Goal: Feedback & Contribution: Contribute content

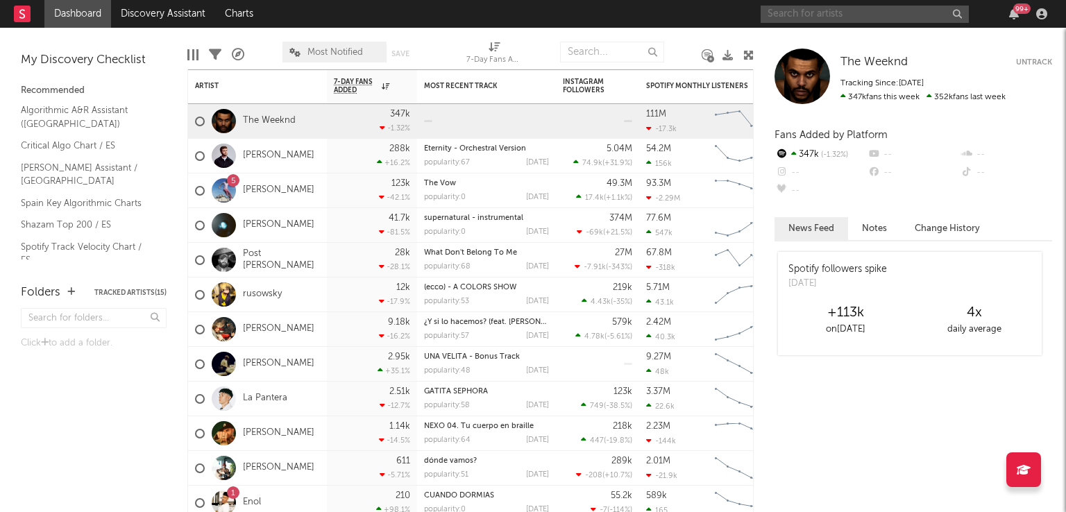
click at [837, 15] on input "text" at bounding box center [865, 14] width 208 height 17
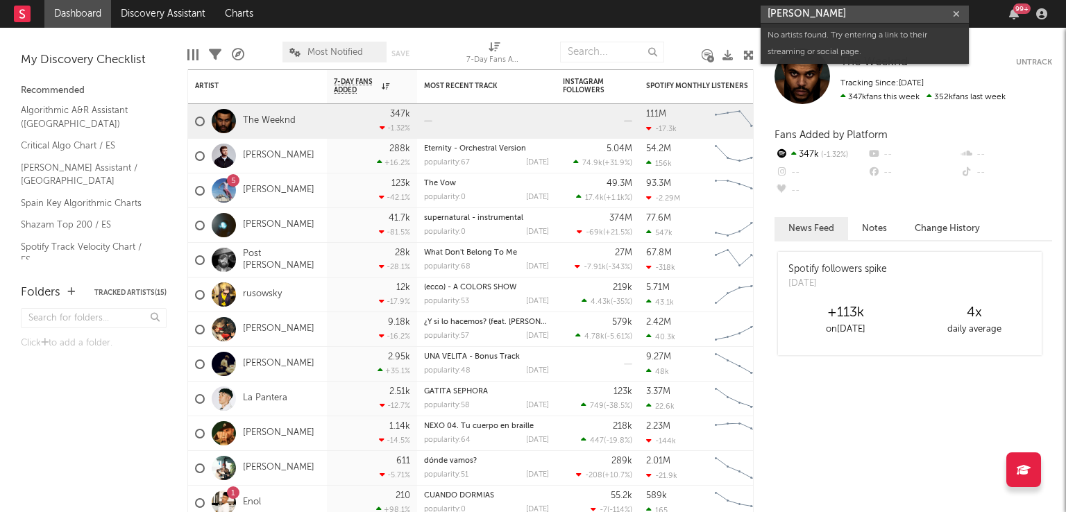
click at [840, 17] on input "alvaro de luna" at bounding box center [865, 14] width 208 height 17
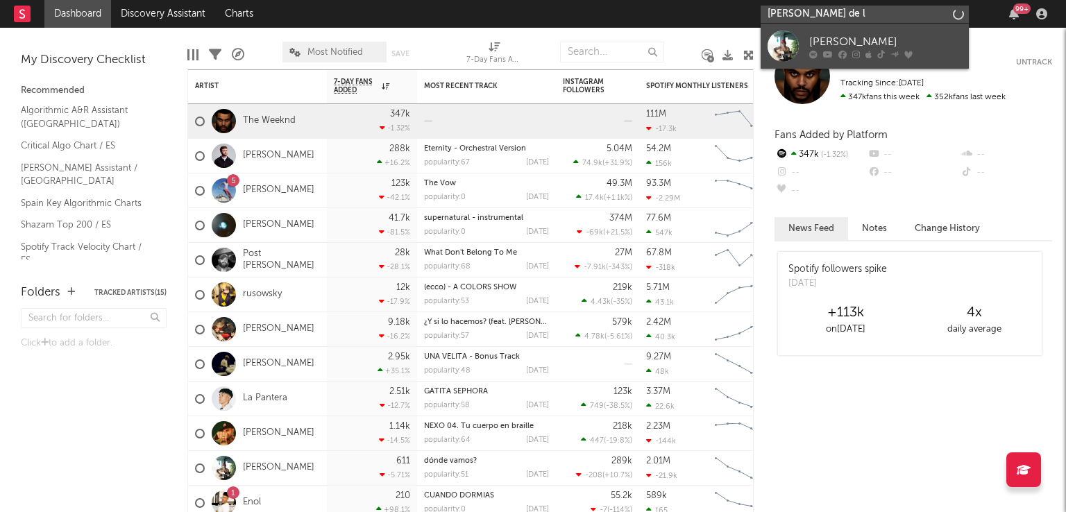
type input "alvaro de l"
click at [816, 45] on div "Álvaro De Luna" at bounding box center [885, 41] width 153 height 17
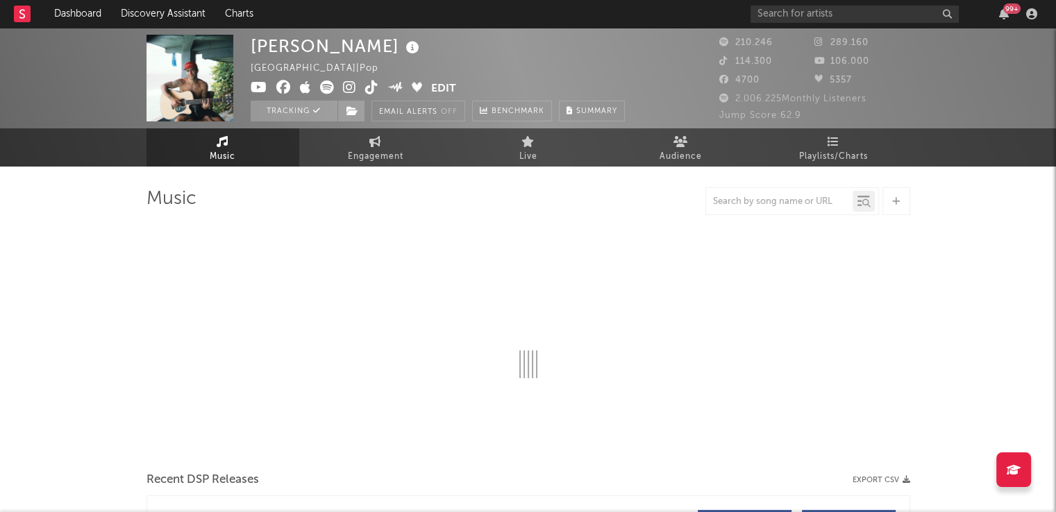
select select "6m"
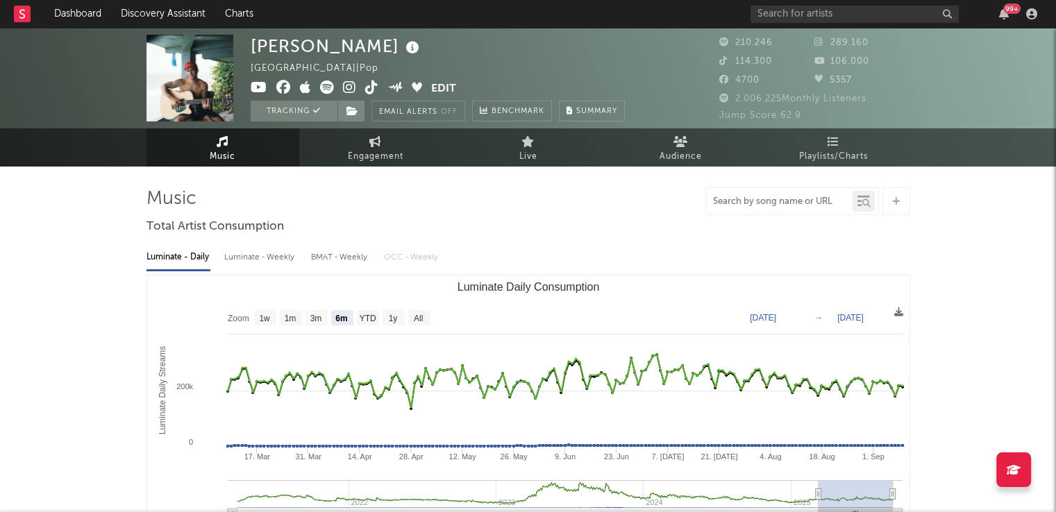
click at [785, 198] on input "text" at bounding box center [779, 201] width 146 height 11
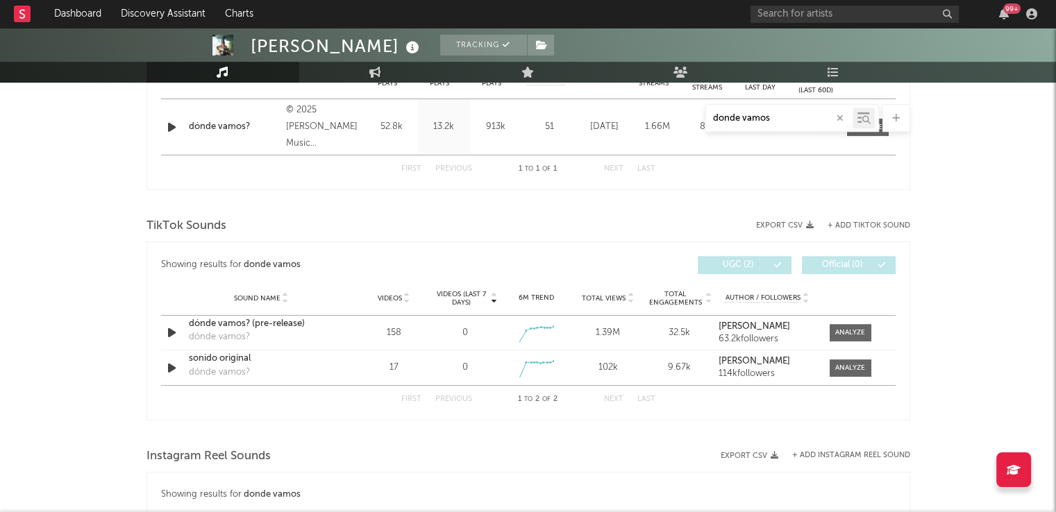
scroll to position [657, 0]
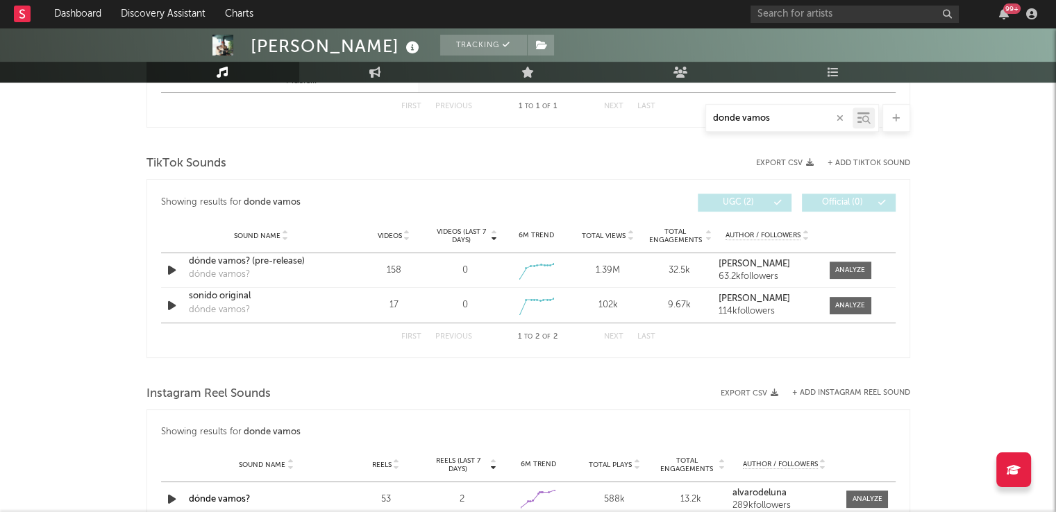
type input "donde vamos"
click at [817, 10] on input "text" at bounding box center [854, 14] width 208 height 17
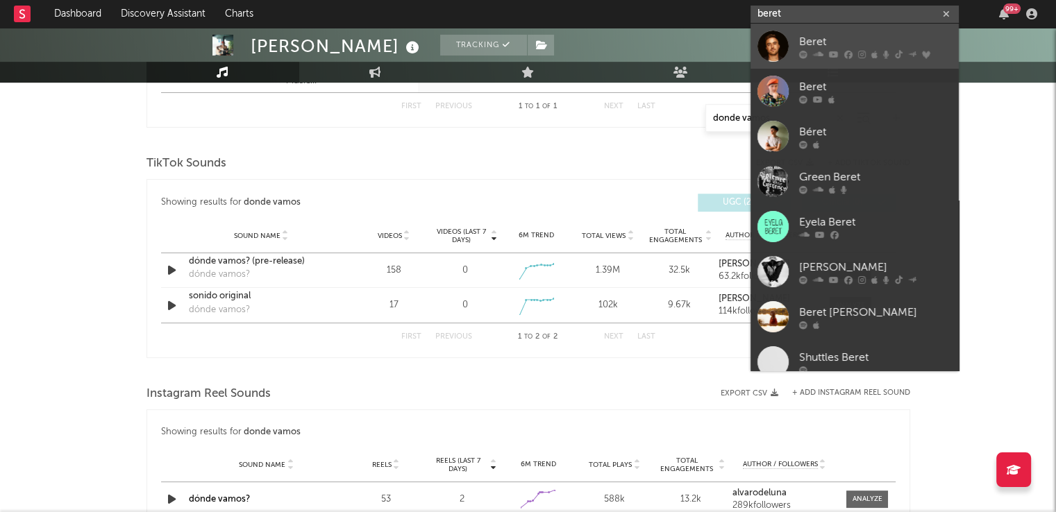
type input "beret"
click at [811, 31] on link "Beret" at bounding box center [854, 46] width 208 height 45
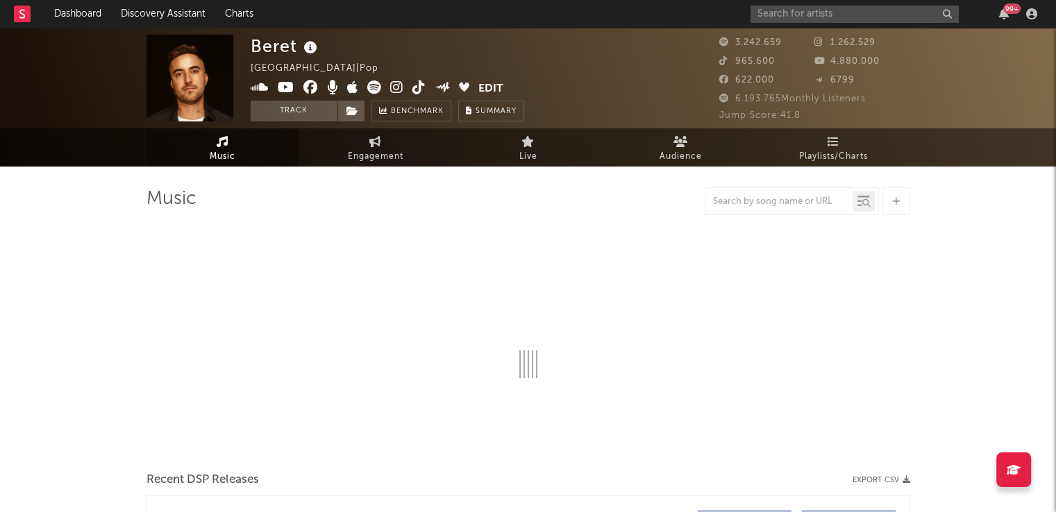
select select "6m"
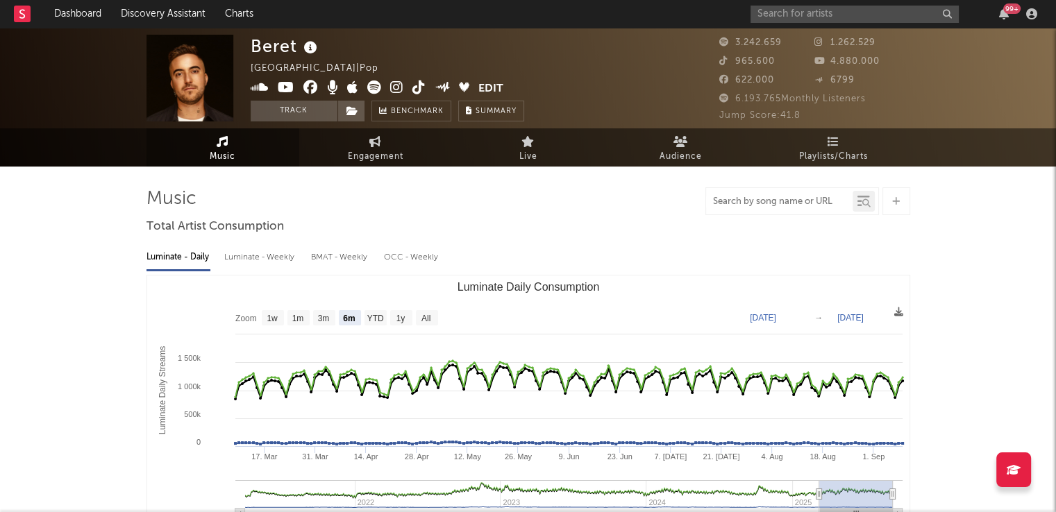
click at [738, 198] on input "text" at bounding box center [779, 201] width 146 height 11
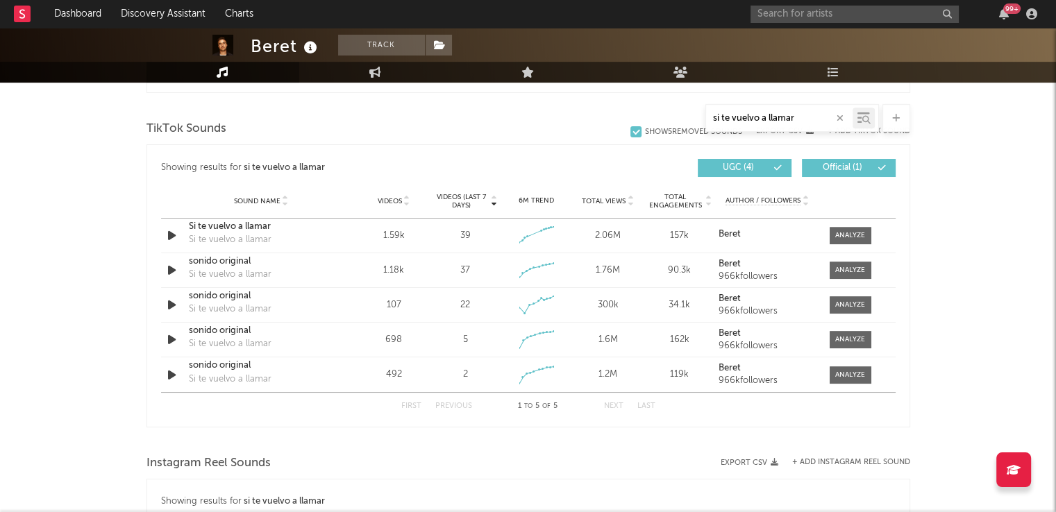
scroll to position [690, 0]
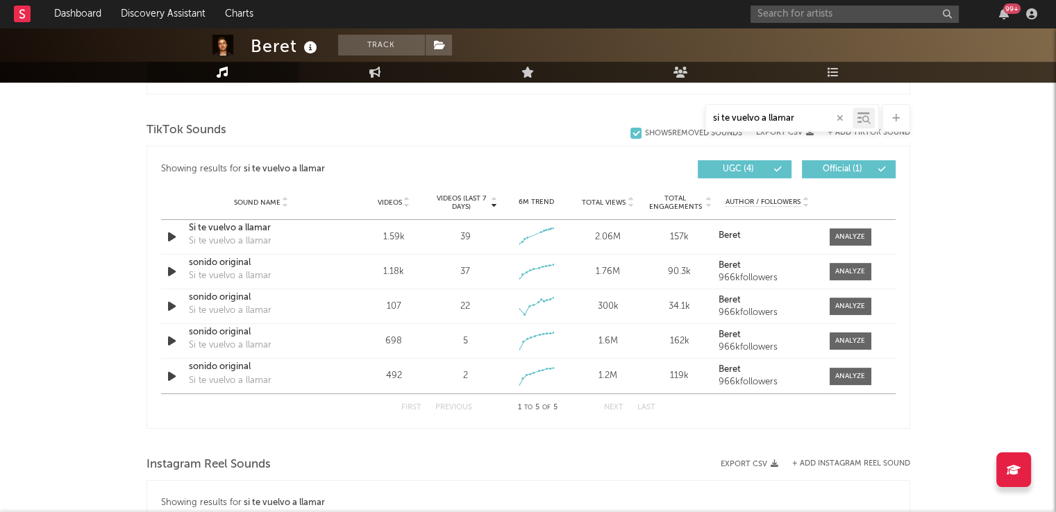
drag, startPoint x: 798, startPoint y: 119, endPoint x: 680, endPoint y: 113, distance: 118.1
click at [680, 113] on div "si te vuelvo a llamar" at bounding box center [527, 118] width 763 height 28
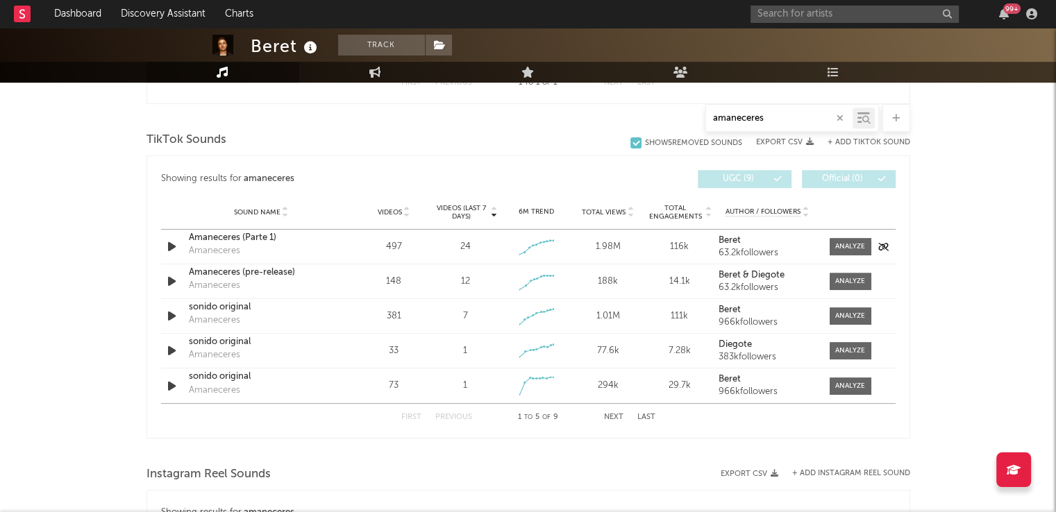
scroll to position [675, 0]
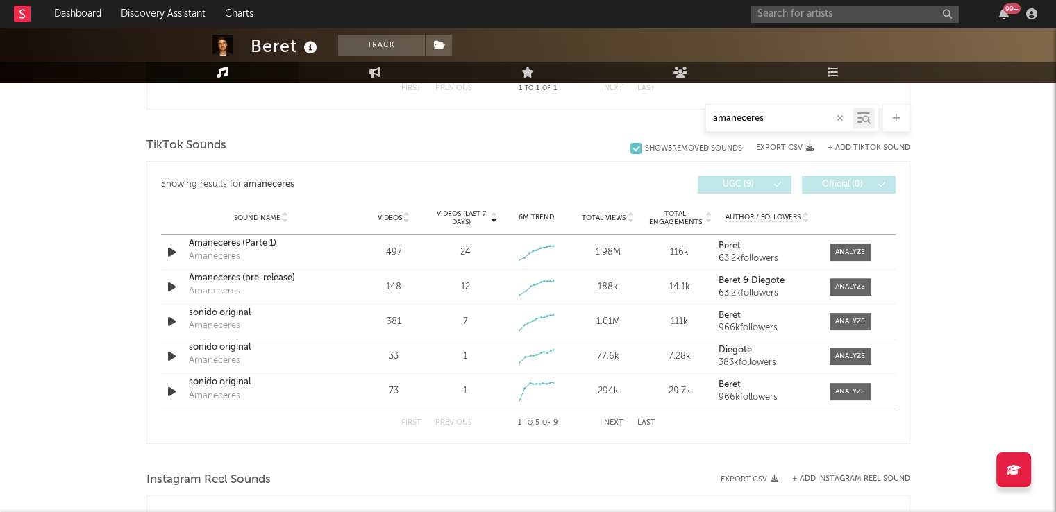
click at [611, 420] on button "Next" at bounding box center [613, 423] width 19 height 8
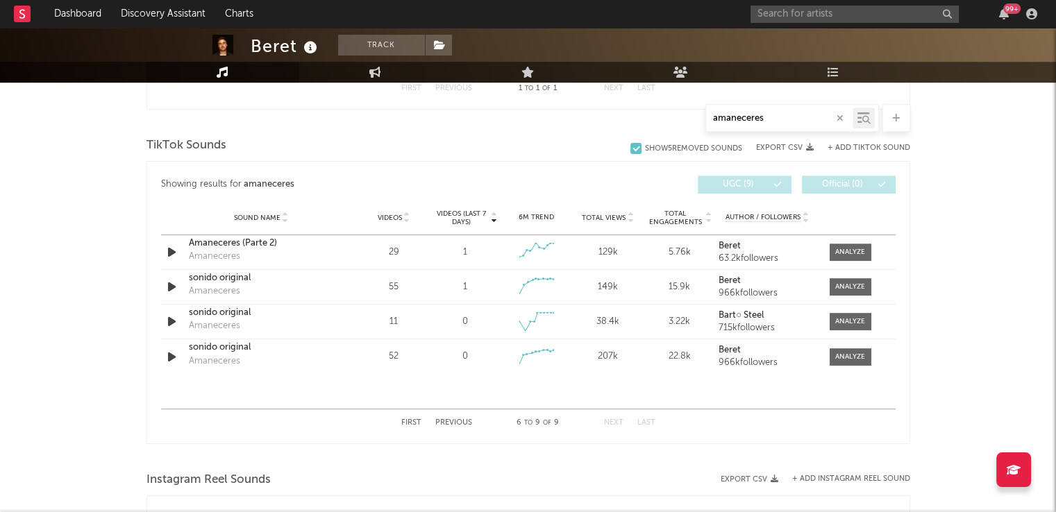
type input "amaneceres"
click at [454, 420] on button "Previous" at bounding box center [453, 423] width 37 height 8
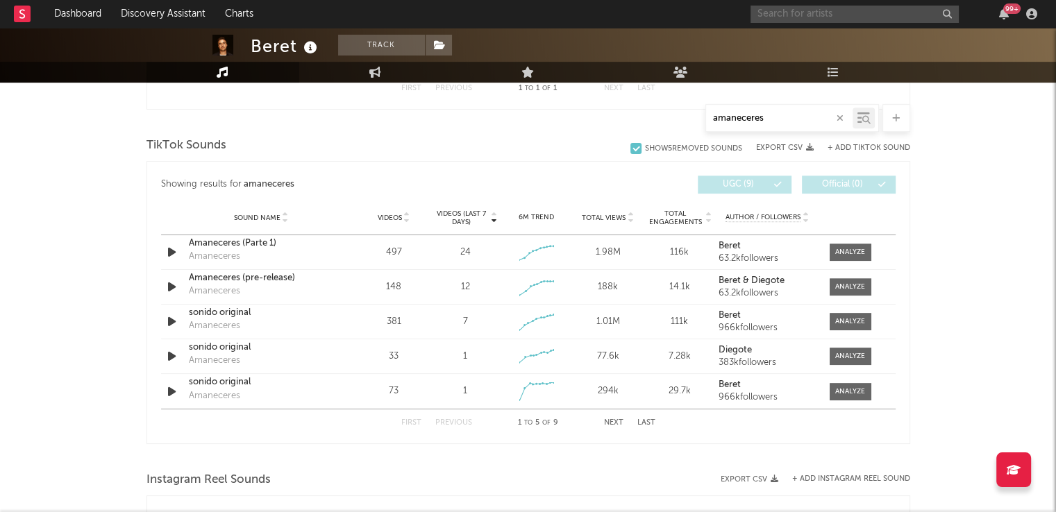
click at [826, 15] on input "text" at bounding box center [854, 14] width 208 height 17
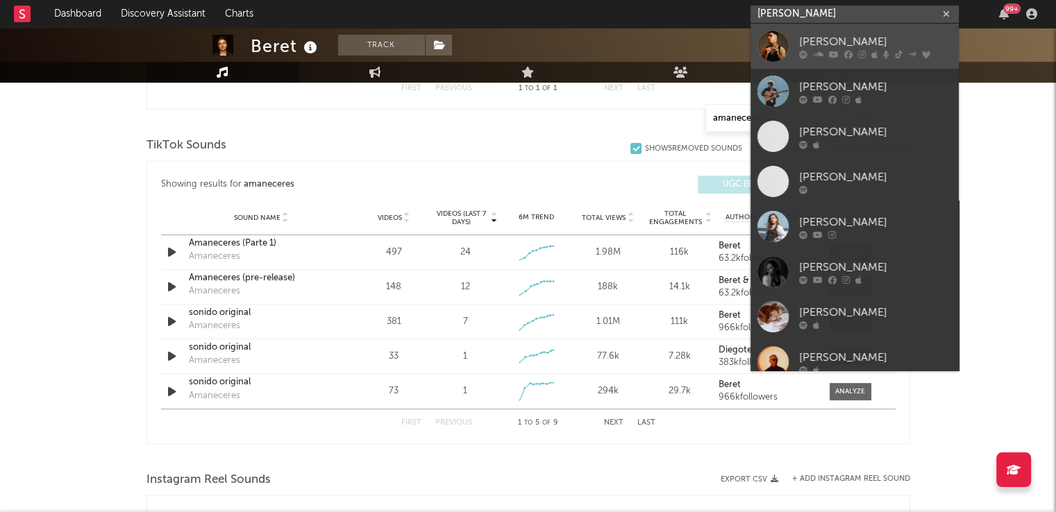
type input "camin"
click at [826, 37] on div "[PERSON_NAME]" at bounding box center [875, 41] width 153 height 17
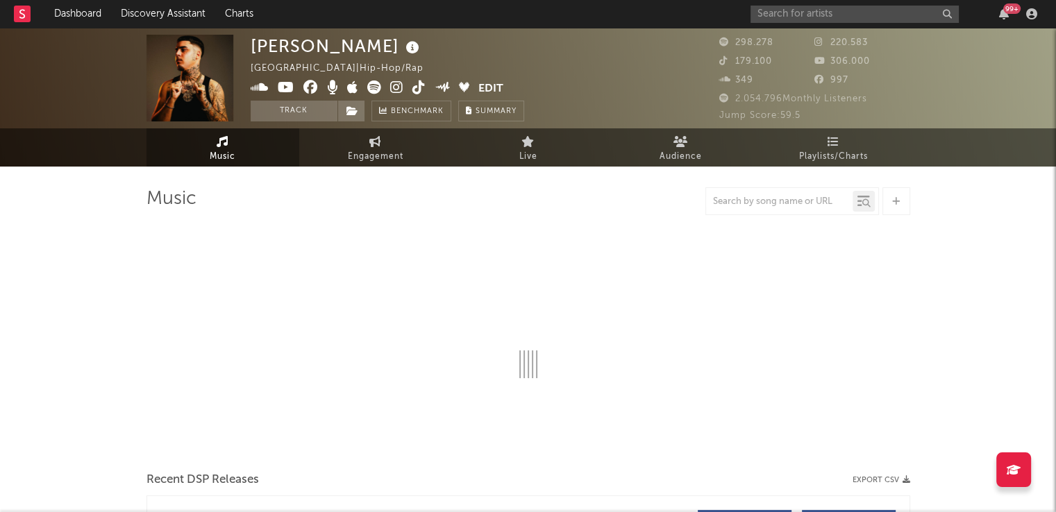
select select "6m"
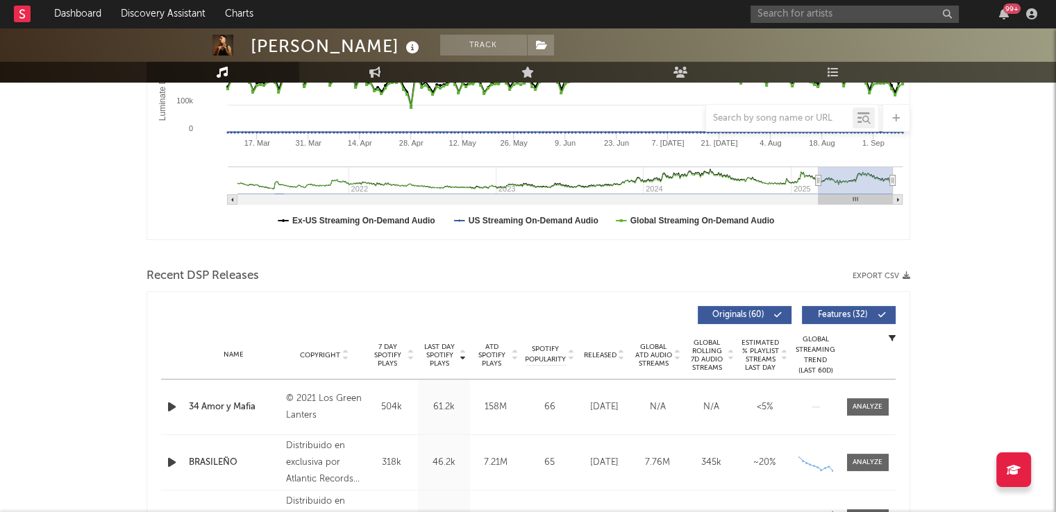
scroll to position [314, 0]
click at [737, 117] on input "text" at bounding box center [779, 118] width 146 height 11
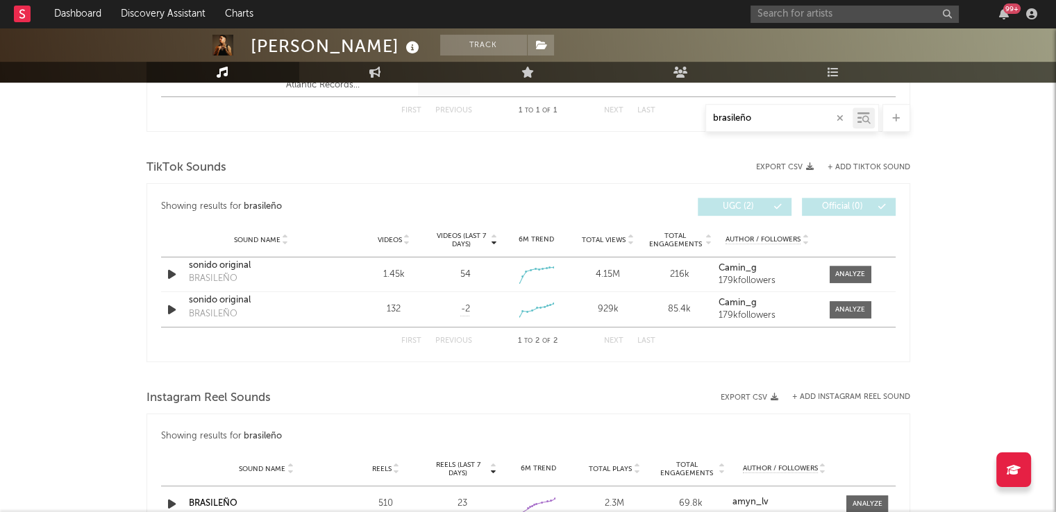
scroll to position [711, 0]
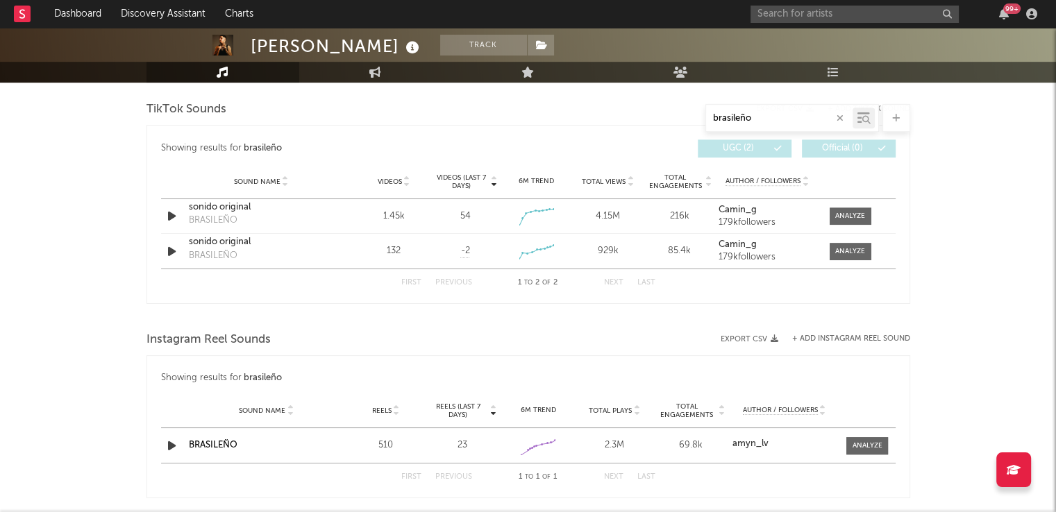
type input "brasileño"
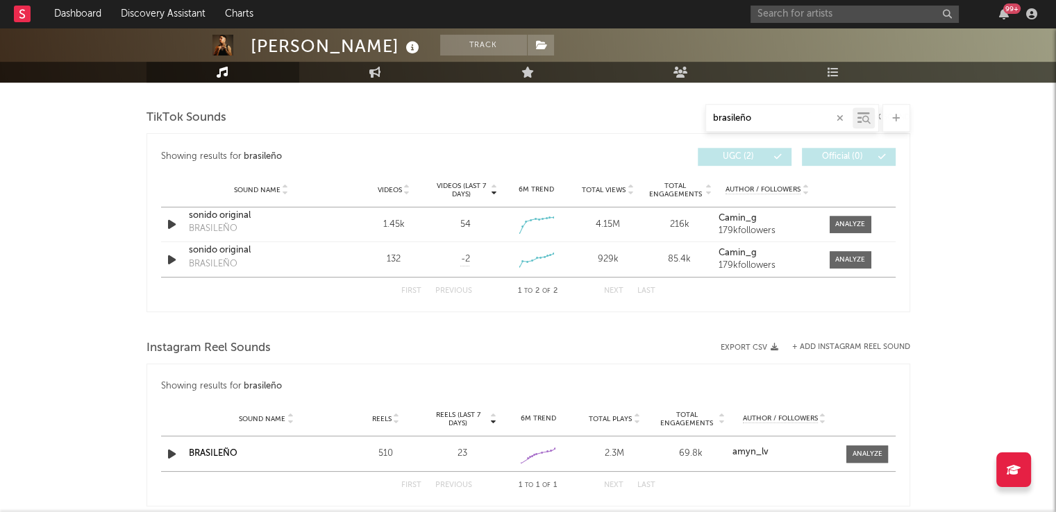
scroll to position [697, 0]
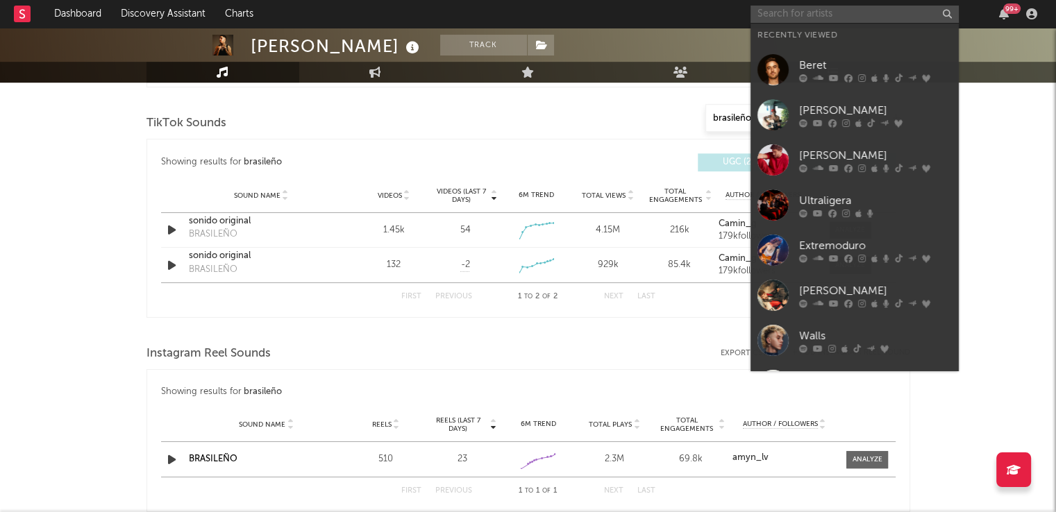
click at [805, 19] on input "text" at bounding box center [854, 14] width 208 height 17
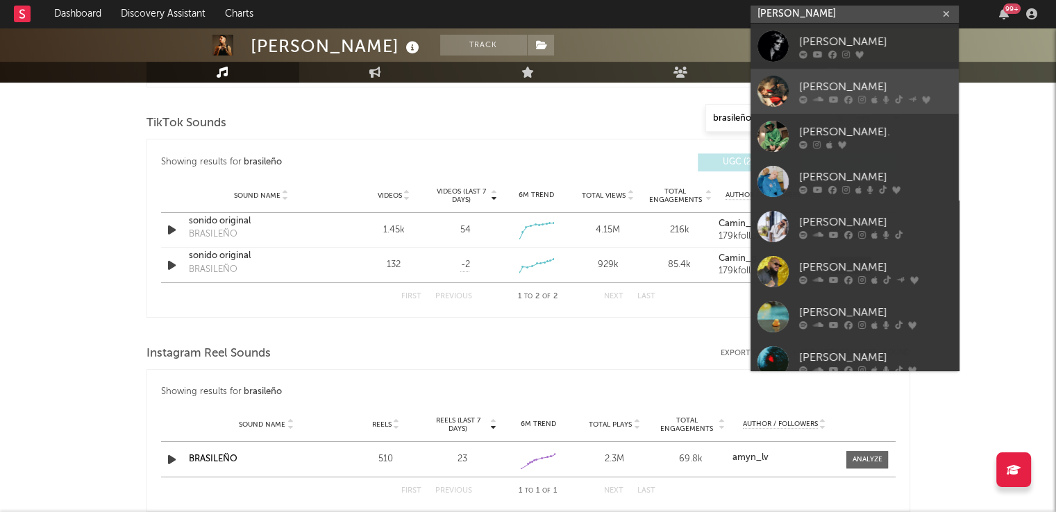
type input "dani"
click at [835, 74] on link "[PERSON_NAME]" at bounding box center [854, 91] width 208 height 45
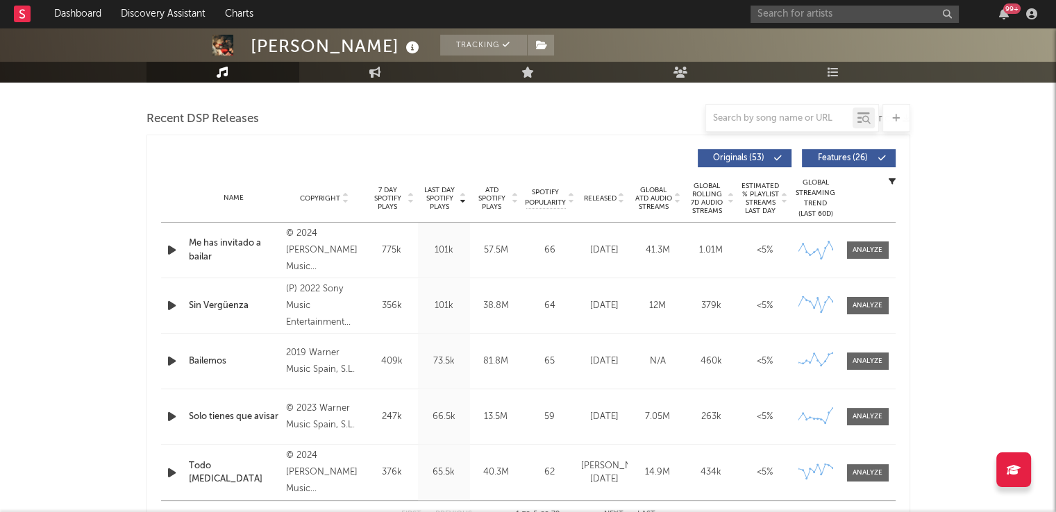
scroll to position [471, 0]
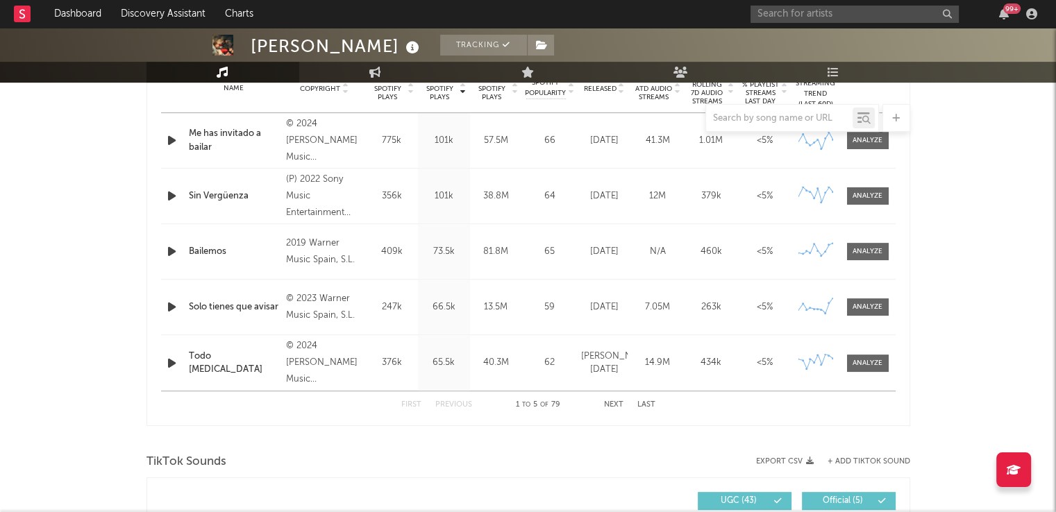
select select "6m"
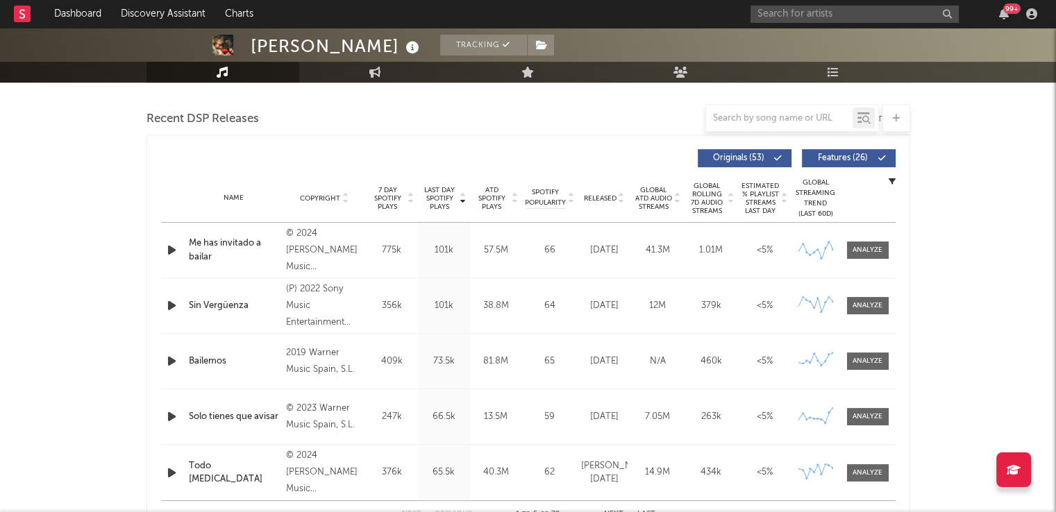
click at [769, 124] on div at bounding box center [779, 118] width 146 height 17
click at [774, 119] on input "text" at bounding box center [779, 118] width 146 height 11
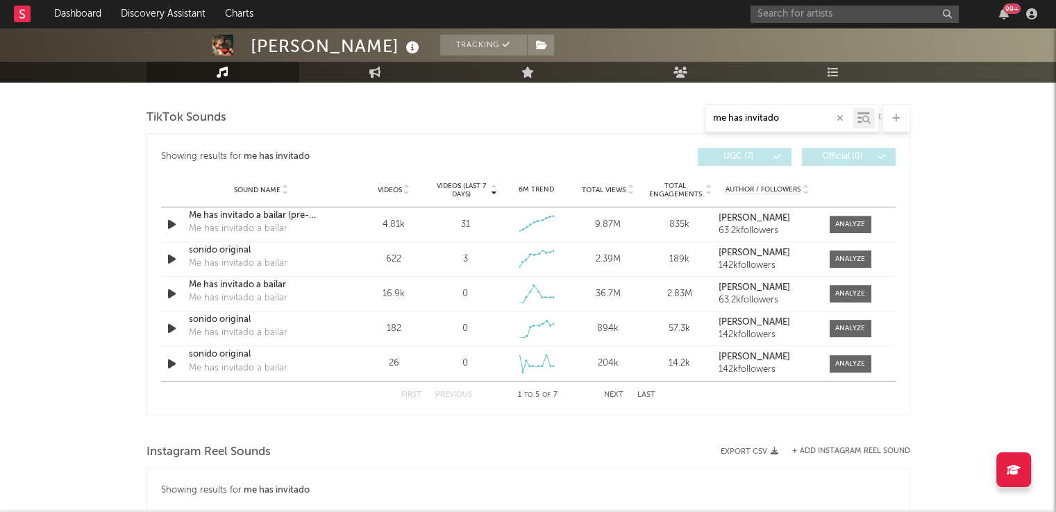
scroll to position [702, 0]
click at [616, 391] on button "Next" at bounding box center [613, 395] width 19 height 8
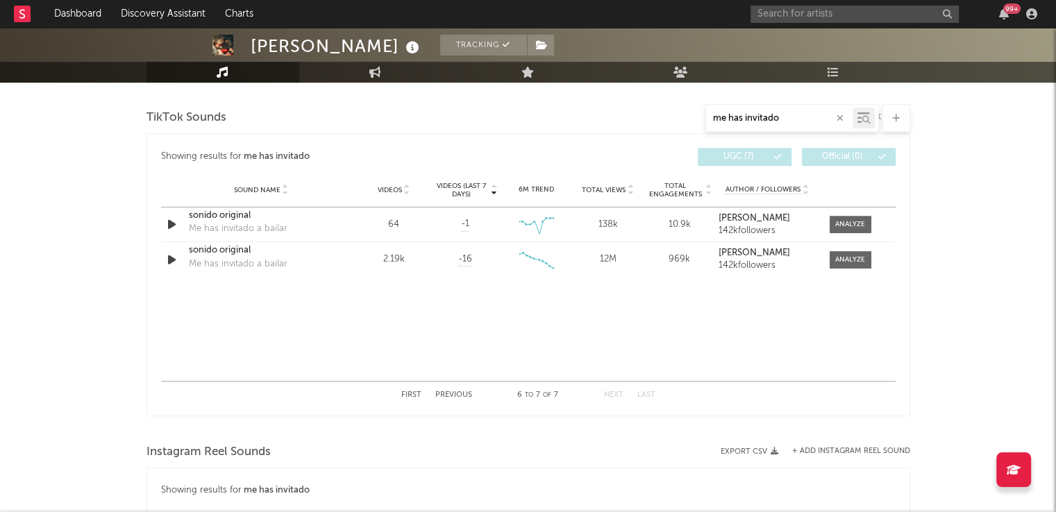
click at [455, 391] on button "Previous" at bounding box center [453, 395] width 37 height 8
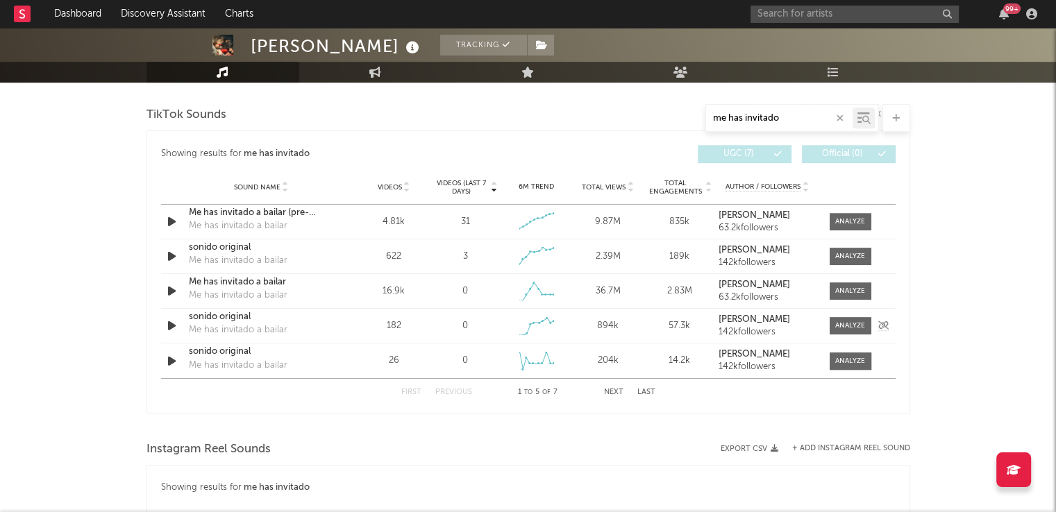
scroll to position [704, 0]
drag, startPoint x: 780, startPoint y: 120, endPoint x: 696, endPoint y: 119, distance: 84.0
click at [696, 119] on div "me has invitado" at bounding box center [527, 118] width 763 height 28
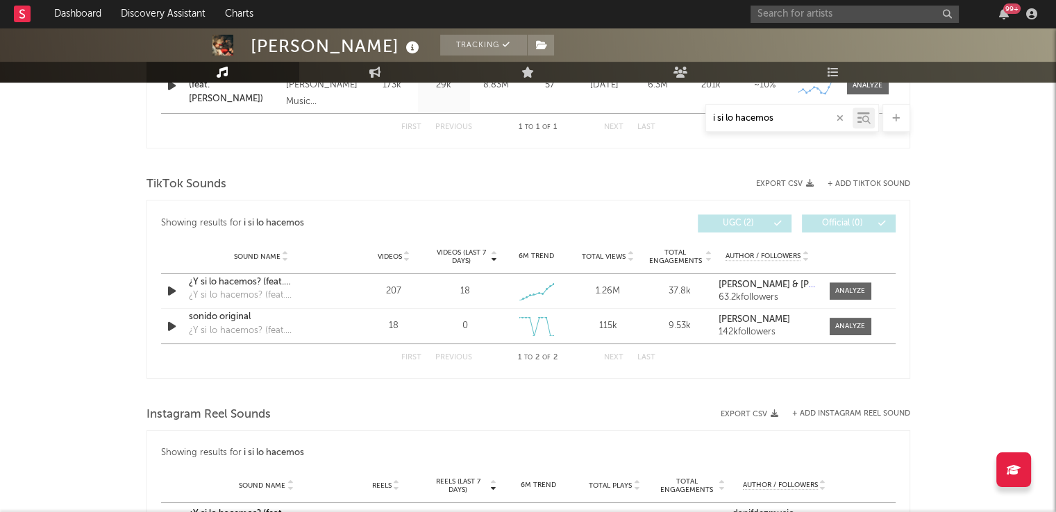
scroll to position [636, 0]
type input "i si lo hacemos"
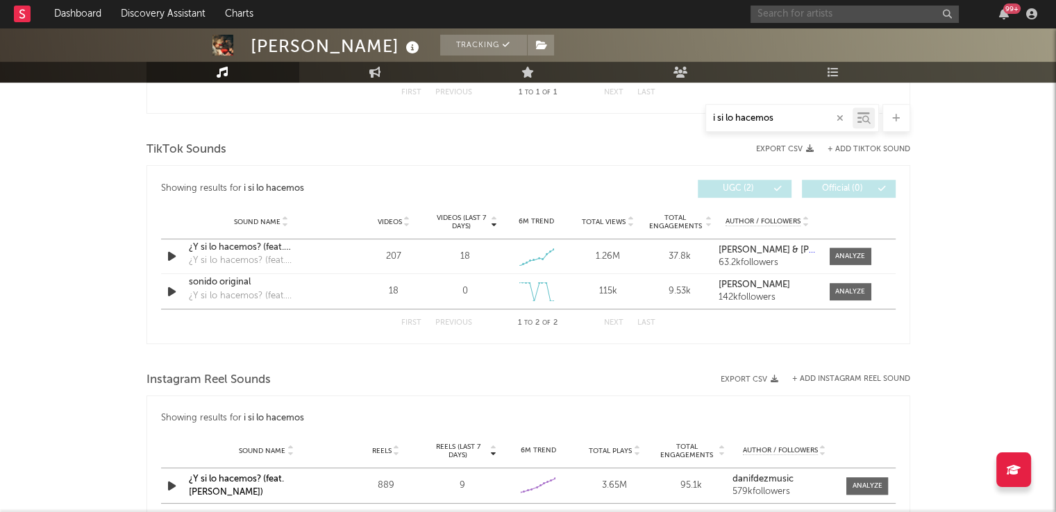
click at [827, 14] on input "text" at bounding box center [854, 14] width 208 height 17
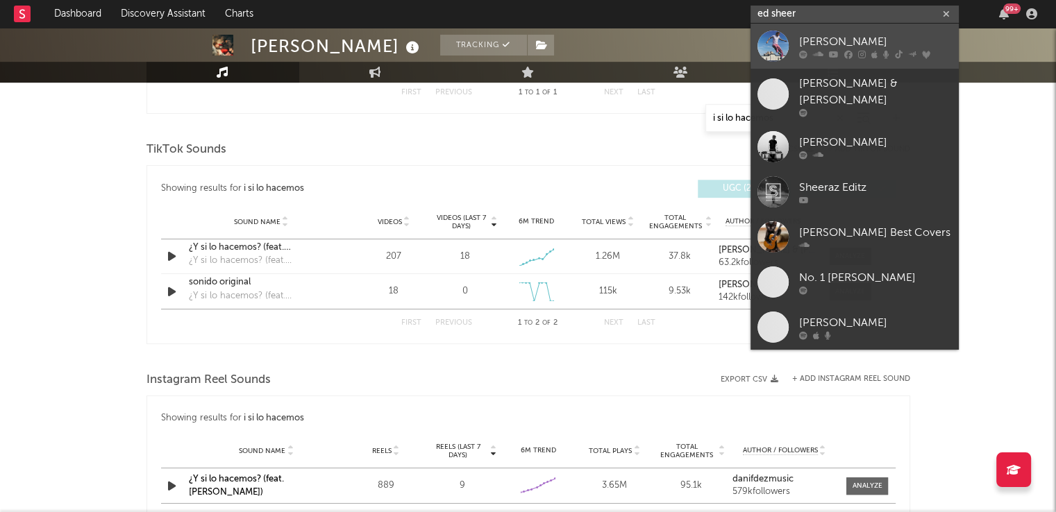
type input "ed sheer"
click at [831, 51] on icon at bounding box center [834, 54] width 10 height 8
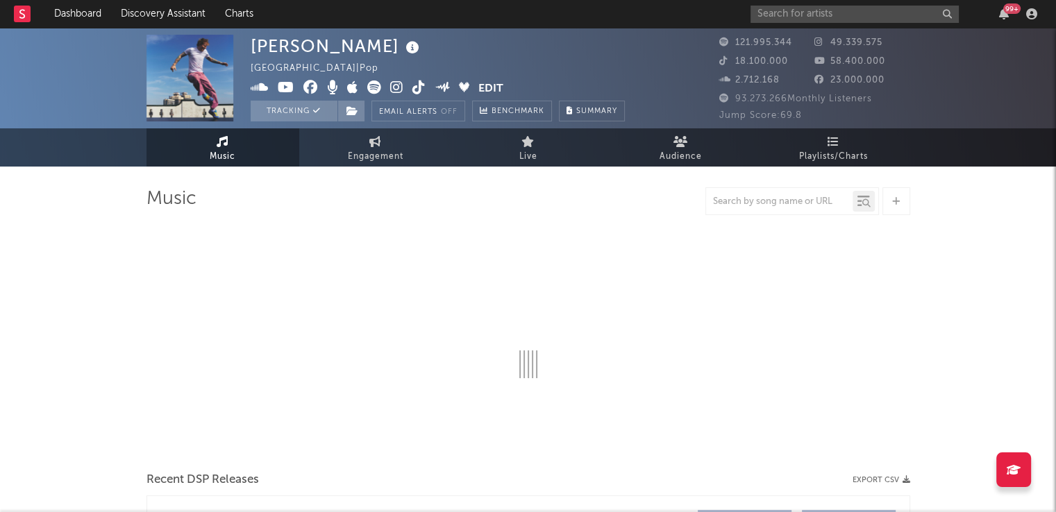
select select "6m"
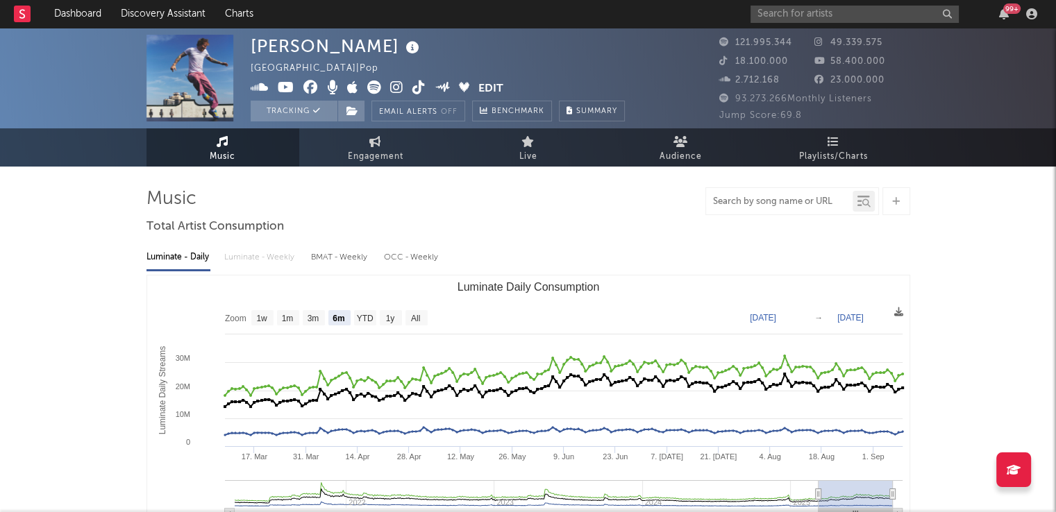
click at [752, 198] on input "text" at bounding box center [779, 201] width 146 height 11
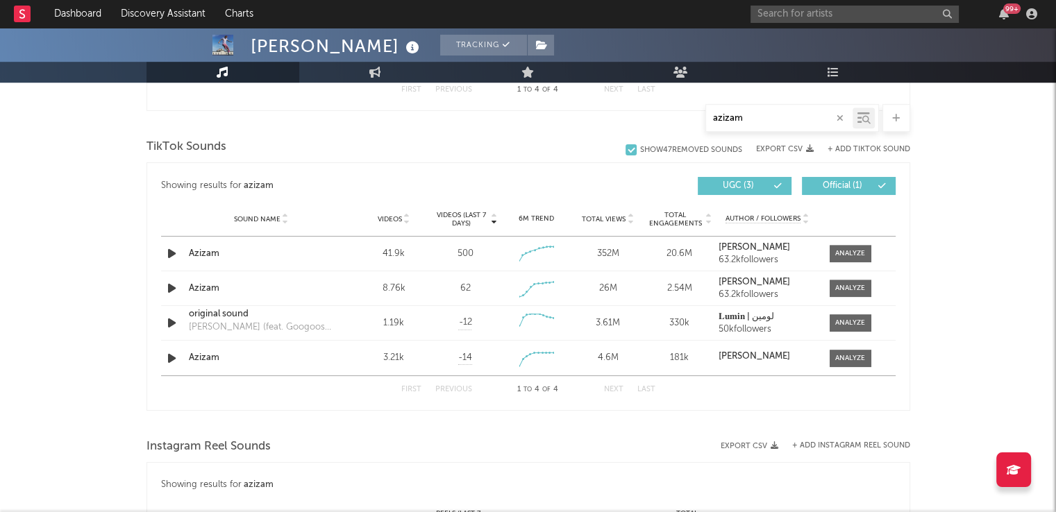
scroll to position [838, 0]
type input "azizam"
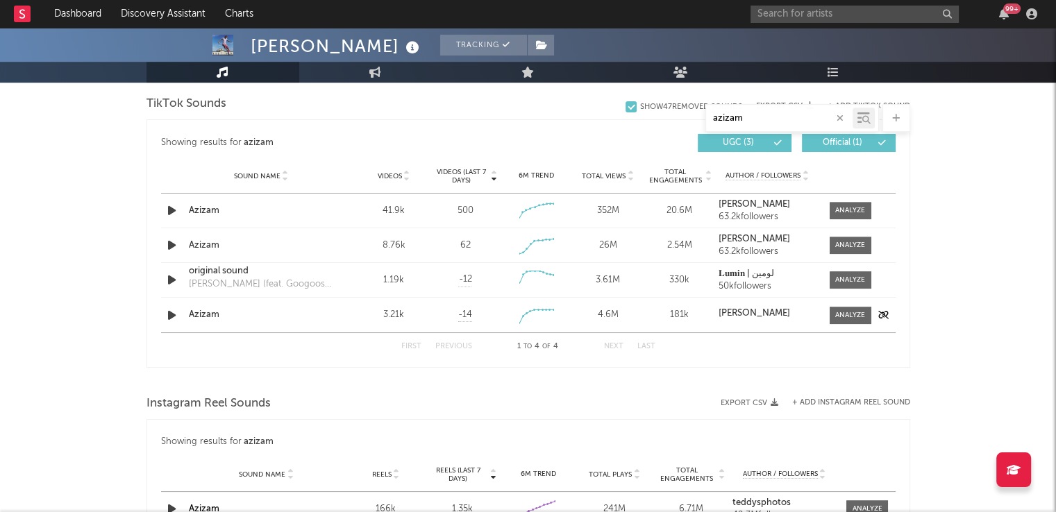
scroll to position [888, 0]
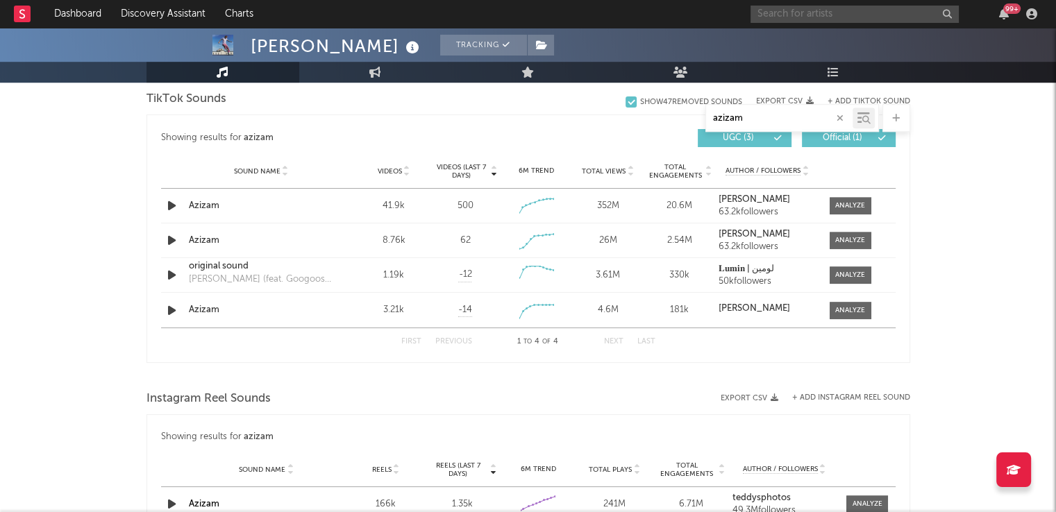
click at [809, 11] on input "text" at bounding box center [854, 14] width 208 height 17
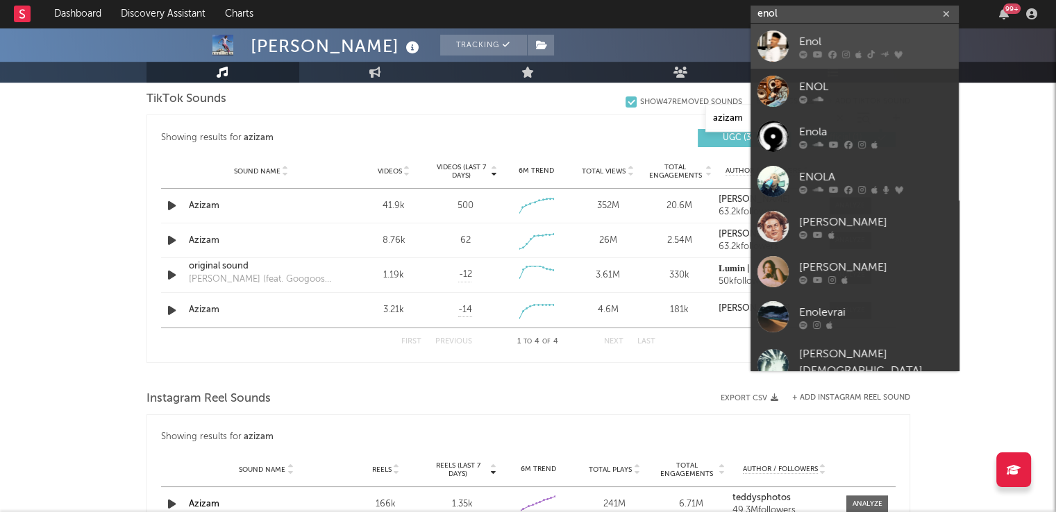
type input "enol"
click at [837, 39] on div "Enol" at bounding box center [875, 41] width 153 height 17
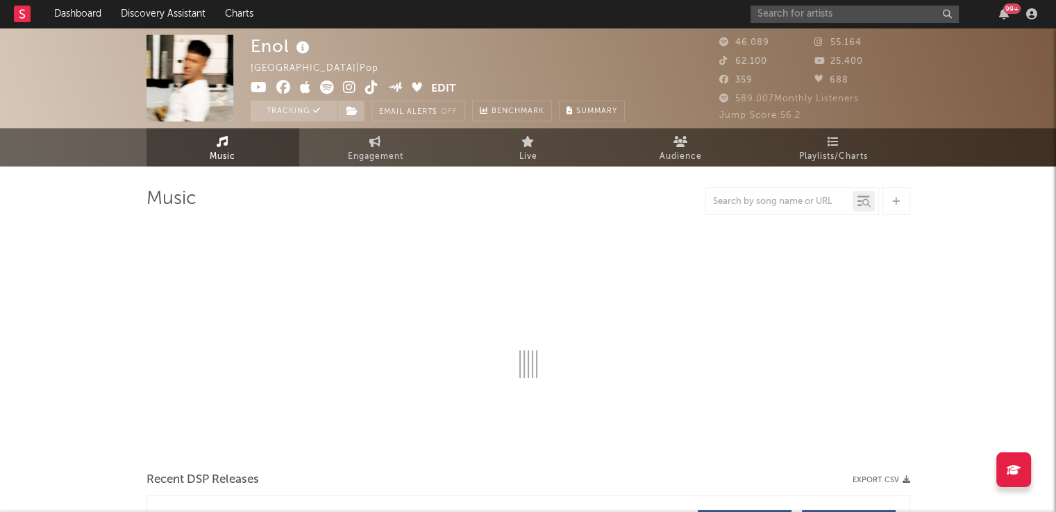
select select "6m"
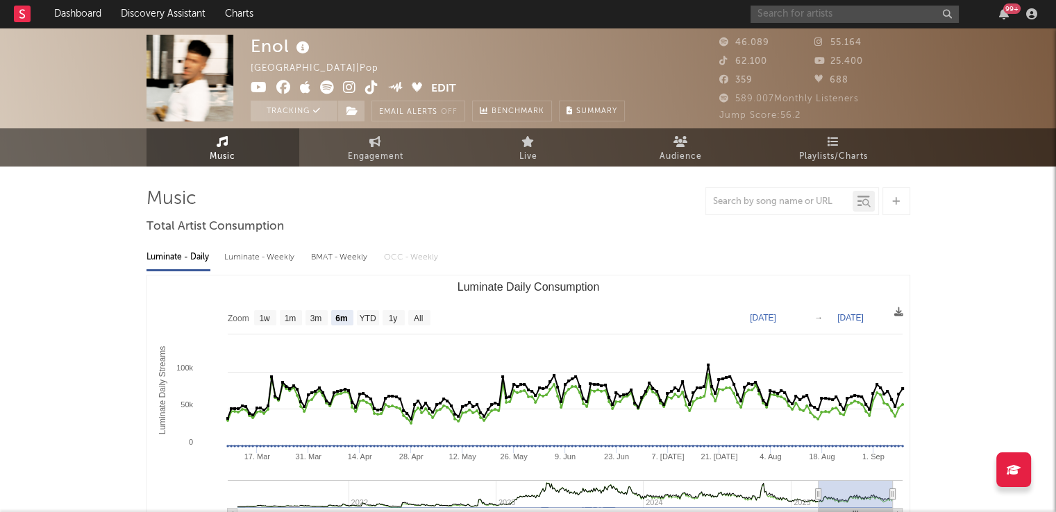
click at [818, 15] on input "text" at bounding box center [854, 14] width 208 height 17
click at [741, 198] on input "text" at bounding box center [779, 201] width 146 height 11
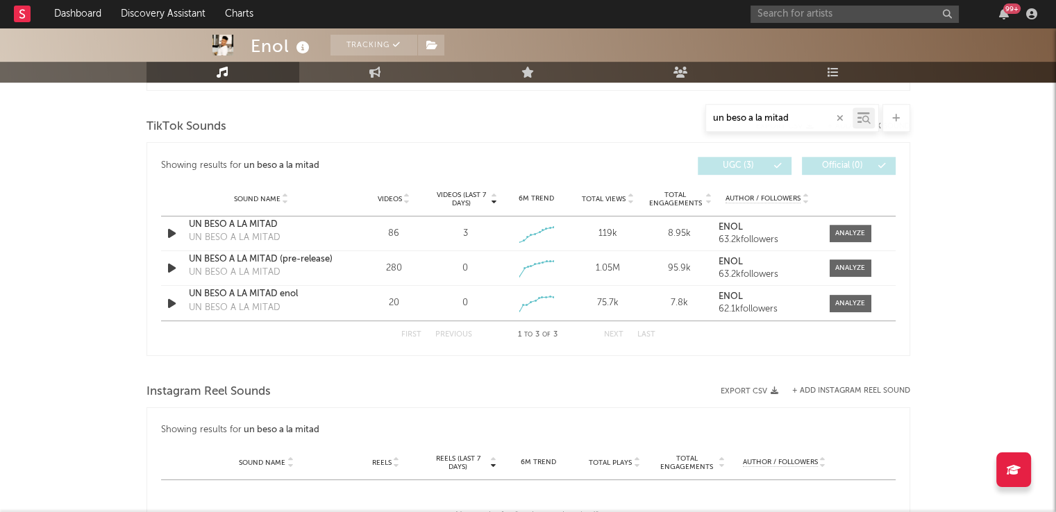
scroll to position [699, 0]
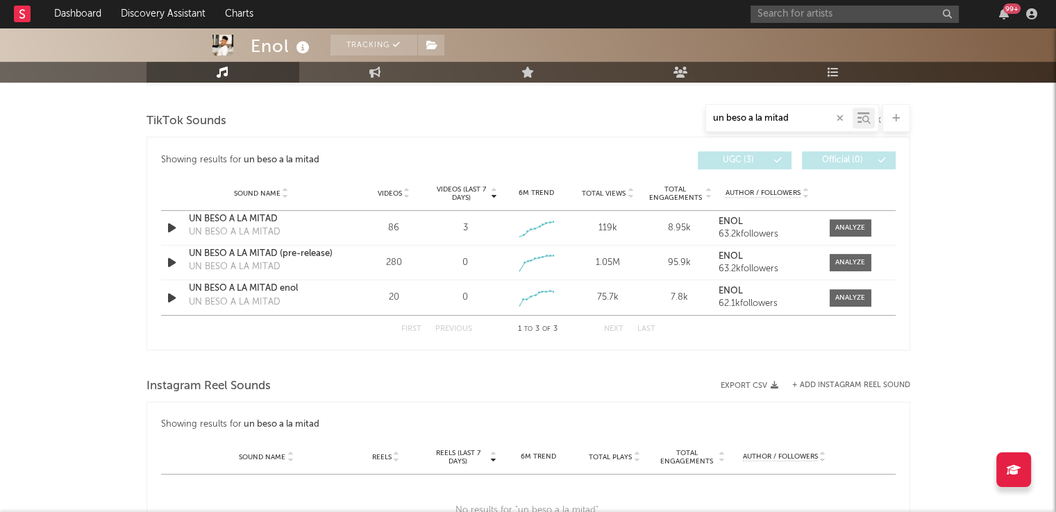
type input "un beso a la mitad"
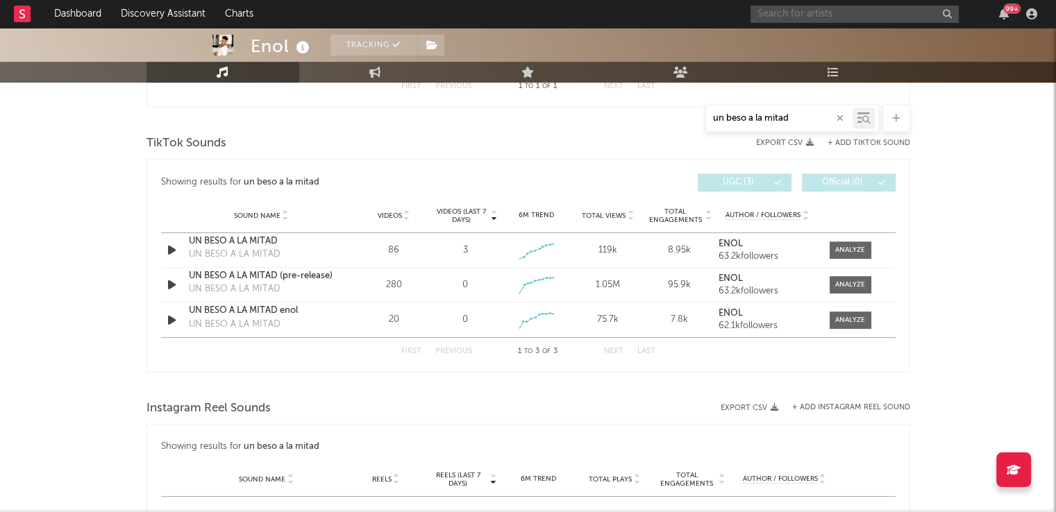
click at [833, 14] on input "text" at bounding box center [854, 14] width 208 height 17
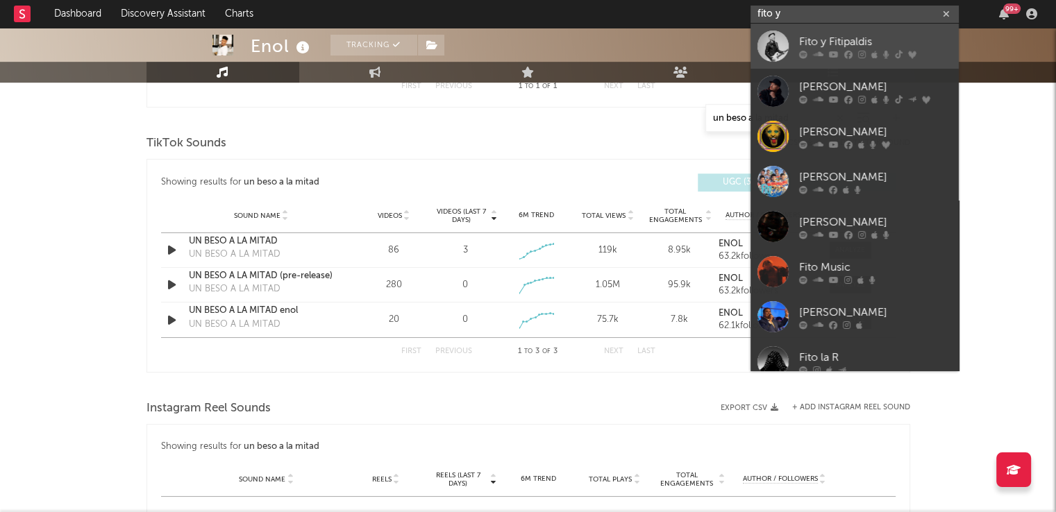
type input "fito y"
click at [841, 42] on div "Fito y Fitipaldis" at bounding box center [875, 41] width 153 height 17
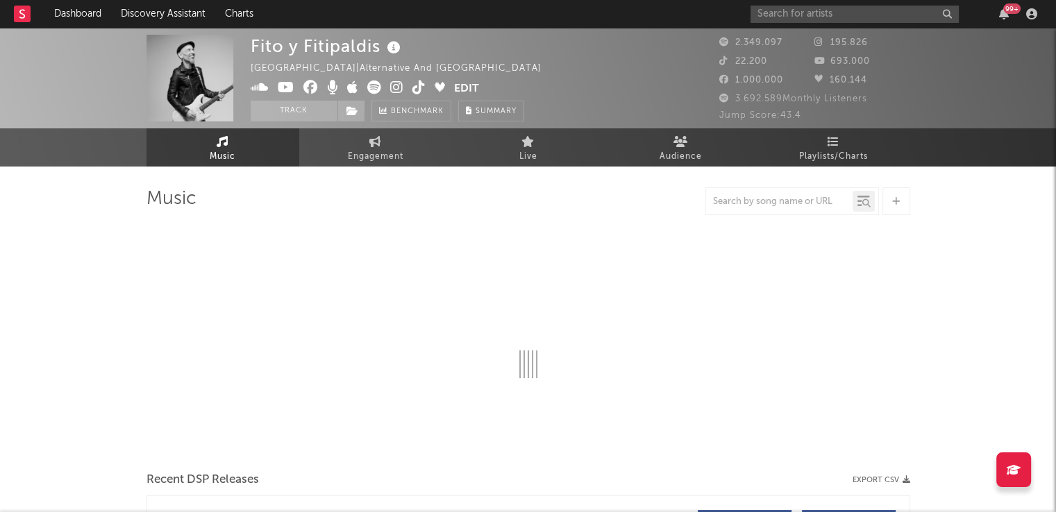
select select "6m"
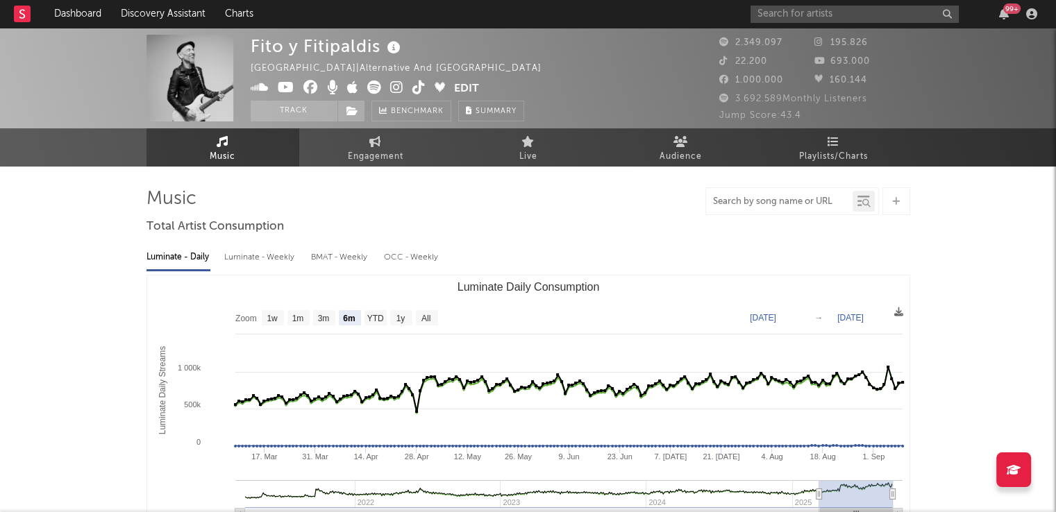
click at [763, 202] on input "text" at bounding box center [779, 201] width 146 height 11
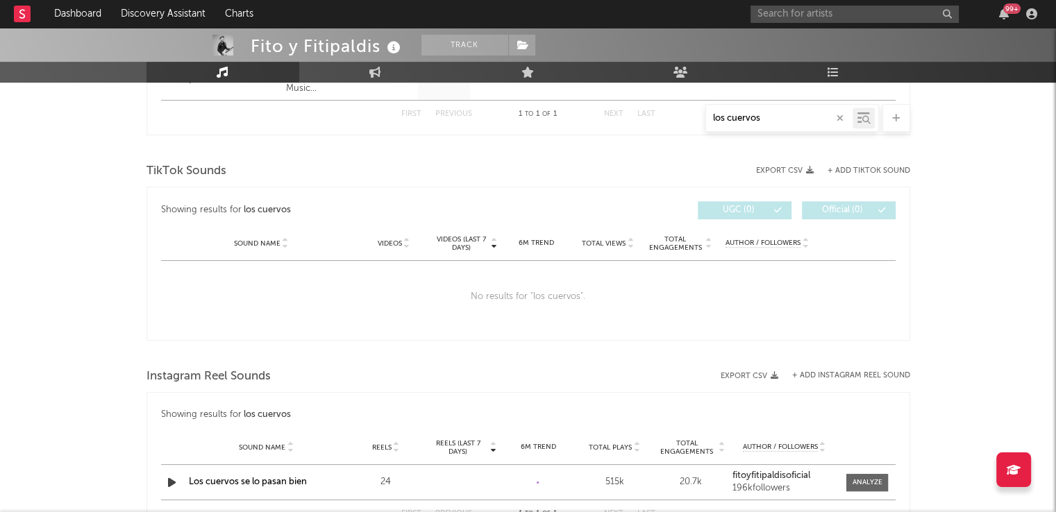
scroll to position [648, 0]
type input "los cuervos"
click at [813, 17] on input "text" at bounding box center [854, 14] width 208 height 17
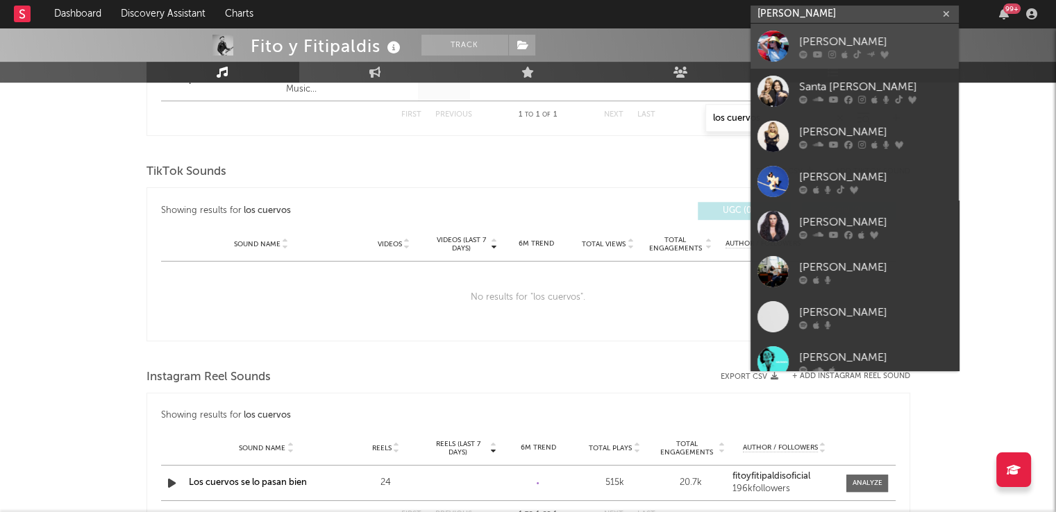
type input "marta santo"
click at [833, 36] on div "[PERSON_NAME]" at bounding box center [875, 41] width 153 height 17
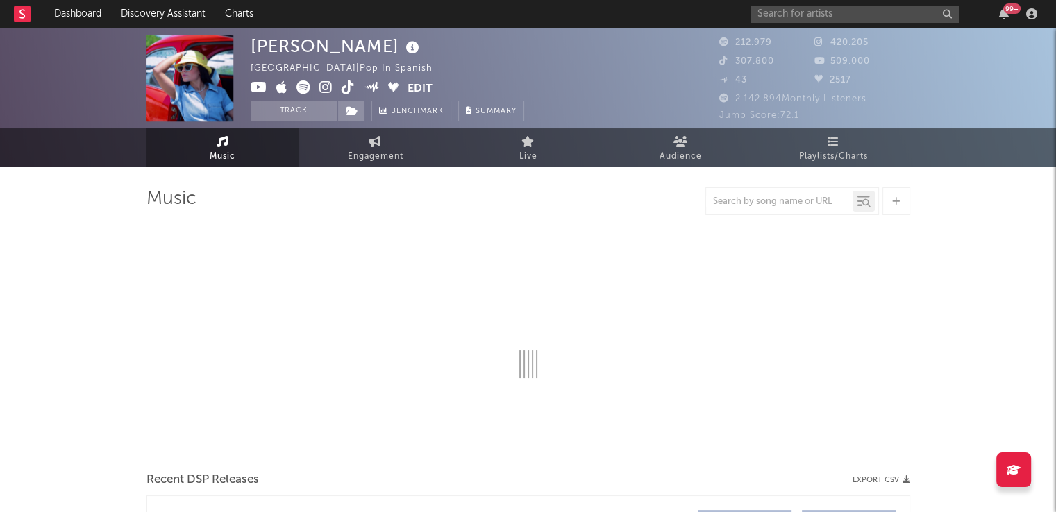
scroll to position [64, 0]
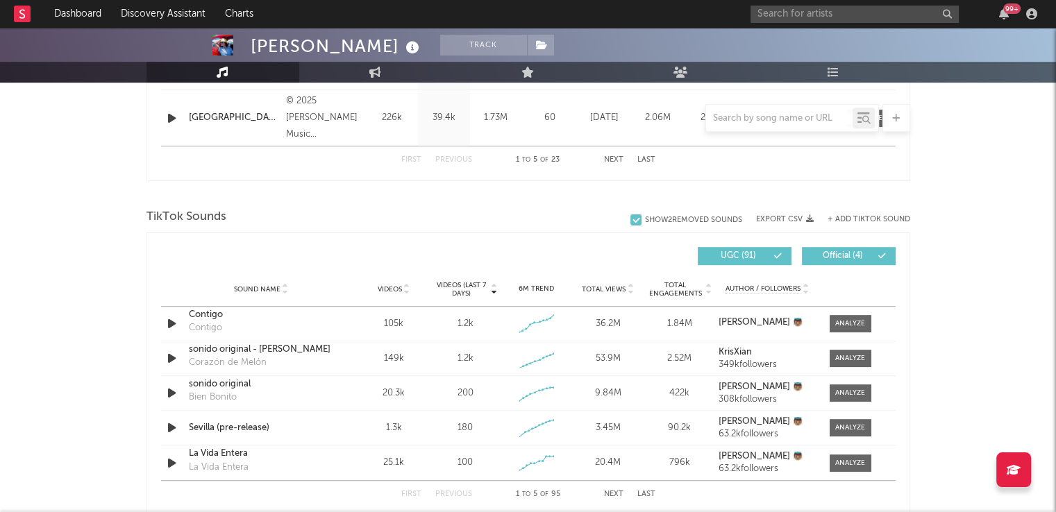
select select "6m"
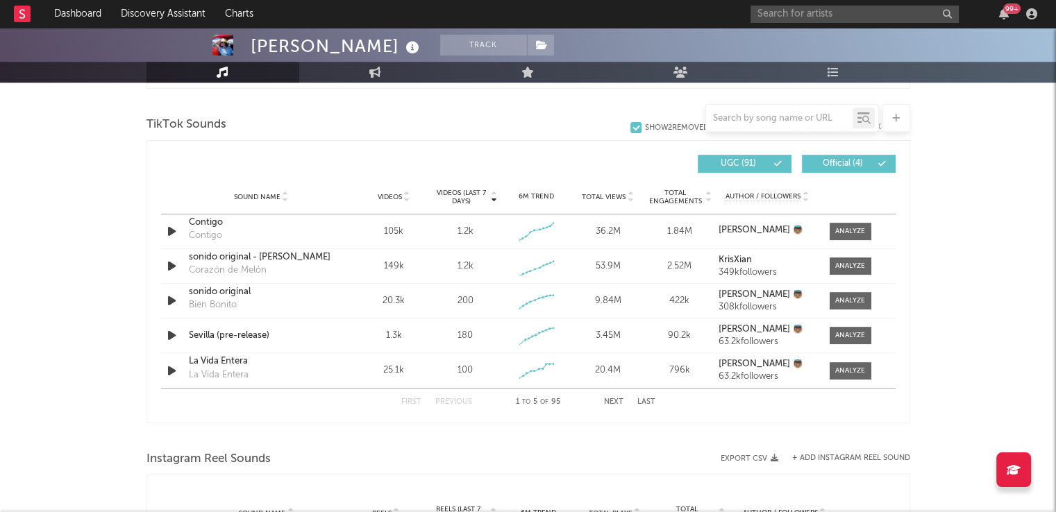
scroll to position [852, 0]
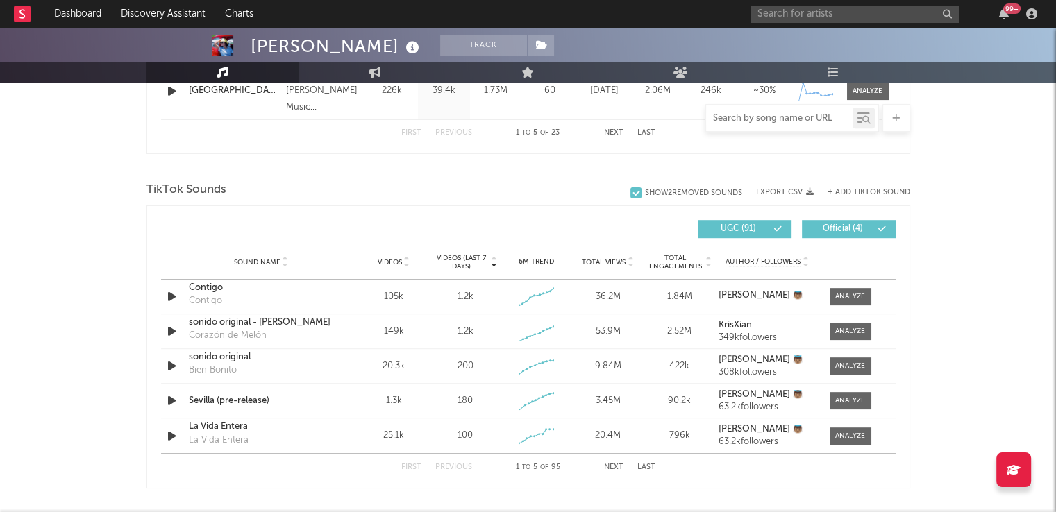
click at [738, 115] on input "text" at bounding box center [779, 118] width 146 height 11
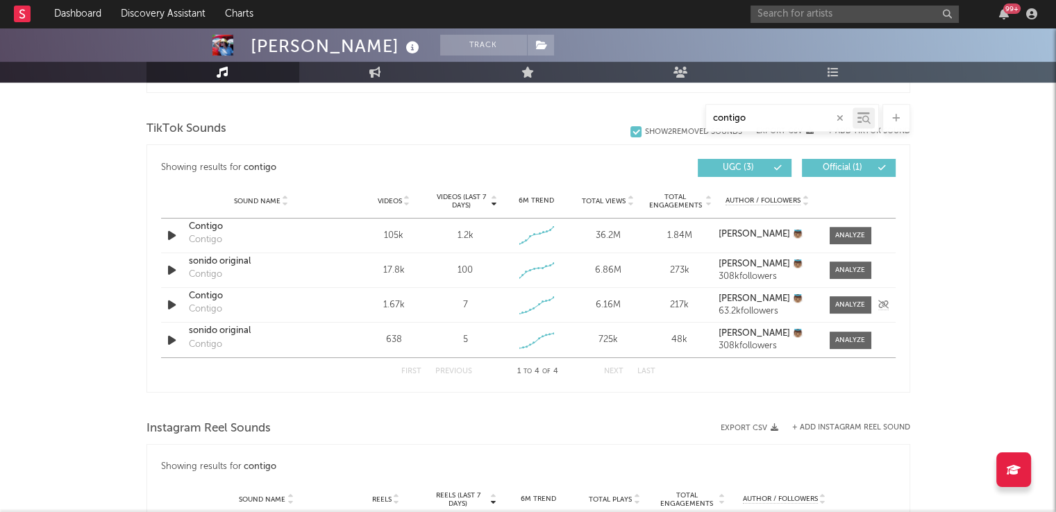
scroll to position [693, 0]
drag, startPoint x: 764, startPoint y: 117, endPoint x: 684, endPoint y: 115, distance: 79.8
click at [684, 115] on div "contigo" at bounding box center [527, 118] width 763 height 28
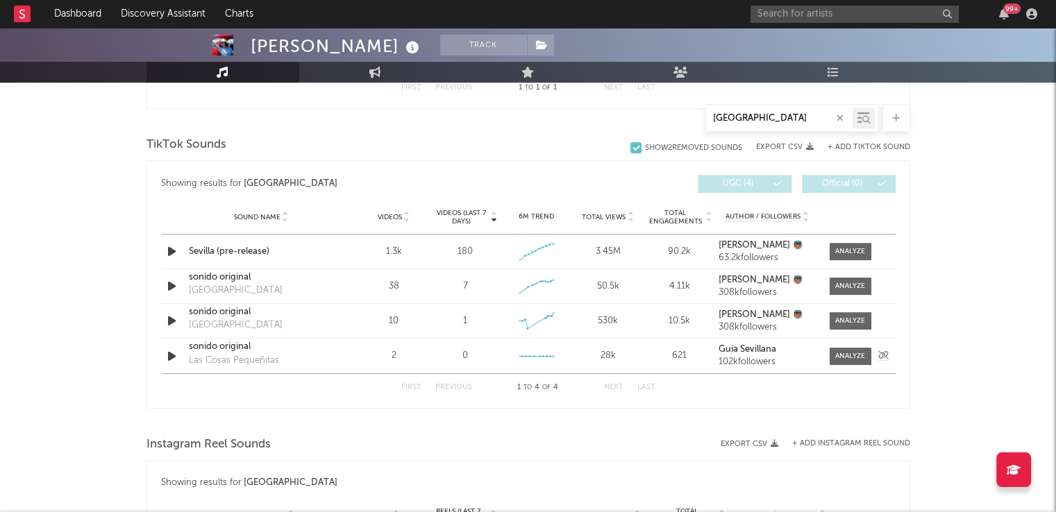
scroll to position [675, 0]
type input "sevilla"
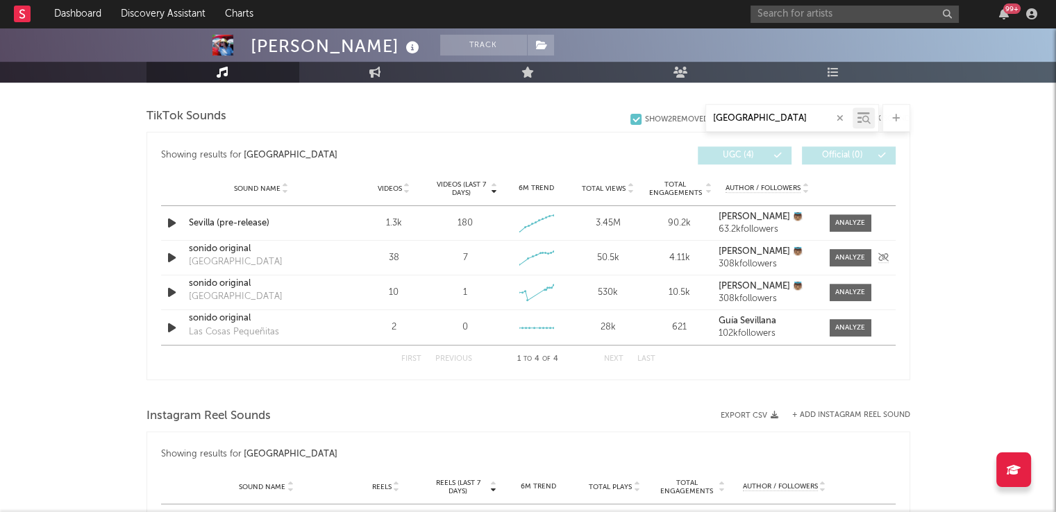
scroll to position [703, 0]
click at [798, 9] on input "text" at bounding box center [854, 14] width 208 height 17
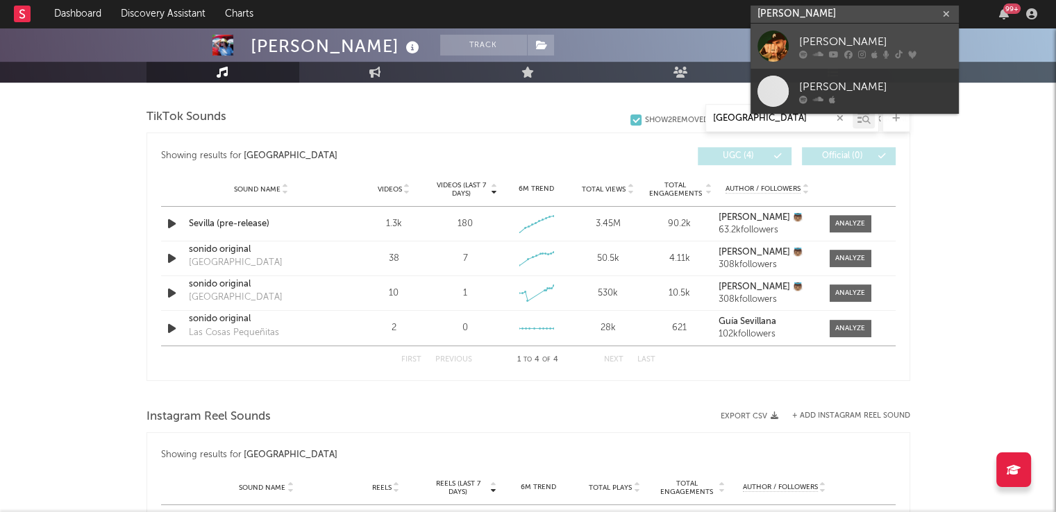
type input "nil moliner"
click at [818, 36] on div "[PERSON_NAME]" at bounding box center [875, 41] width 153 height 17
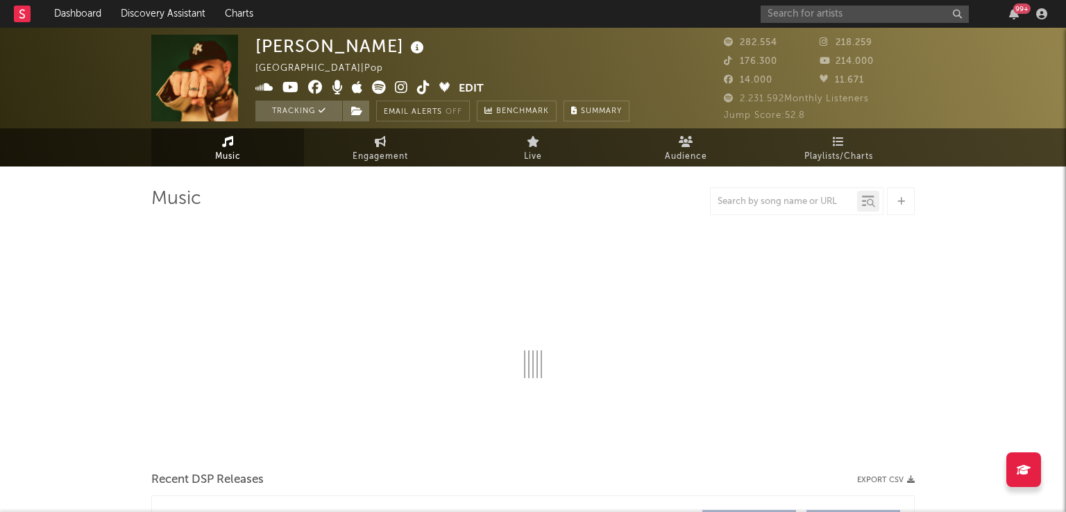
select select "6m"
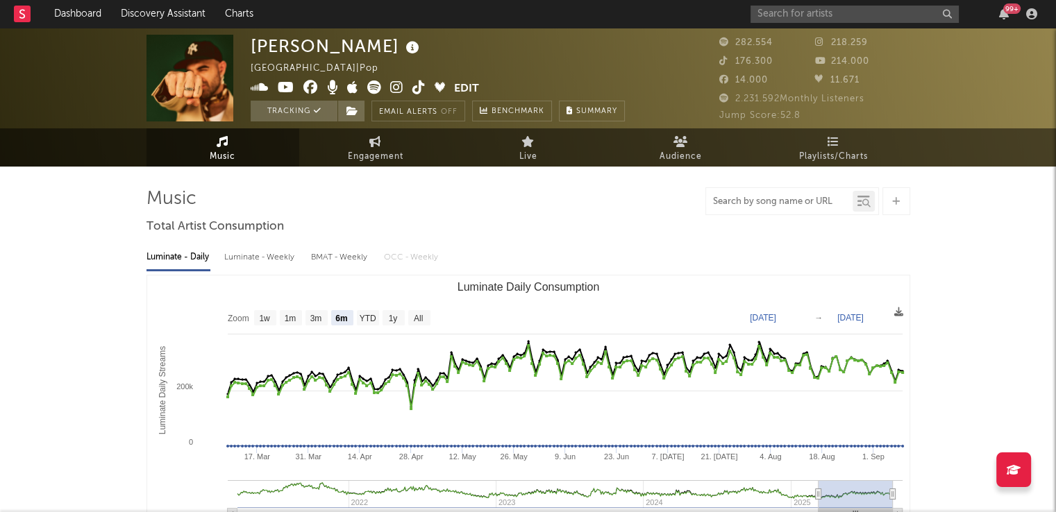
click at [754, 201] on input "text" at bounding box center [779, 201] width 146 height 11
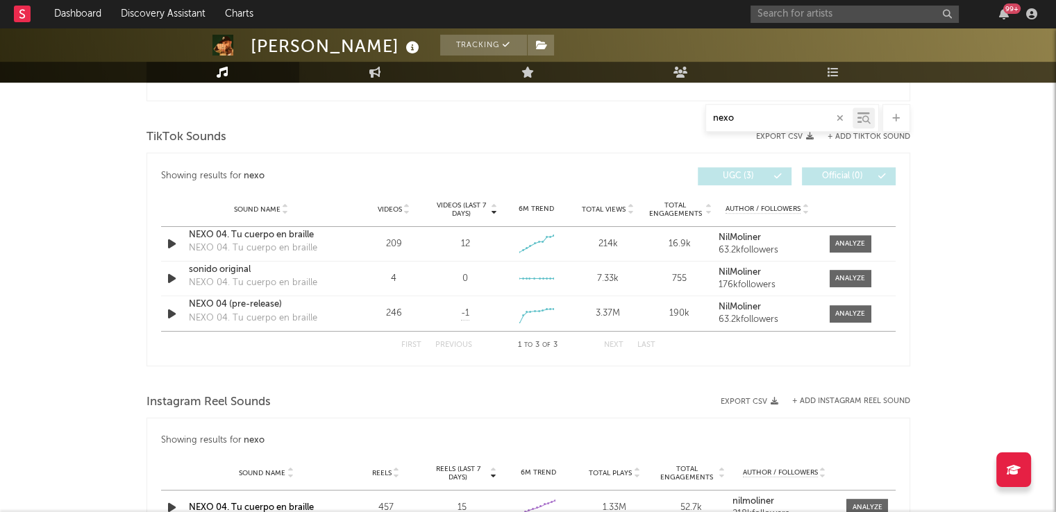
scroll to position [682, 0]
type input "nexo"
click at [819, 23] on div "99 +" at bounding box center [895, 14] width 291 height 28
click at [813, 12] on input "text" at bounding box center [854, 14] width 208 height 17
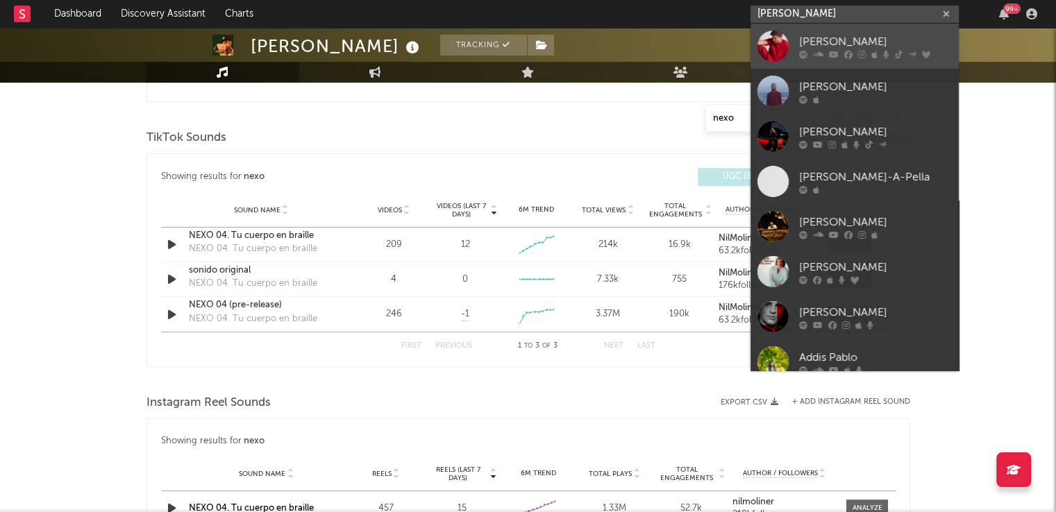
type input "pablo albora"
click at [873, 37] on div "[PERSON_NAME]" at bounding box center [875, 41] width 153 height 17
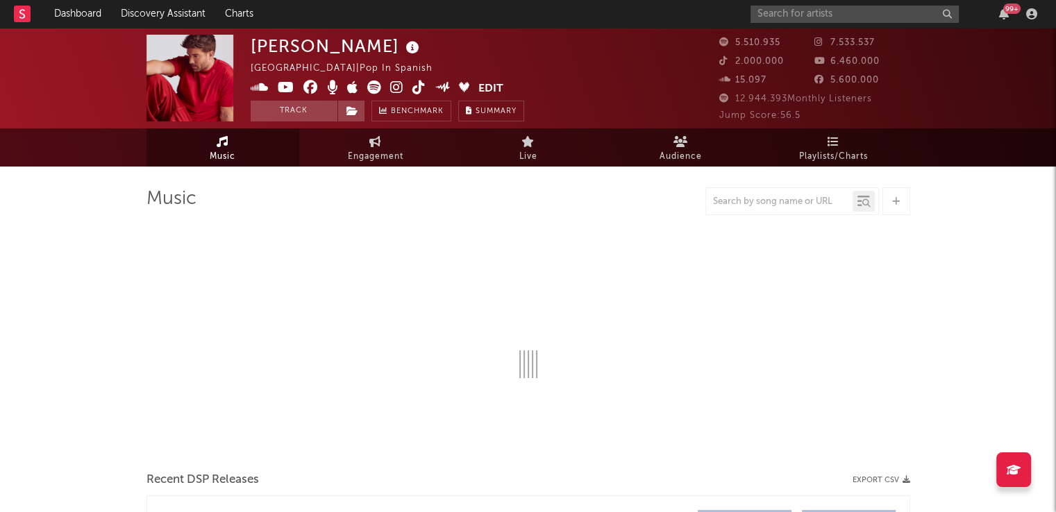
select select "6m"
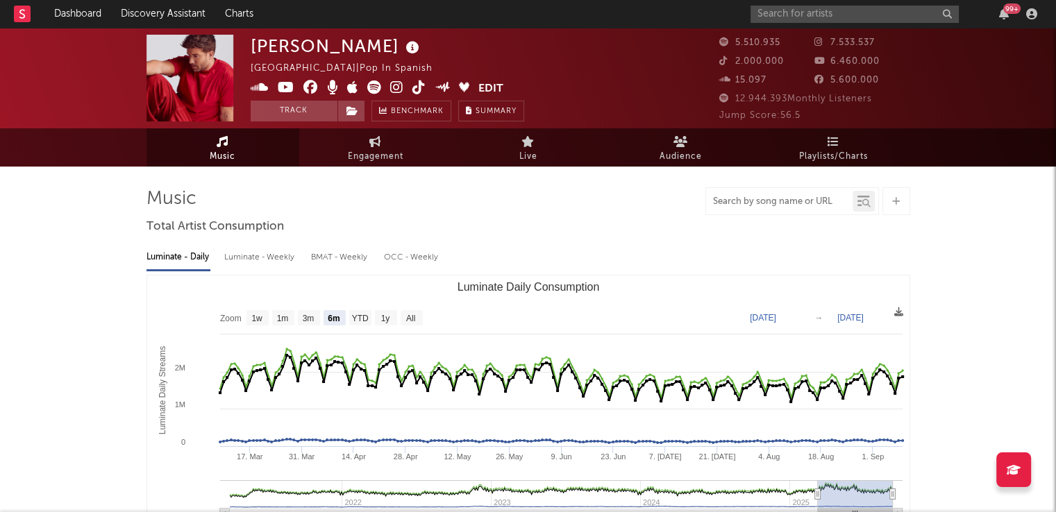
click at [745, 203] on input "text" at bounding box center [779, 201] width 146 height 11
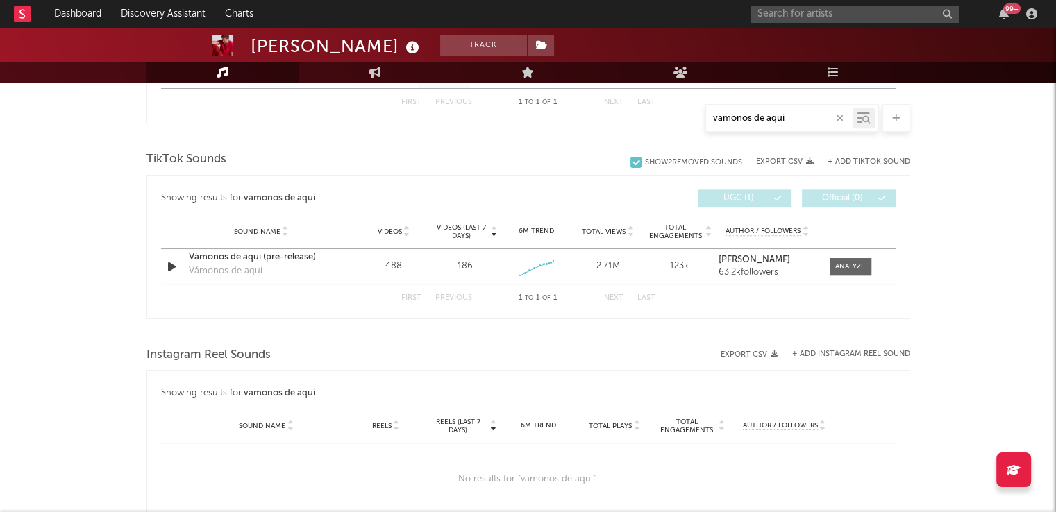
scroll to position [661, 0]
type input "vamonos de aqui"
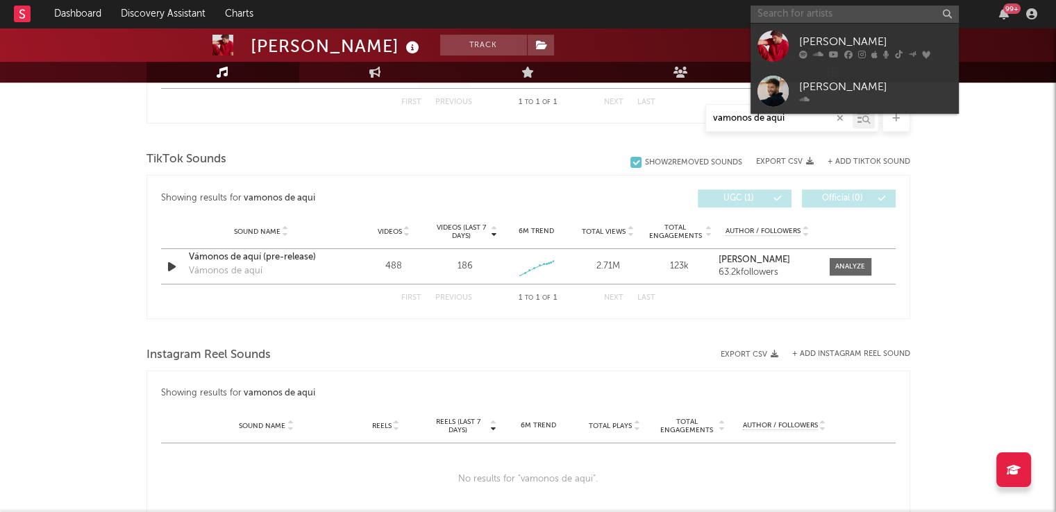
click at [824, 8] on input "text" at bounding box center [854, 14] width 208 height 17
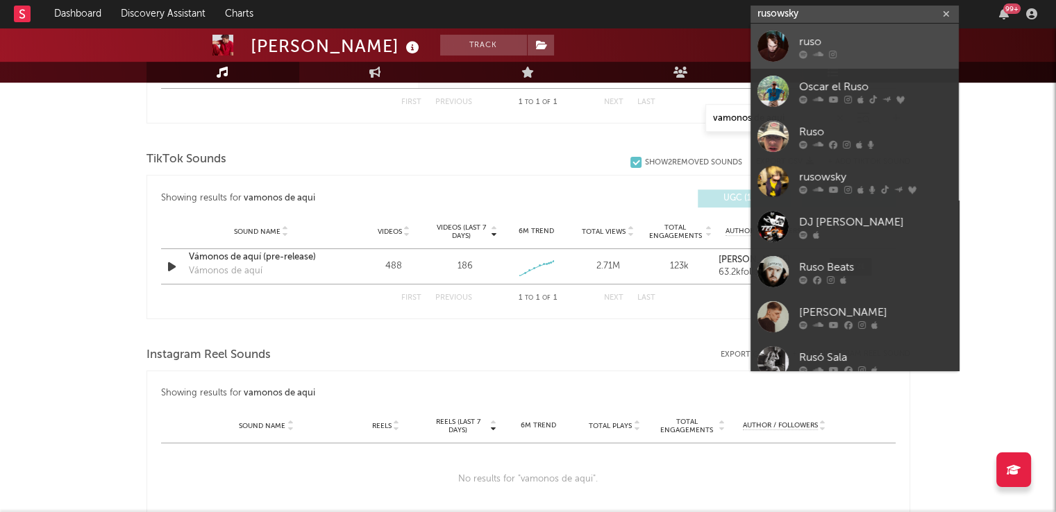
type input "rusowsky"
click at [841, 42] on div "ruso" at bounding box center [875, 41] width 153 height 17
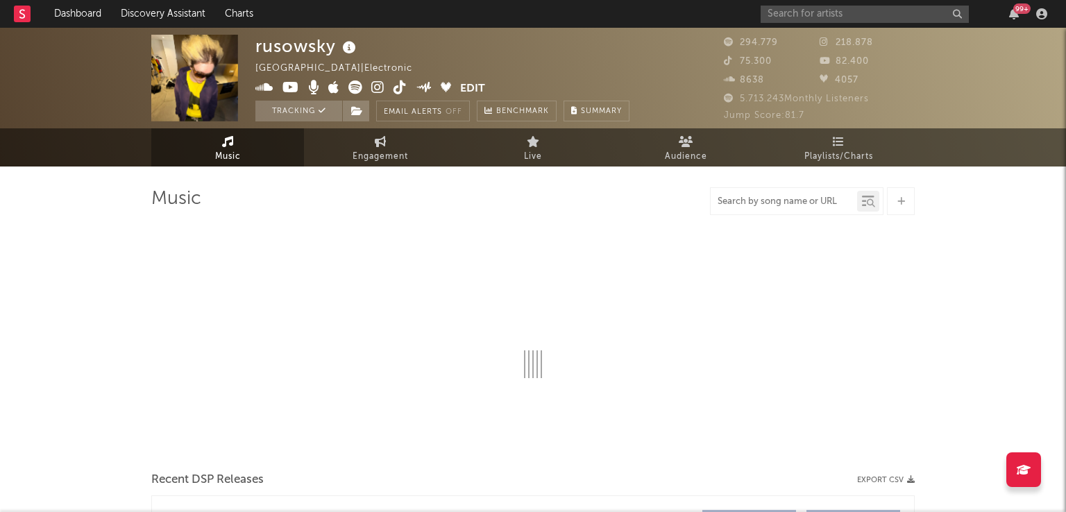
click at [766, 203] on input "text" at bounding box center [784, 201] width 146 height 11
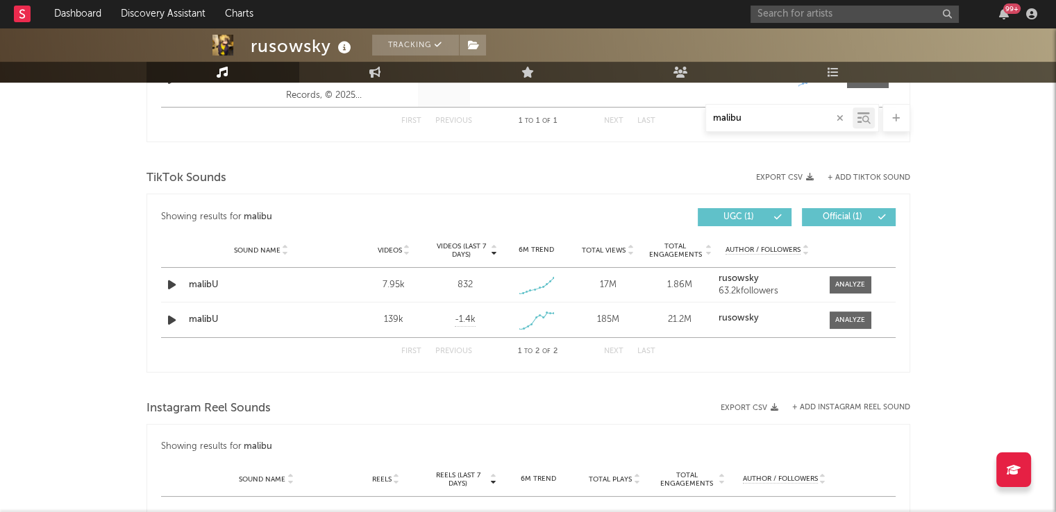
scroll to position [566, 0]
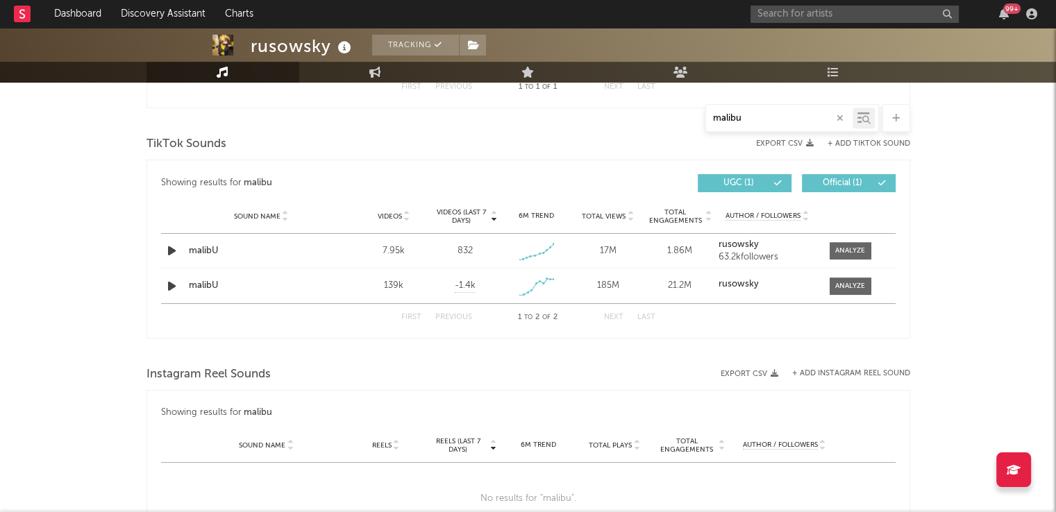
type input "malibu"
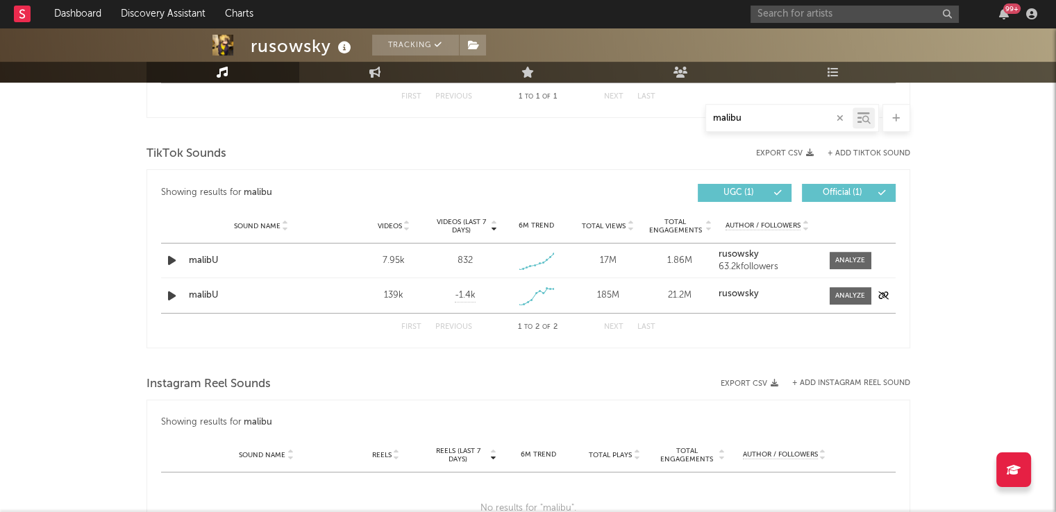
scroll to position [558, 0]
click at [792, 10] on input "text" at bounding box center [854, 14] width 208 height 17
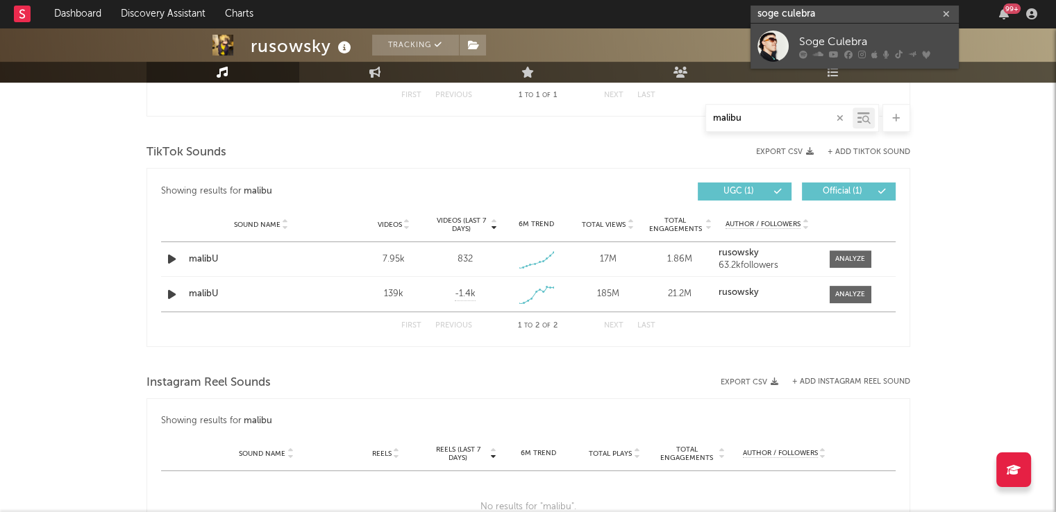
type input "soge culebra"
click at [843, 40] on div "Soge Culebra" at bounding box center [875, 41] width 153 height 17
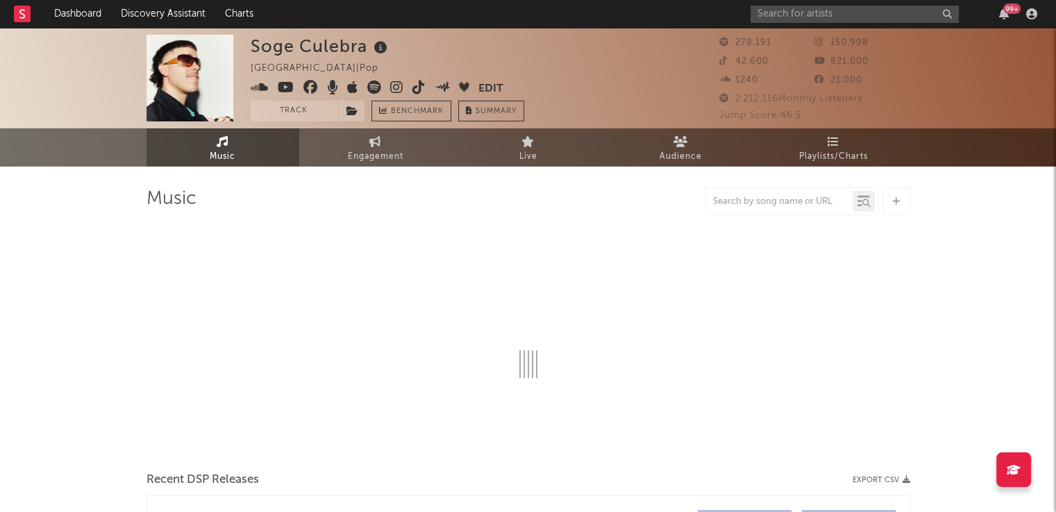
click at [739, 203] on input "text" at bounding box center [779, 201] width 146 height 11
type input "el cor"
select select "6m"
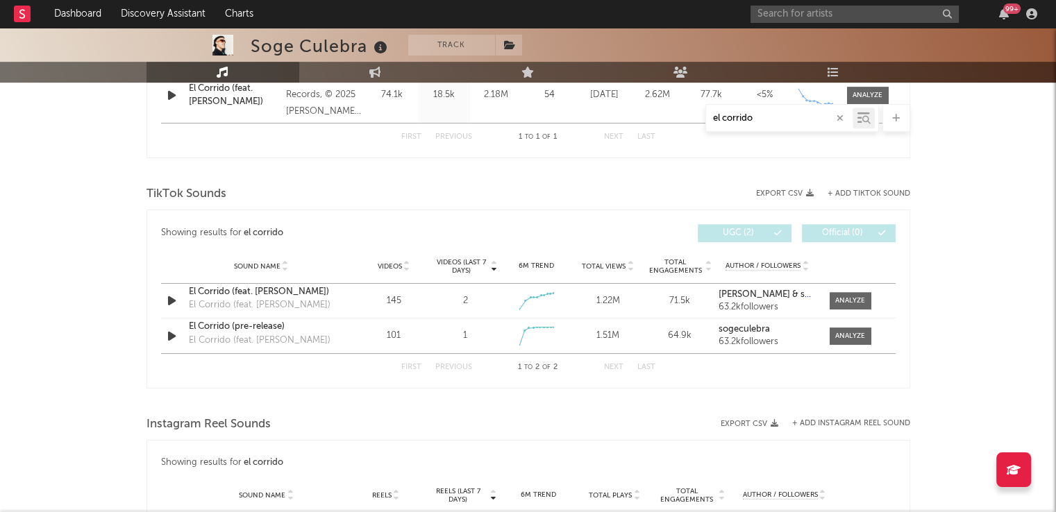
scroll to position [677, 0]
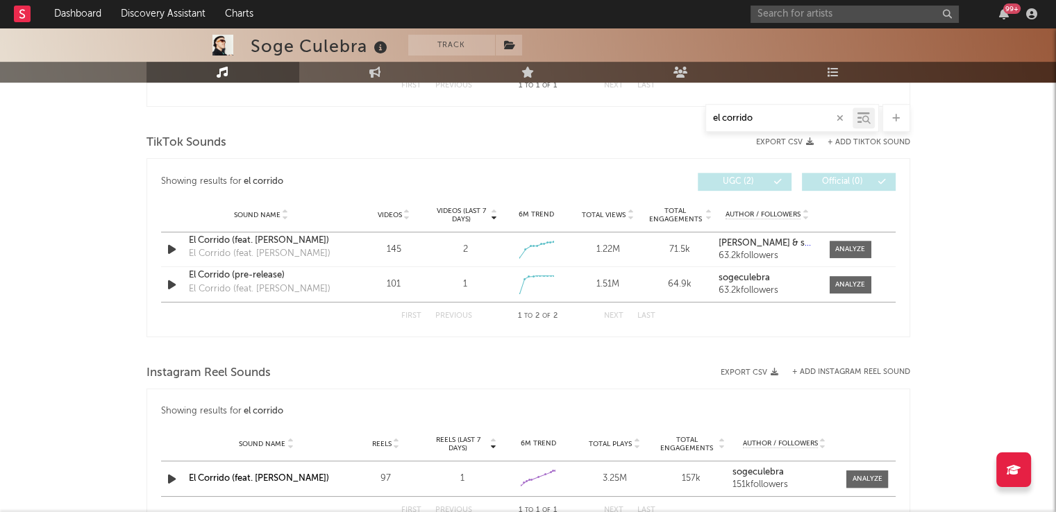
type input "el corrido"
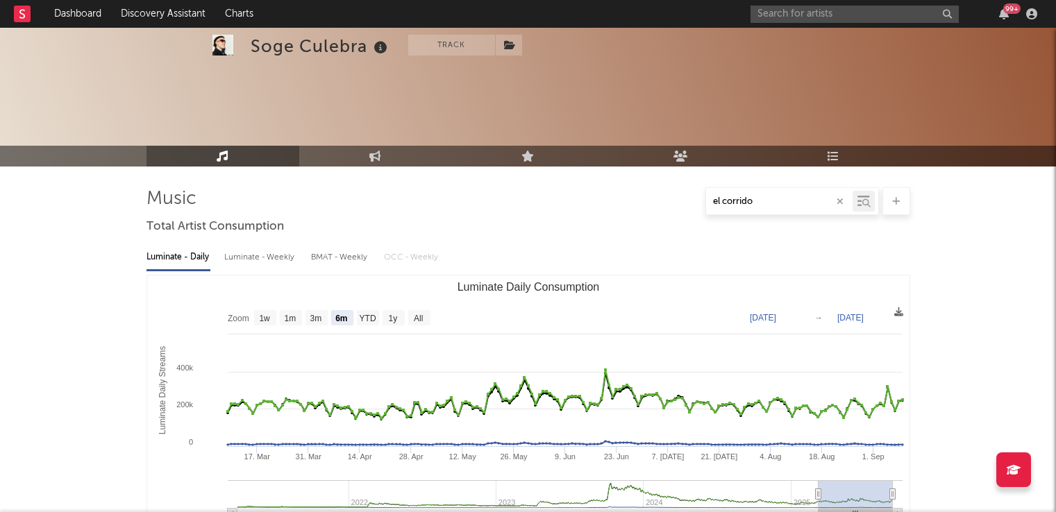
select select "6m"
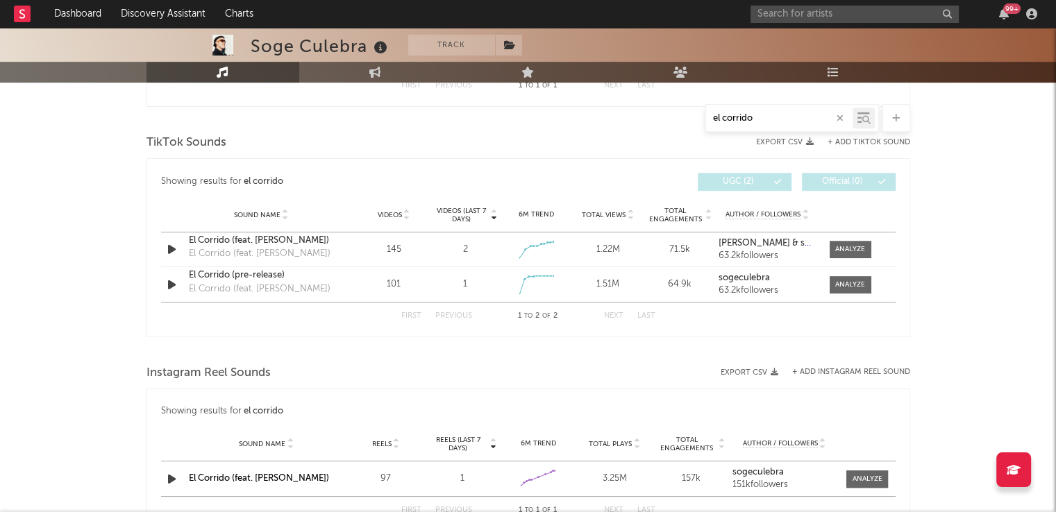
drag, startPoint x: 772, startPoint y: 119, endPoint x: 648, endPoint y: 121, distance: 123.6
click at [648, 121] on div "el corrido" at bounding box center [527, 118] width 763 height 28
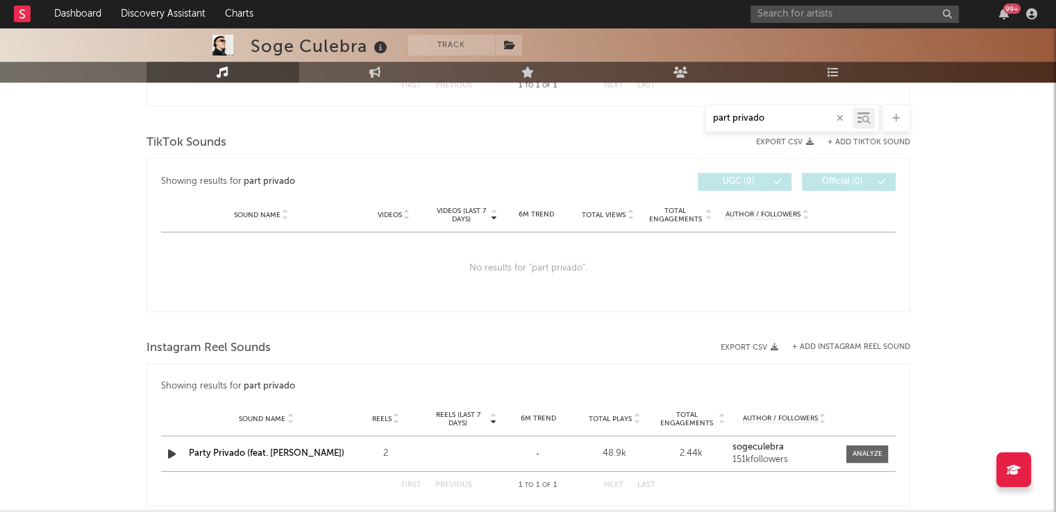
click at [729, 117] on input "part privado" at bounding box center [779, 118] width 146 height 11
type input "party privado"
click at [846, 15] on input "text" at bounding box center [854, 14] width 208 height 17
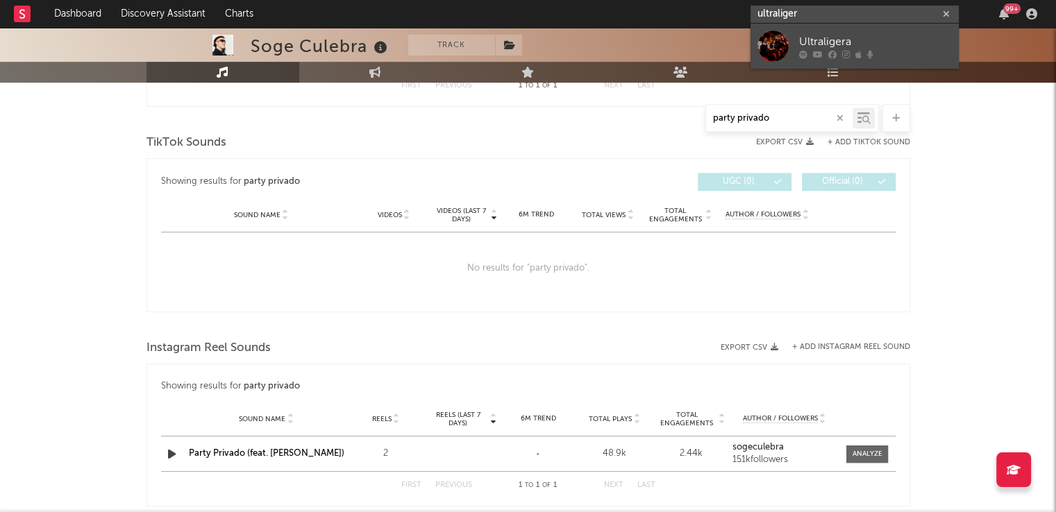
type input "ultraliger"
click at [810, 47] on div "Ultraligera" at bounding box center [875, 41] width 153 height 17
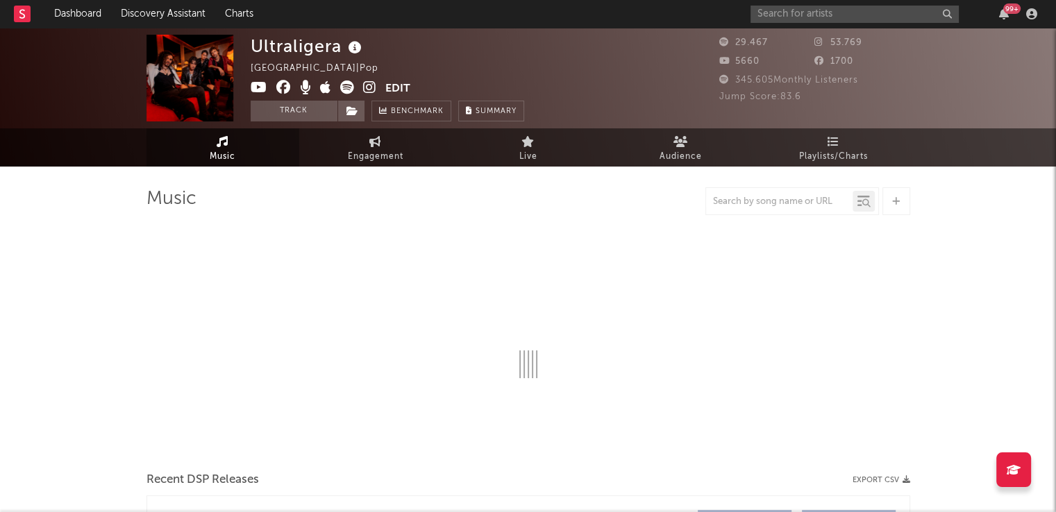
select select "6m"
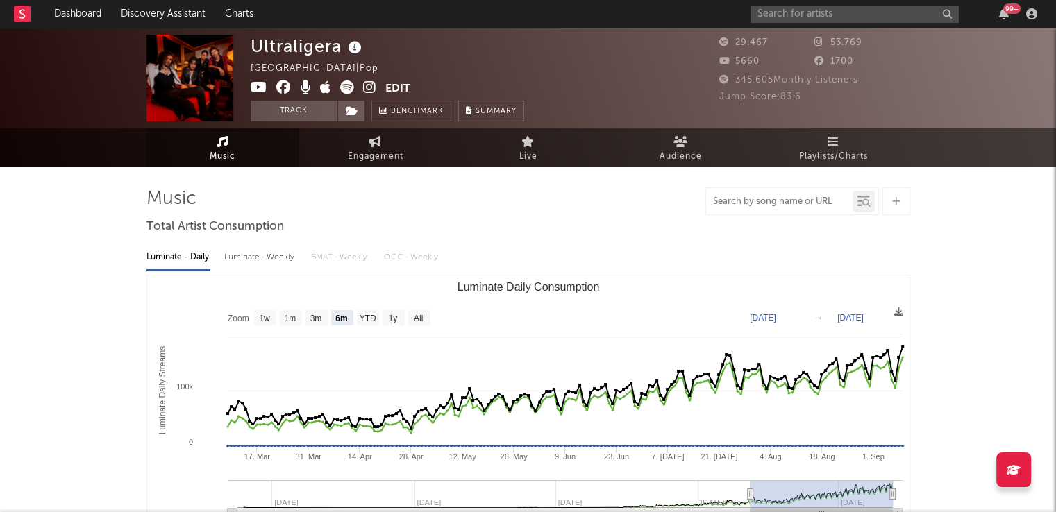
click at [761, 204] on input "text" at bounding box center [779, 201] width 146 height 11
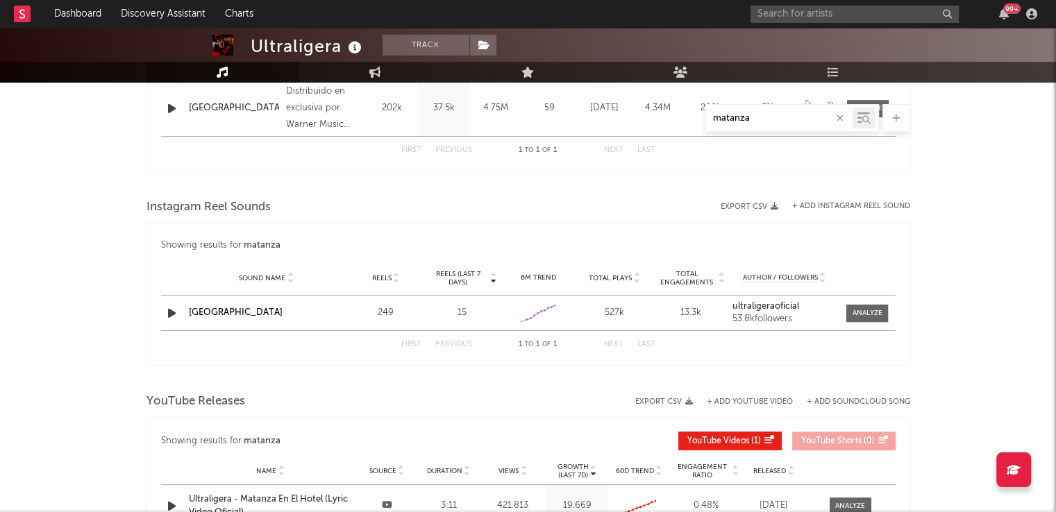
scroll to position [654, 0]
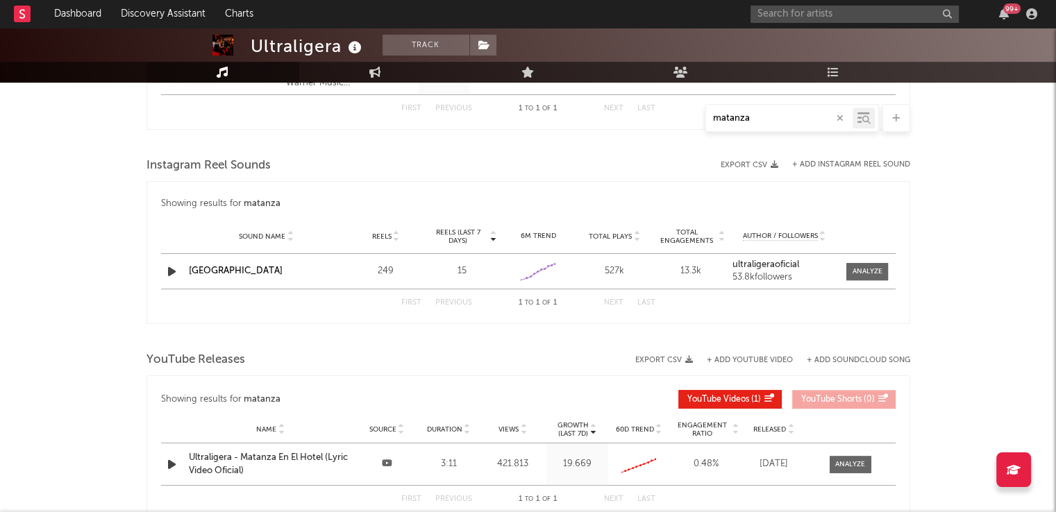
type input "matanza"
click at [813, 19] on input "text" at bounding box center [854, 14] width 208 height 17
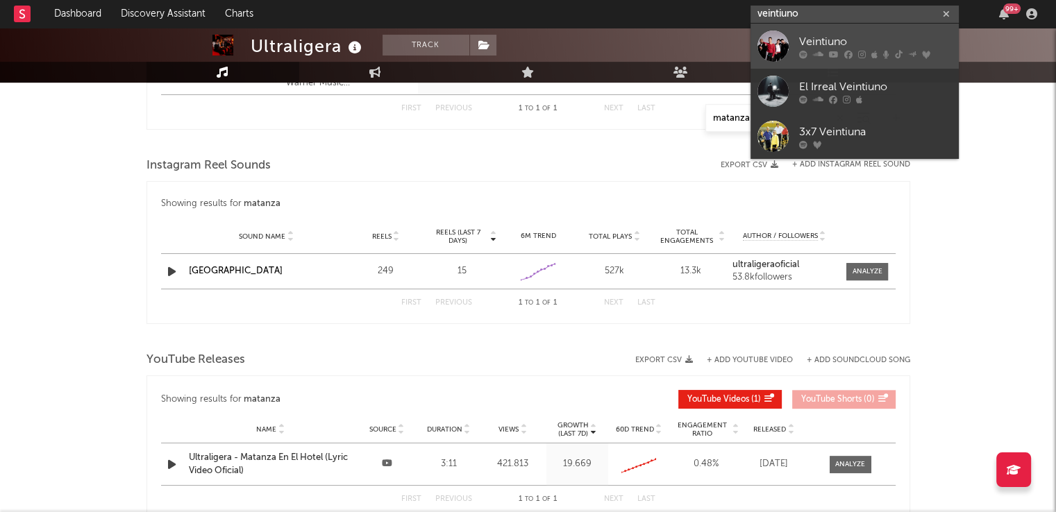
type input "veintiuno"
click at [811, 51] on div at bounding box center [875, 54] width 153 height 8
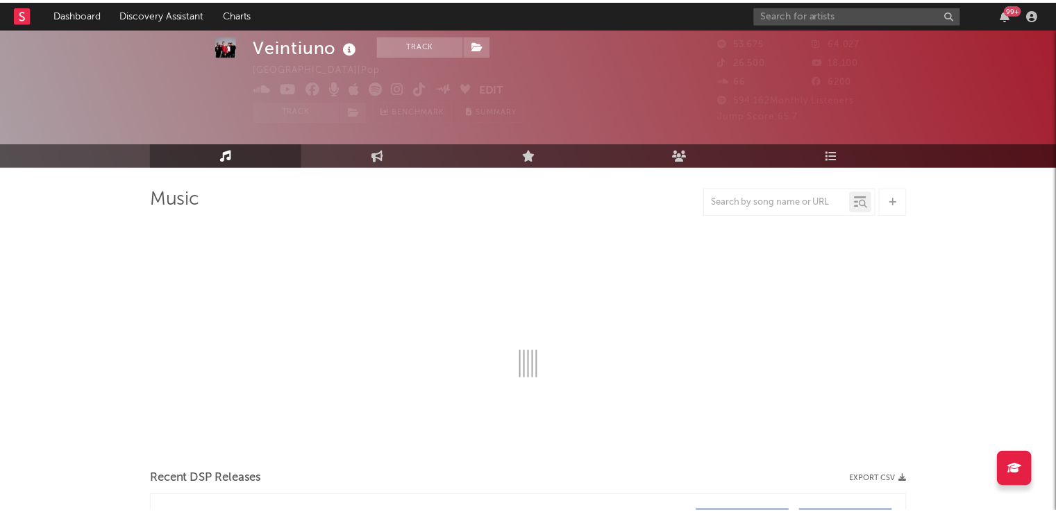
scroll to position [35, 0]
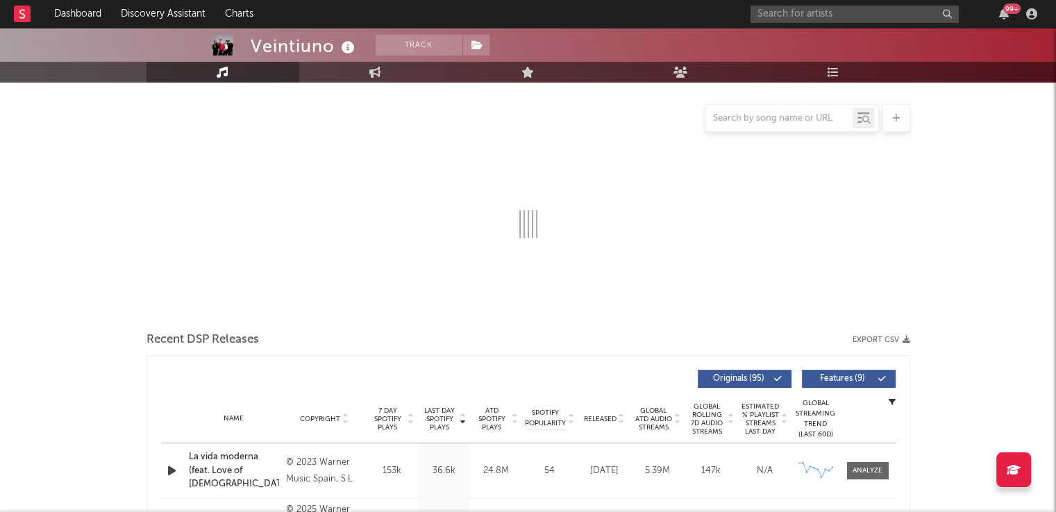
select select "6m"
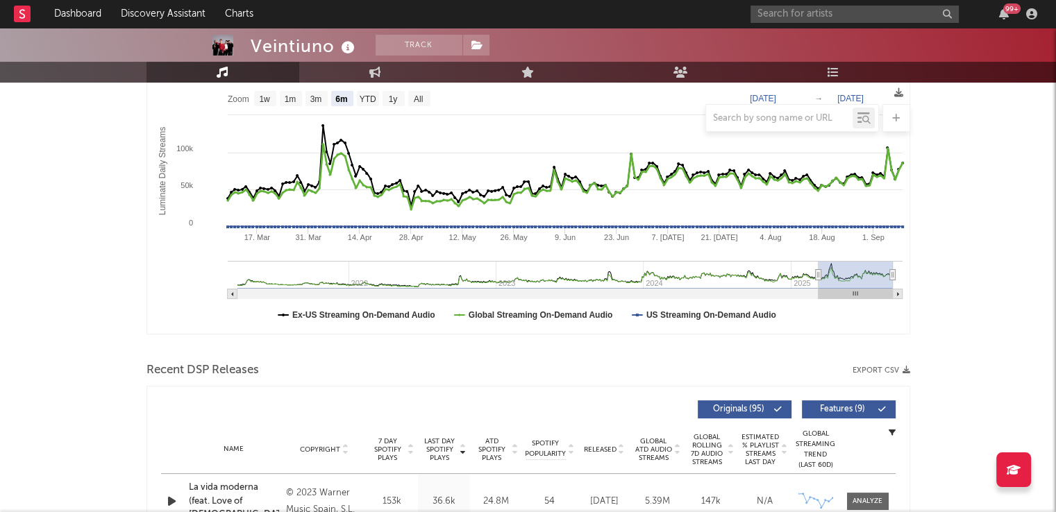
scroll to position [221, 0]
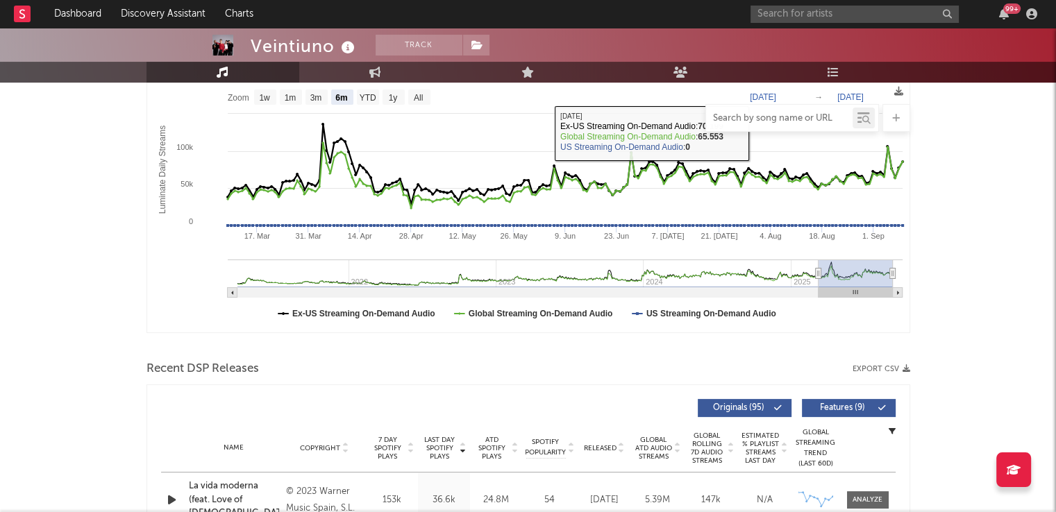
click at [770, 116] on input "text" at bounding box center [779, 118] width 146 height 11
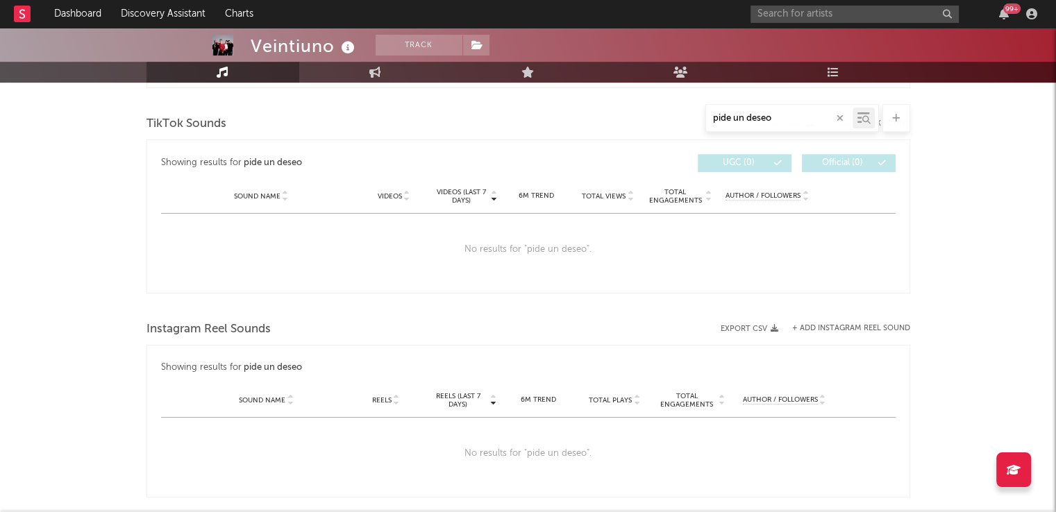
scroll to position [697, 0]
type input "pide un deseo"
click at [800, 21] on input "text" at bounding box center [854, 14] width 208 height 17
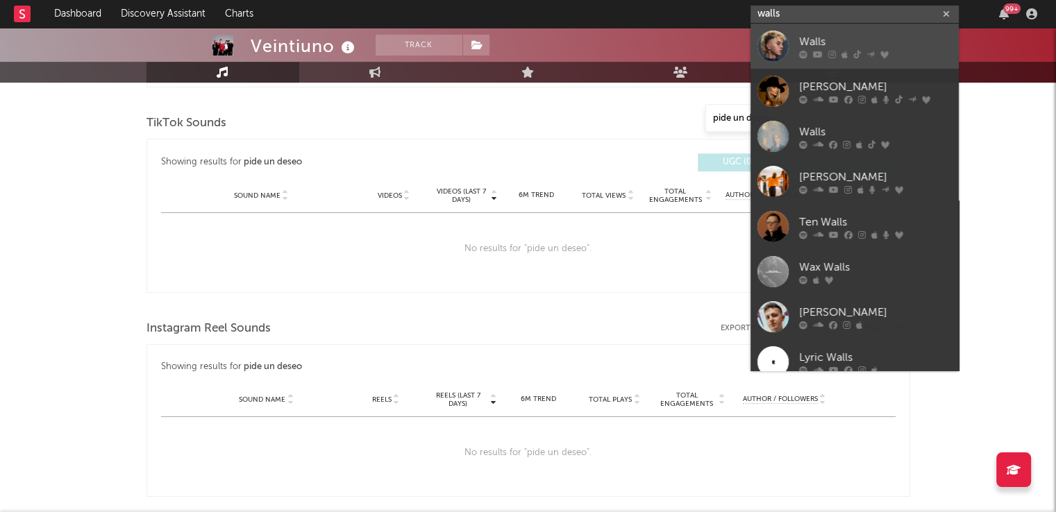
type input "walls"
click at [827, 44] on div "Walls" at bounding box center [875, 41] width 153 height 17
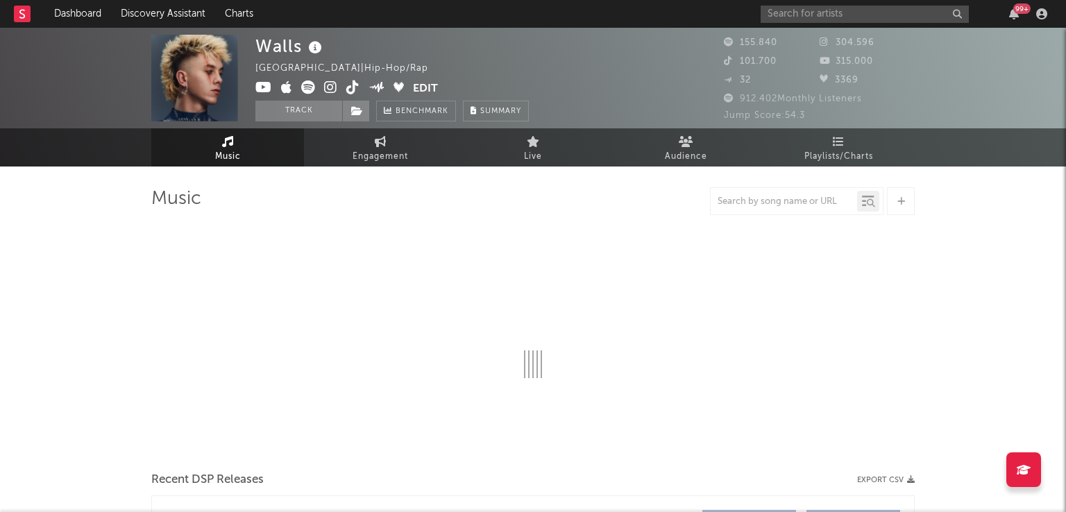
click at [744, 212] on div at bounding box center [797, 201] width 174 height 28
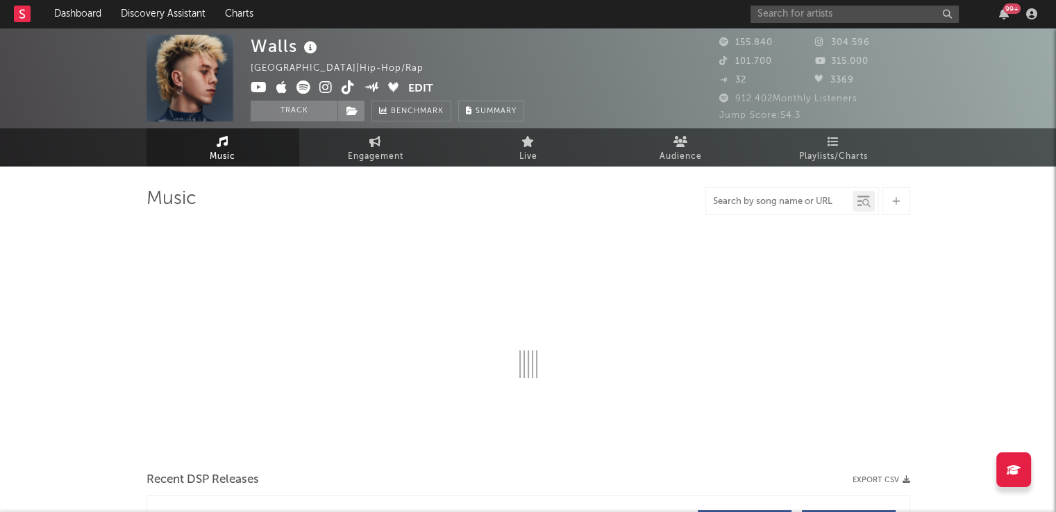
click at [755, 198] on input "text" at bounding box center [779, 201] width 146 height 11
type input "mi nena"
select select "6m"
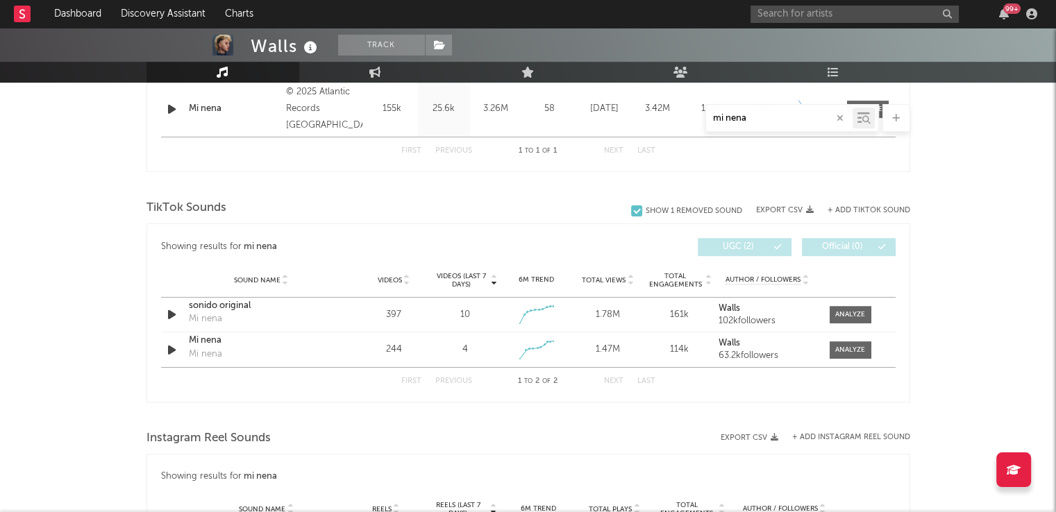
scroll to position [657, 0]
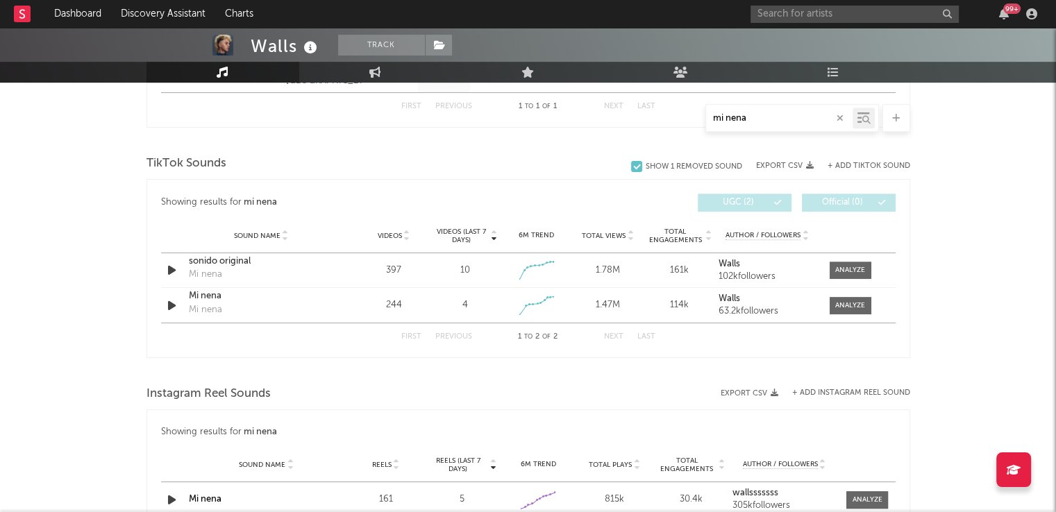
drag, startPoint x: 758, startPoint y: 115, endPoint x: 669, endPoint y: 127, distance: 89.7
click at [669, 127] on div "mi nena" at bounding box center [527, 118] width 763 height 28
type input "conmigo no llora"
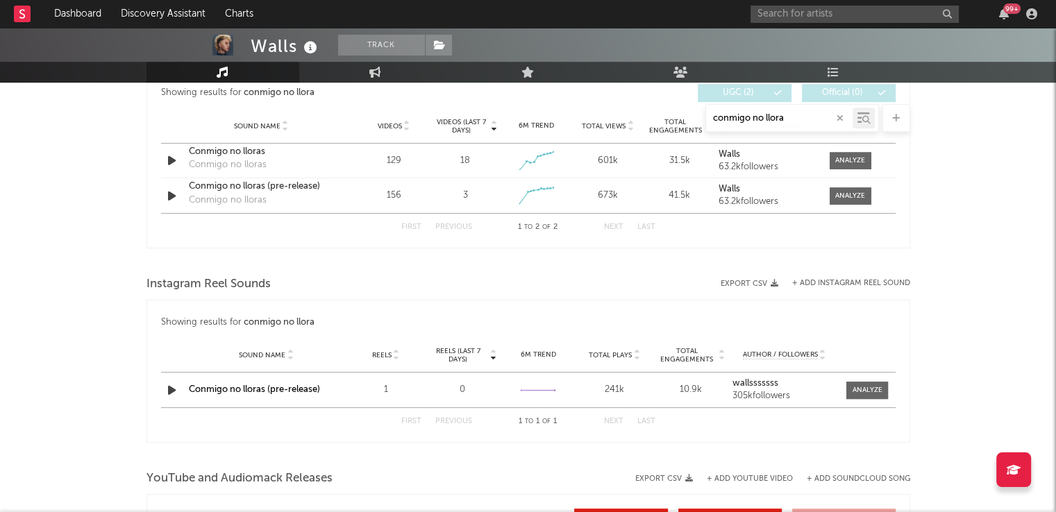
scroll to position [547, 0]
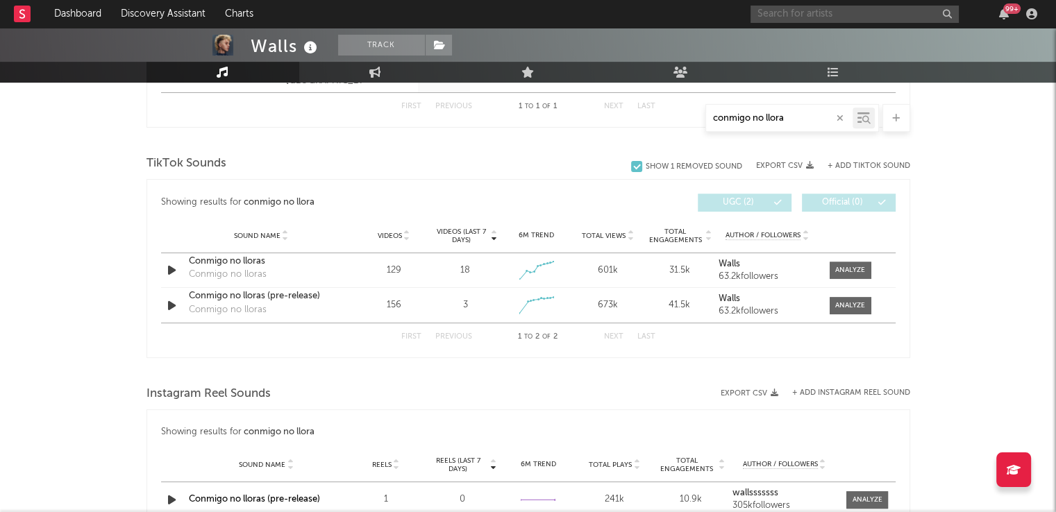
click at [795, 14] on input "text" at bounding box center [854, 14] width 208 height 17
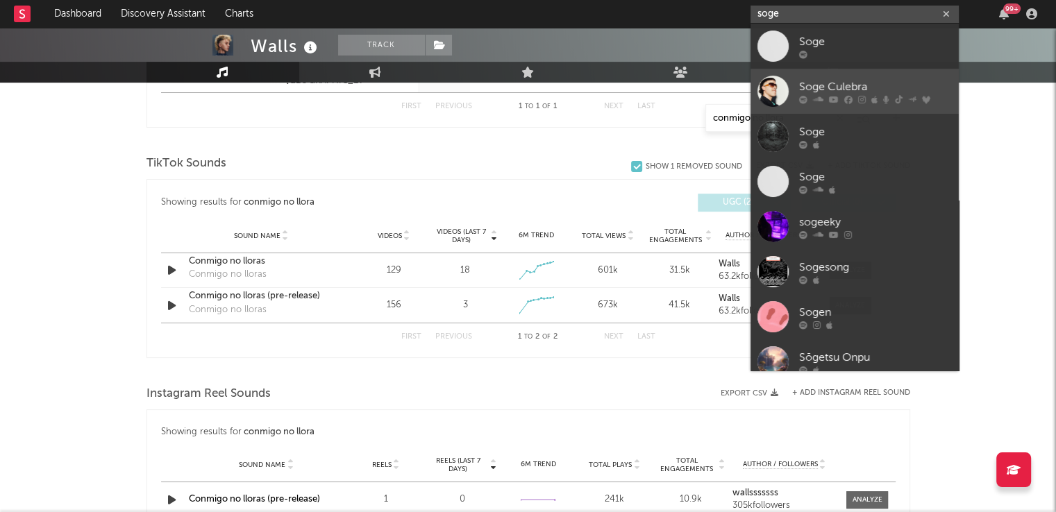
type input "soge"
click at [824, 86] on div "Soge Culebra" at bounding box center [875, 86] width 153 height 17
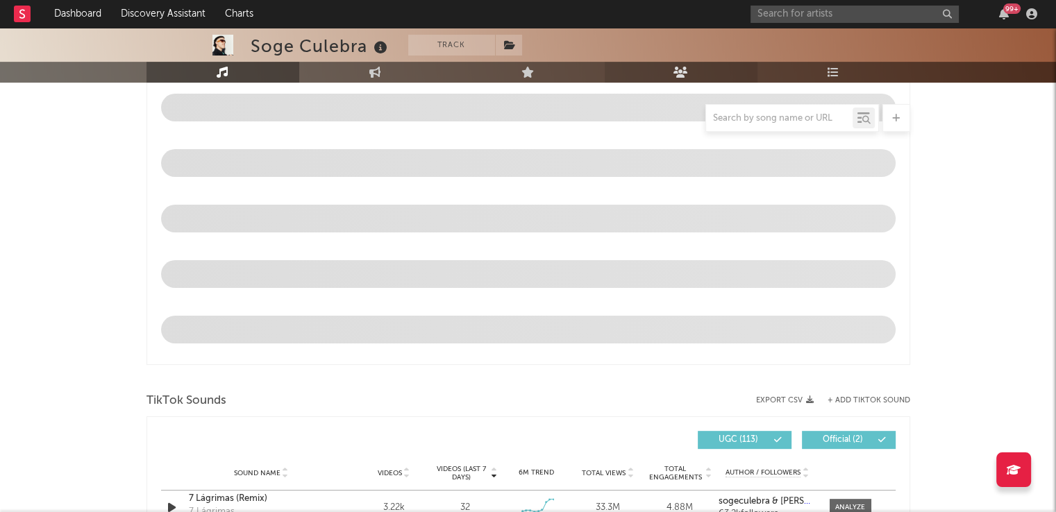
scroll to position [693, 0]
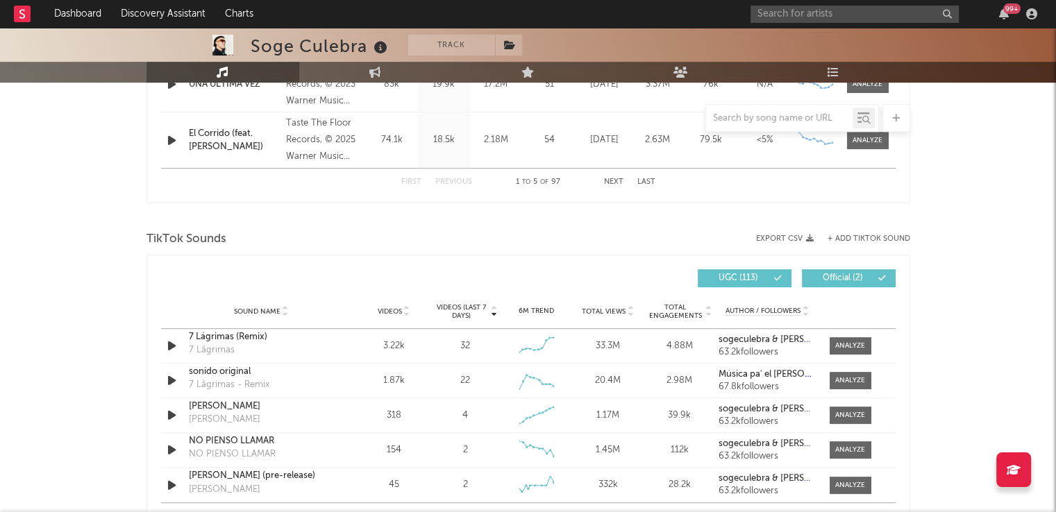
scroll to position [841, 0]
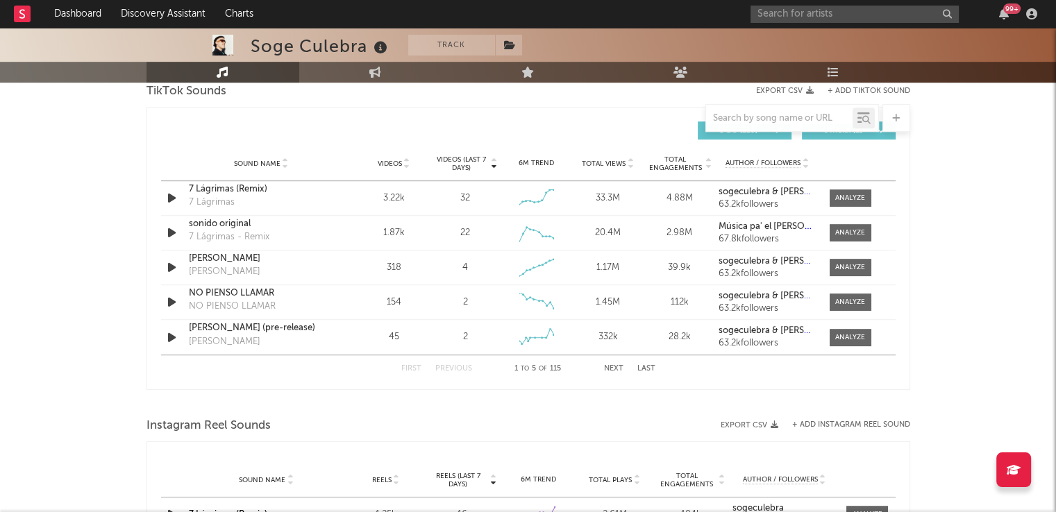
select select "6m"
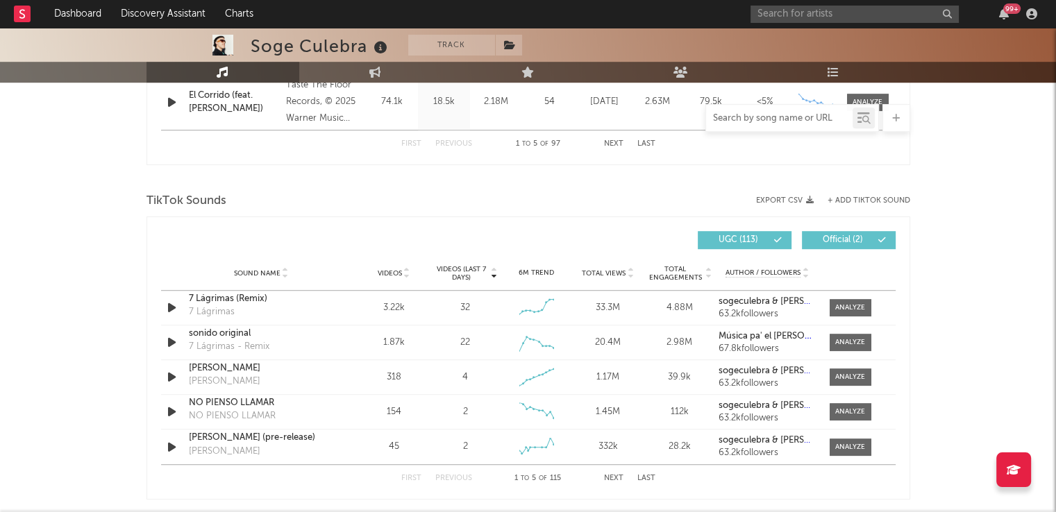
click at [761, 115] on input "text" at bounding box center [779, 118] width 146 height 11
type input "party"
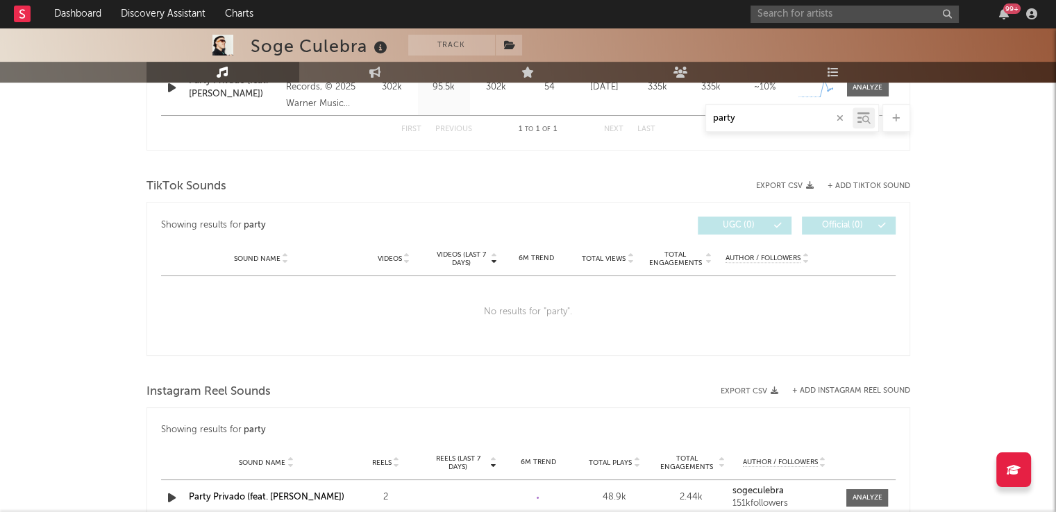
scroll to position [633, 0]
click at [836, 119] on icon "button" at bounding box center [839, 118] width 7 height 9
click at [972, 220] on div "Soge Culebra Track [GEOGRAPHIC_DATA] | Pop Edit Track Benchmark Summary 278.191…" at bounding box center [528, 165] width 1056 height 1540
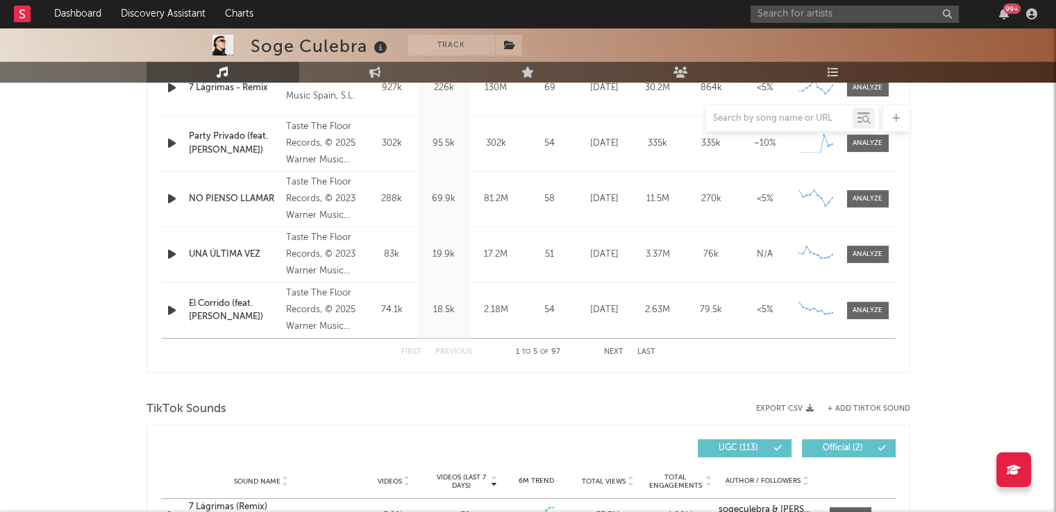
click at [879, 186] on div "Name NO PIENSO LLAMAR Copyright Taste The Floor Records, © 2023 Warner Music Sp…" at bounding box center [528, 198] width 734 height 55
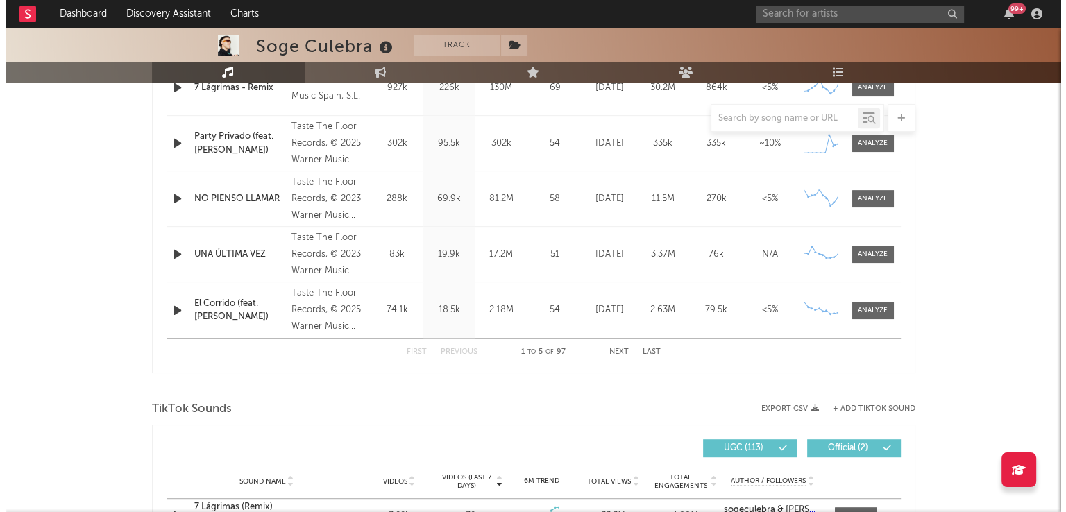
scroll to position [745, 0]
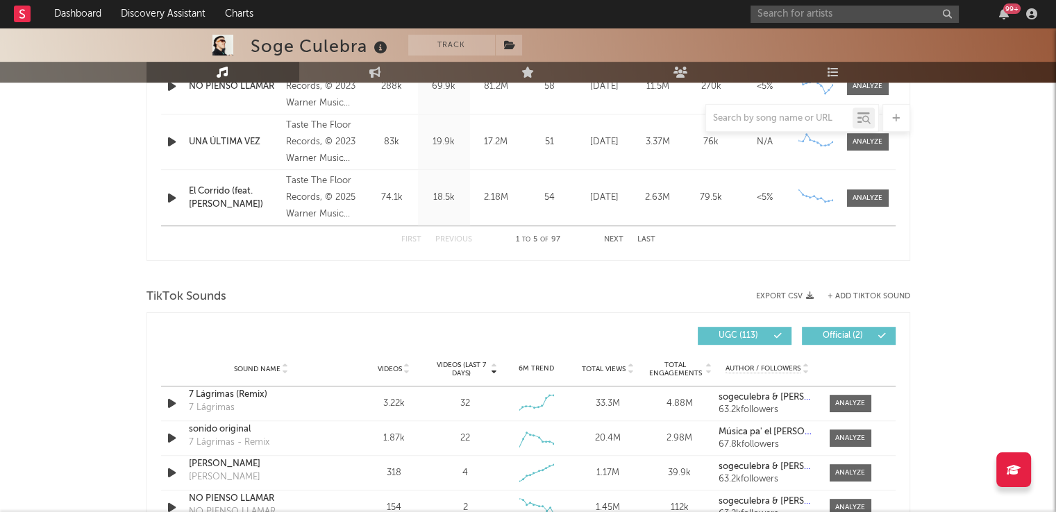
click at [880, 298] on button "+ Add TikTok Sound" at bounding box center [868, 297] width 83 height 8
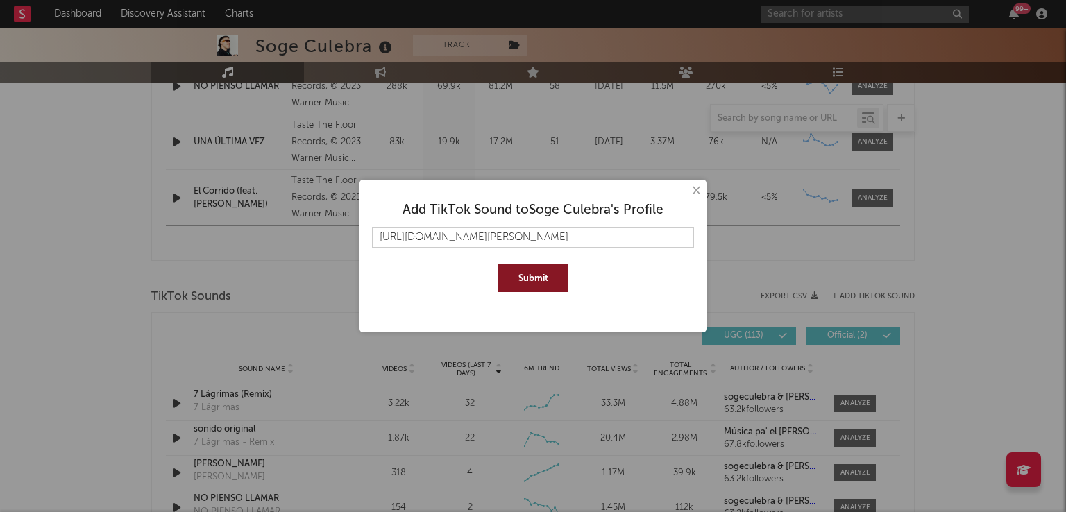
scroll to position [0, 278]
type input "[URL][DOMAIN_NAME][PERSON_NAME]"
click at [524, 269] on button "Submit" at bounding box center [533, 278] width 70 height 28
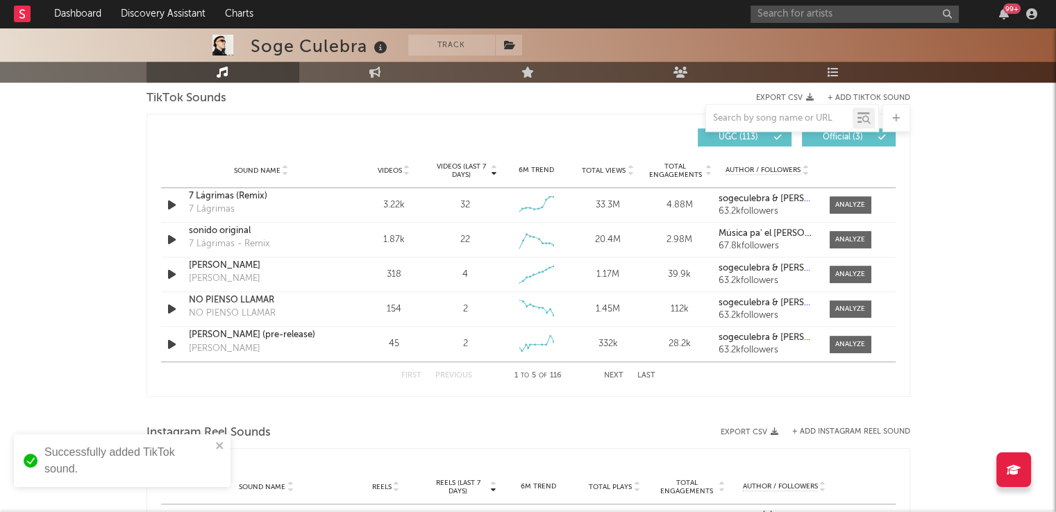
scroll to position [945, 0]
click at [612, 375] on button "Next" at bounding box center [613, 375] width 19 height 8
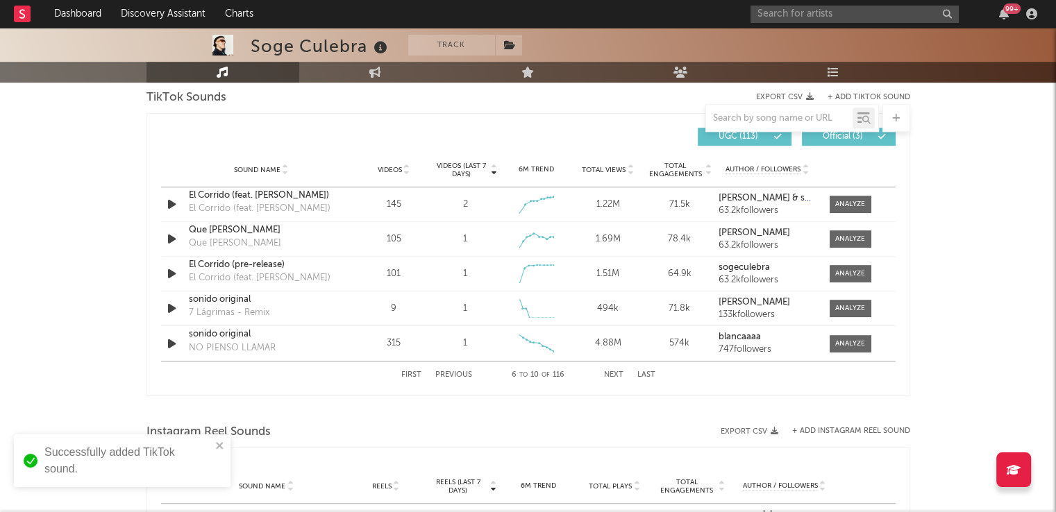
click at [612, 375] on button "Next" at bounding box center [613, 375] width 19 height 8
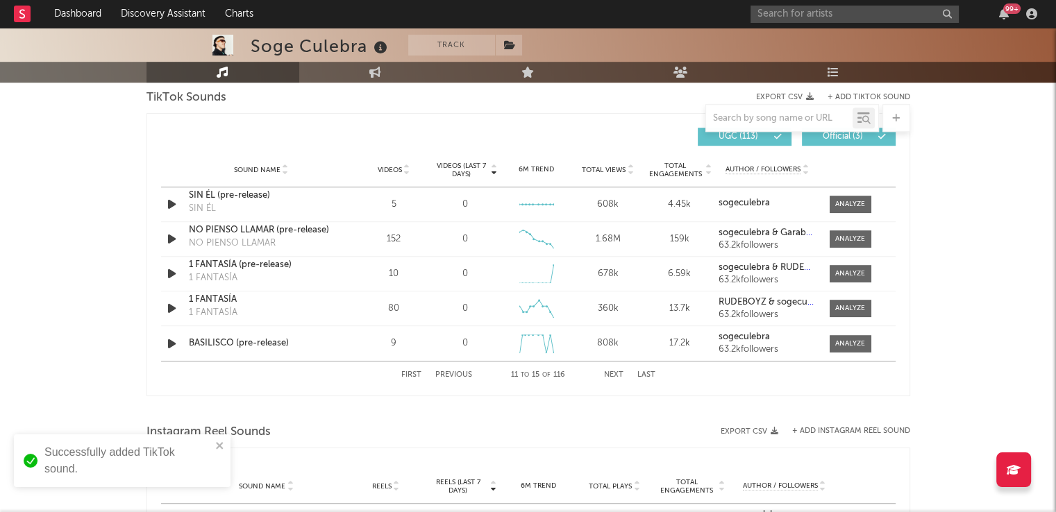
click at [612, 375] on button "Next" at bounding box center [613, 375] width 19 height 8
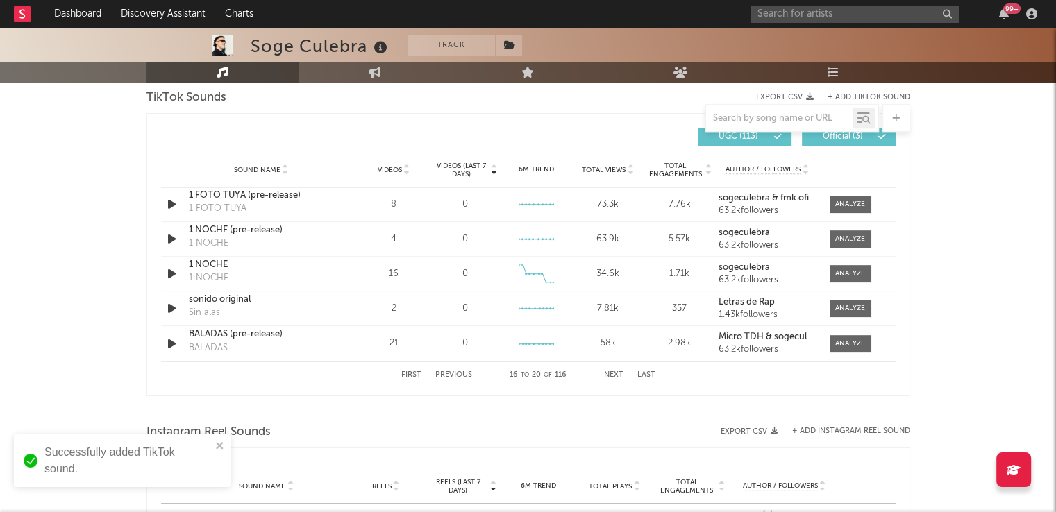
click at [612, 375] on button "Next" at bounding box center [613, 375] width 19 height 8
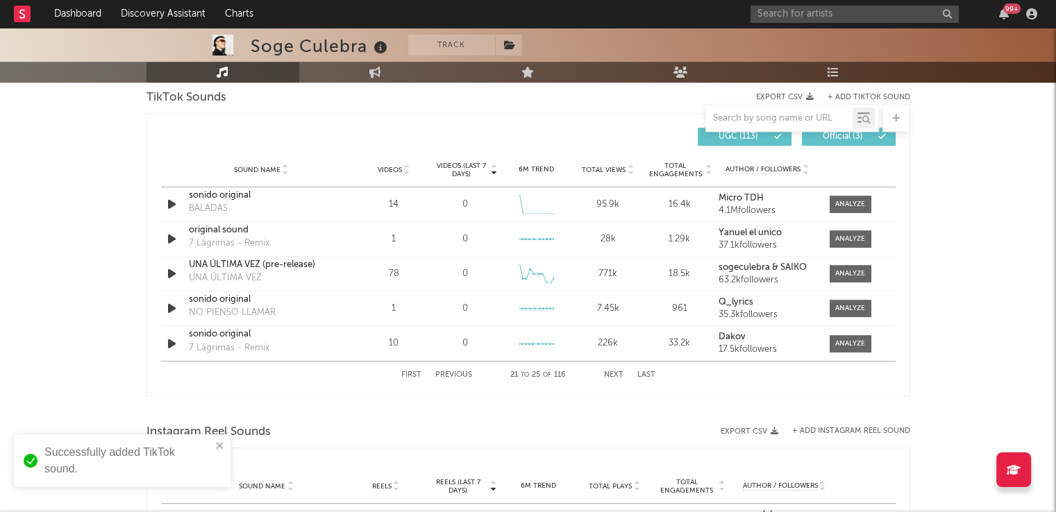
click at [612, 375] on button "Next" at bounding box center [613, 375] width 19 height 8
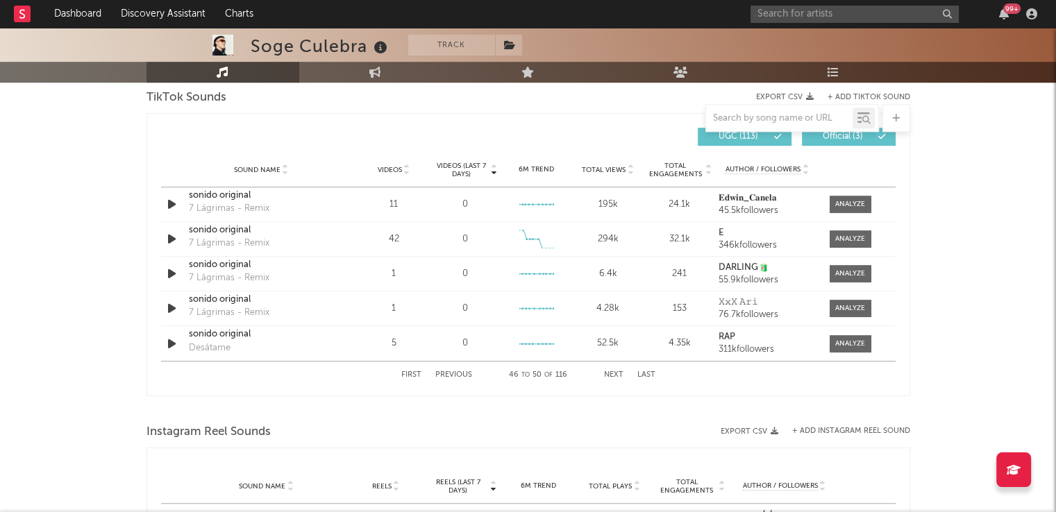
click at [612, 375] on button "Next" at bounding box center [613, 375] width 19 height 8
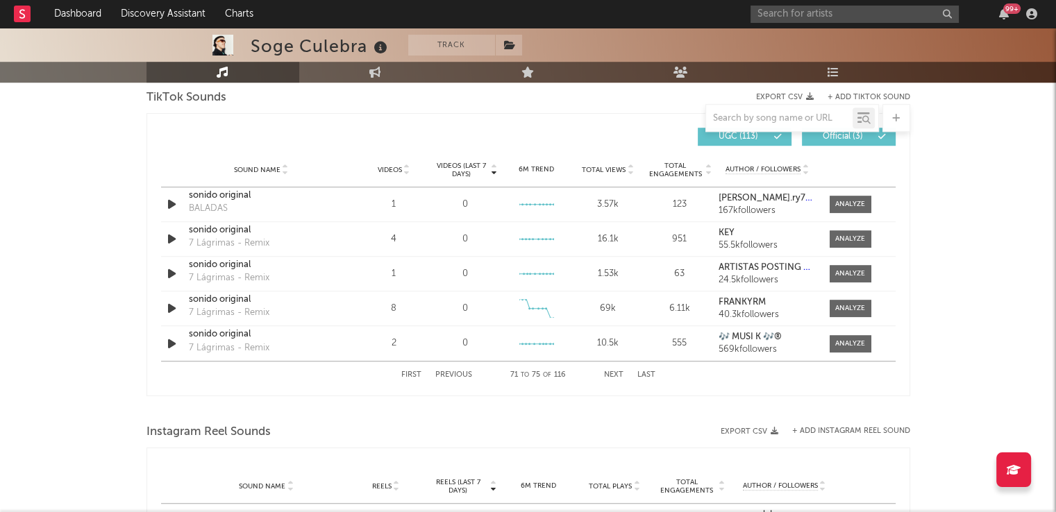
click at [612, 375] on button "Next" at bounding box center [613, 375] width 19 height 8
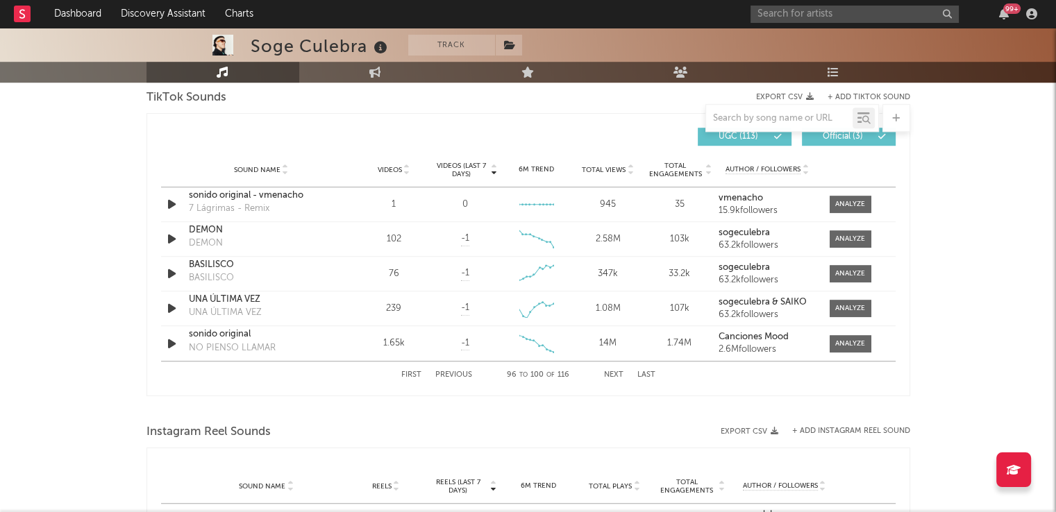
click at [612, 375] on button "Next" at bounding box center [613, 375] width 19 height 8
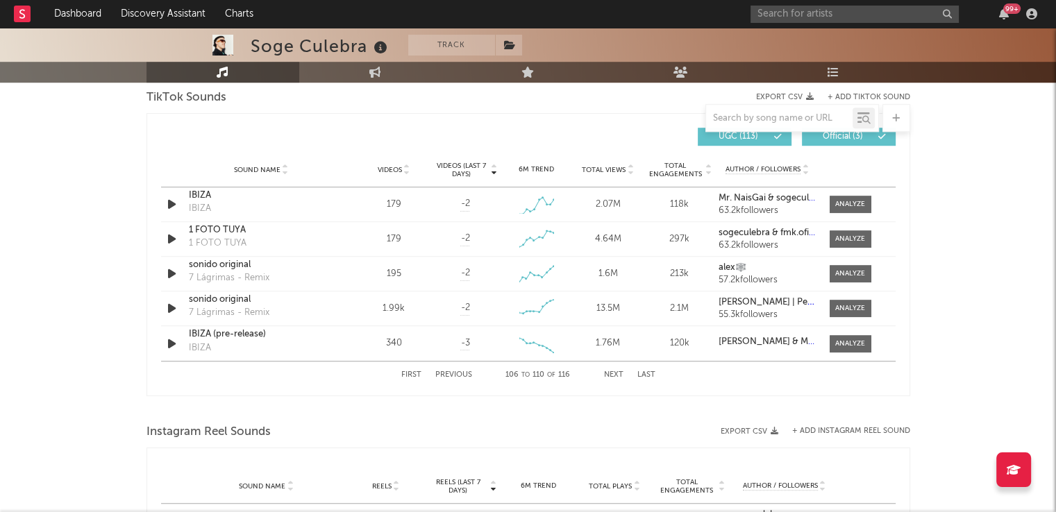
click at [612, 375] on button "Next" at bounding box center [613, 375] width 19 height 8
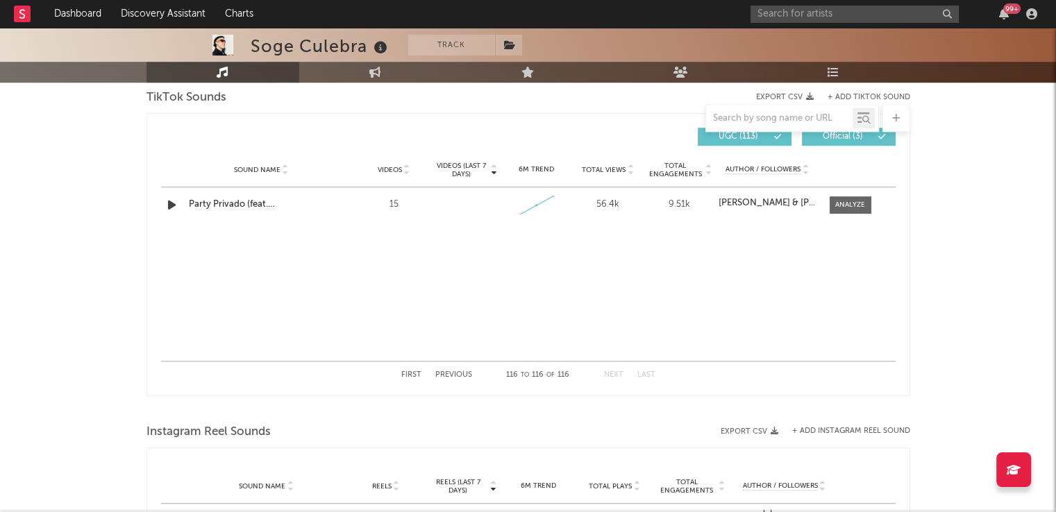
scroll to position [855, 0]
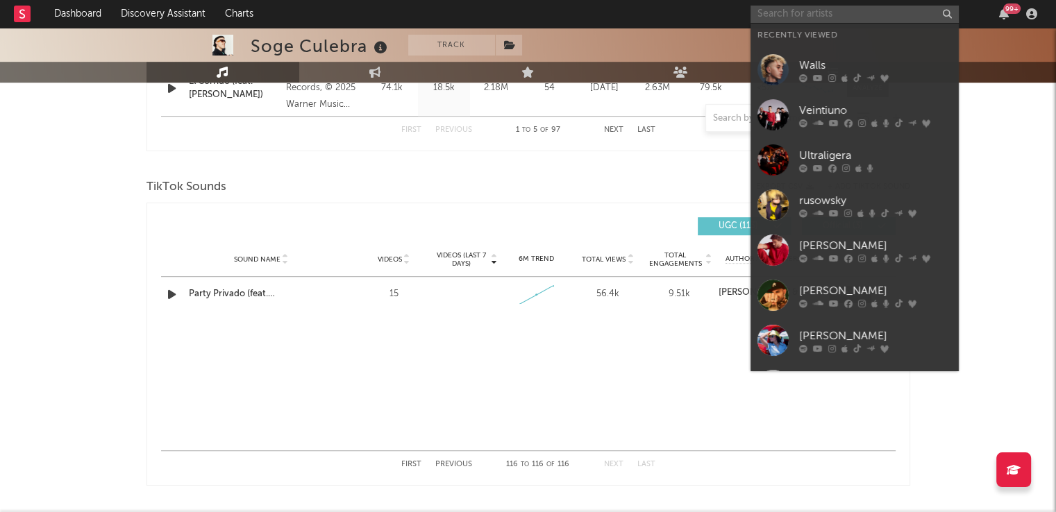
click at [826, 22] on input "text" at bounding box center [854, 14] width 208 height 17
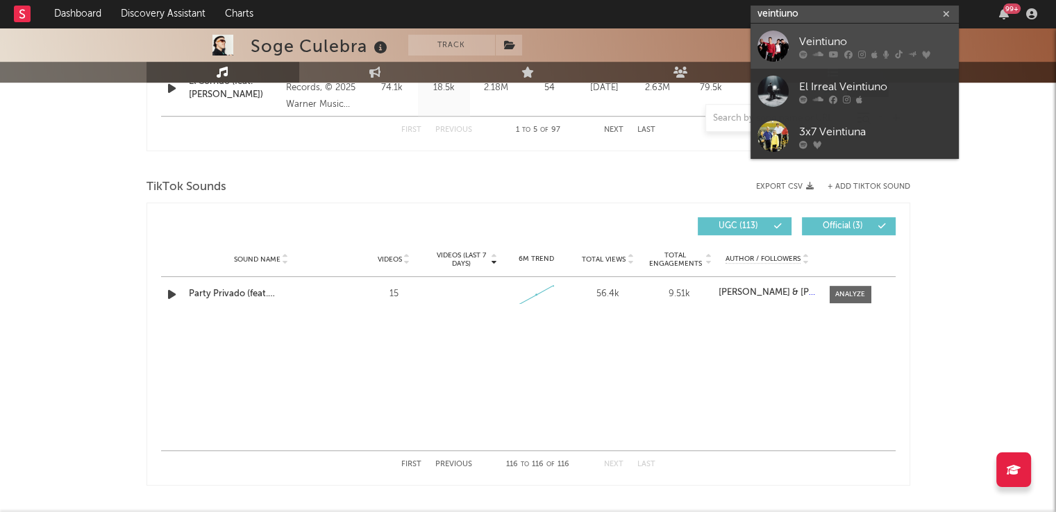
type input "veintiuno"
click at [822, 44] on div "Veintiuno" at bounding box center [875, 41] width 153 height 17
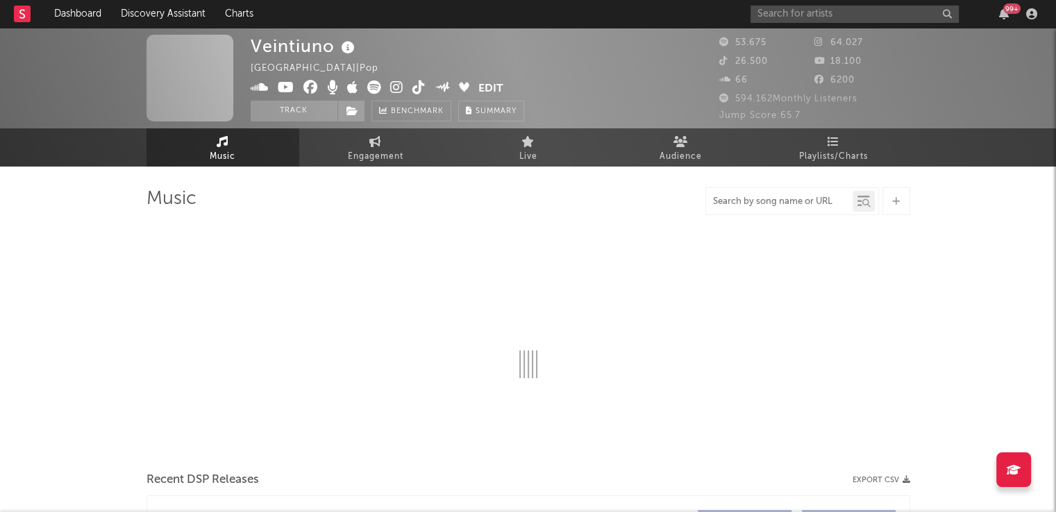
click at [756, 203] on input "text" at bounding box center [779, 201] width 146 height 11
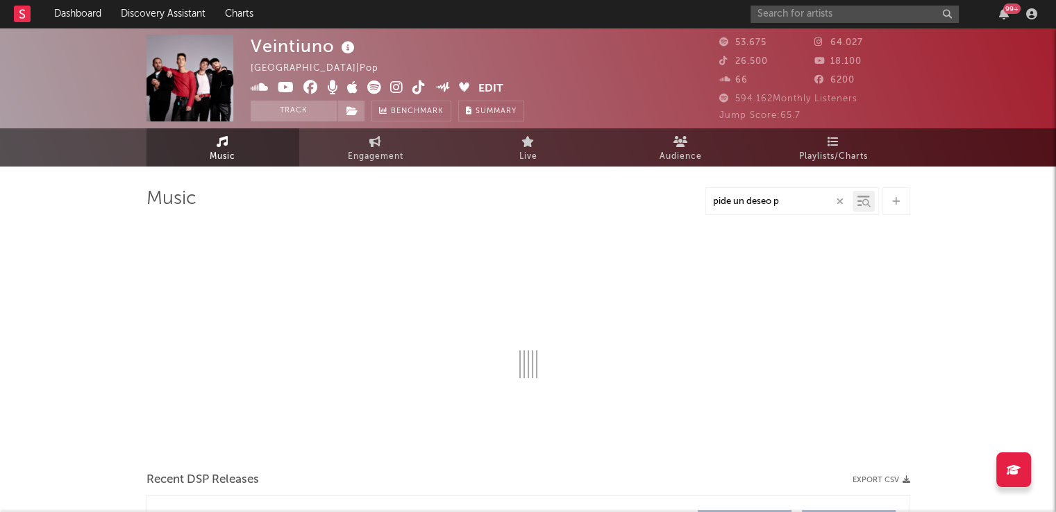
type input "pide un deseo po"
select select "6m"
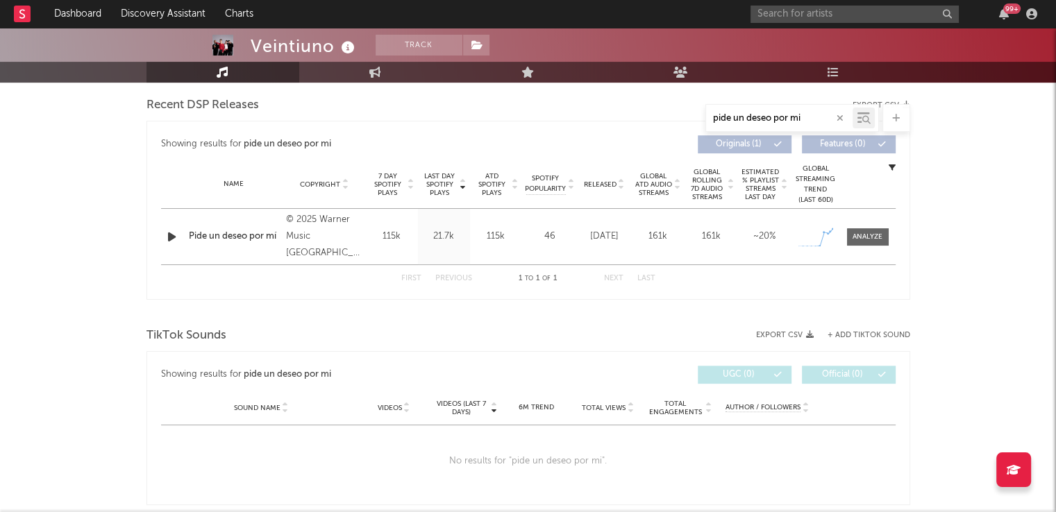
scroll to position [537, 0]
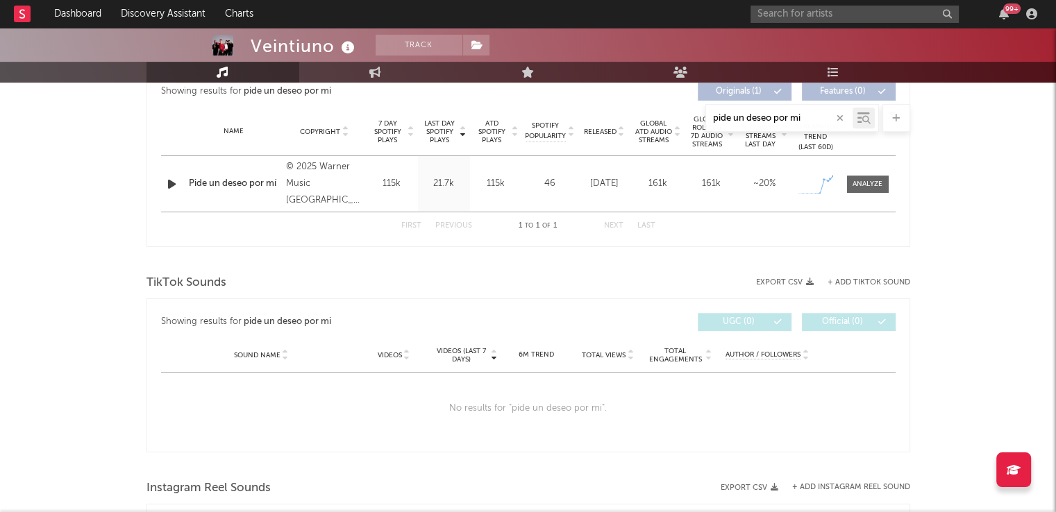
type input "pide un deseo por mi"
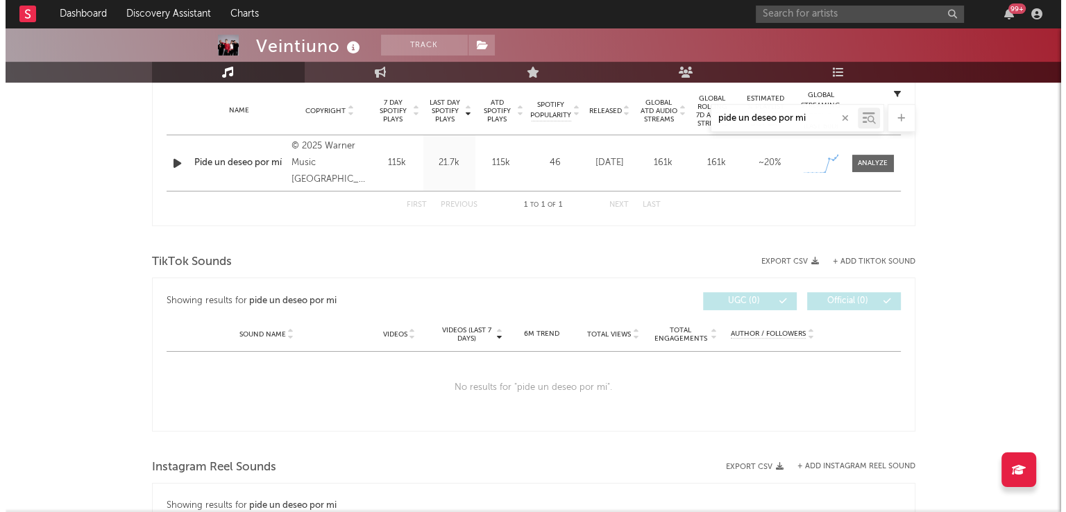
scroll to position [562, 0]
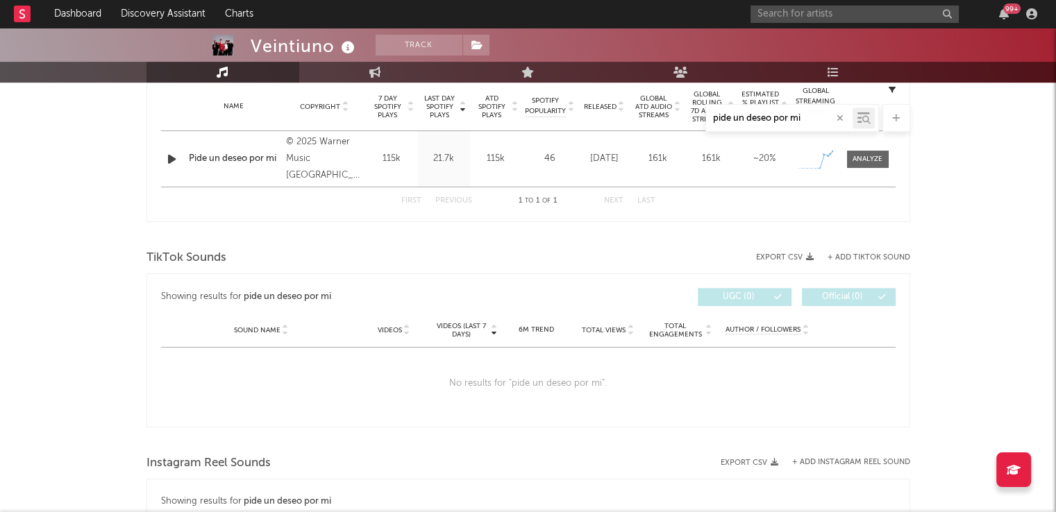
click at [852, 248] on div "TikTok Sounds" at bounding box center [527, 258] width 763 height 24
click at [847, 254] on button "+ Add TikTok Sound" at bounding box center [868, 258] width 83 height 8
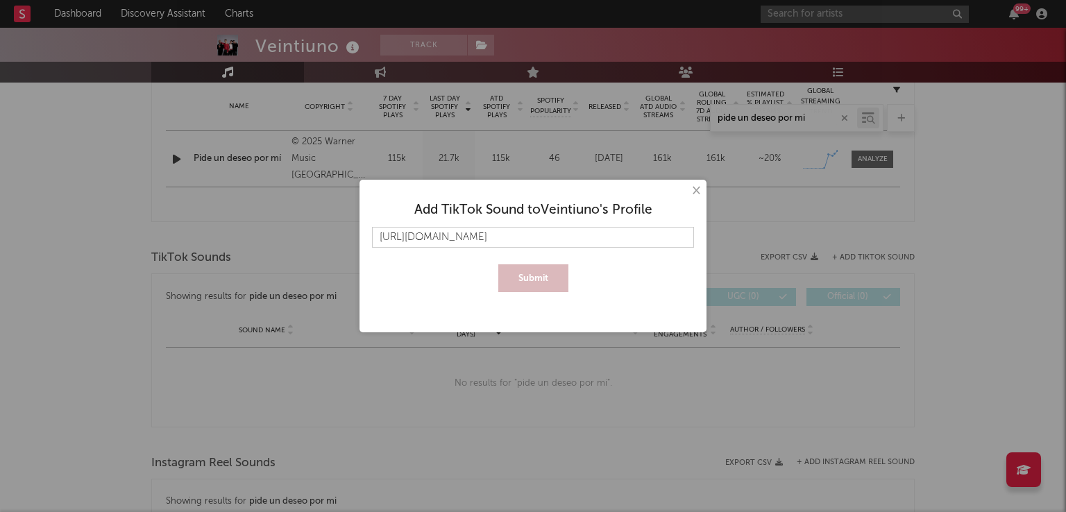
scroll to position [0, 307]
type input "[URL][DOMAIN_NAME]"
click at [532, 277] on button "Submit" at bounding box center [533, 278] width 70 height 28
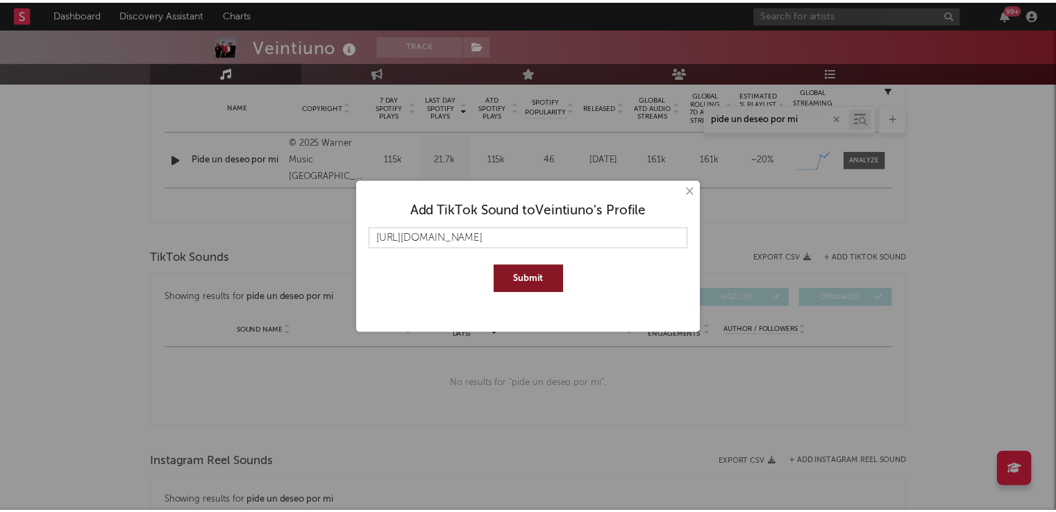
scroll to position [0, 0]
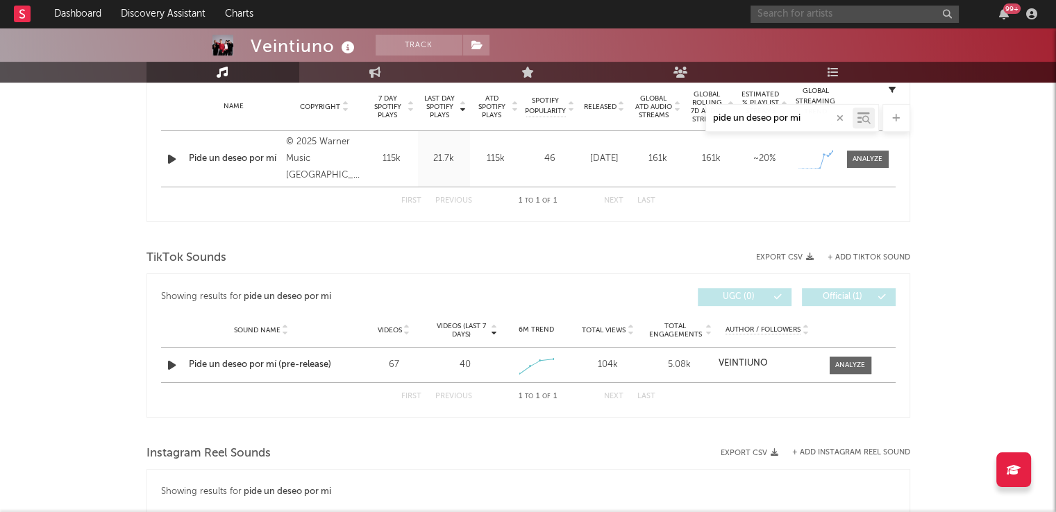
click at [805, 6] on input "text" at bounding box center [854, 14] width 208 height 17
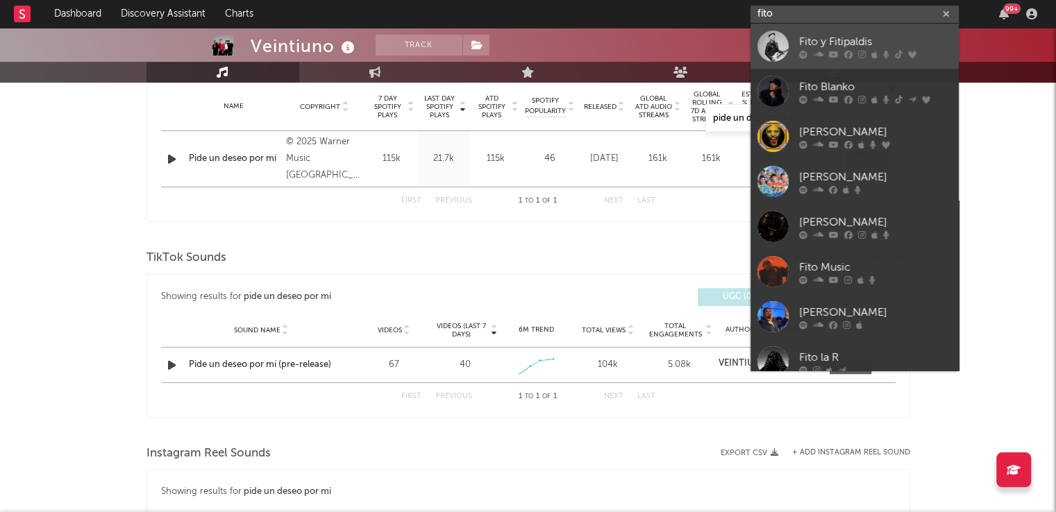
type input "fito"
click at [829, 45] on div "Fito y Fitipaldis" at bounding box center [875, 41] width 153 height 17
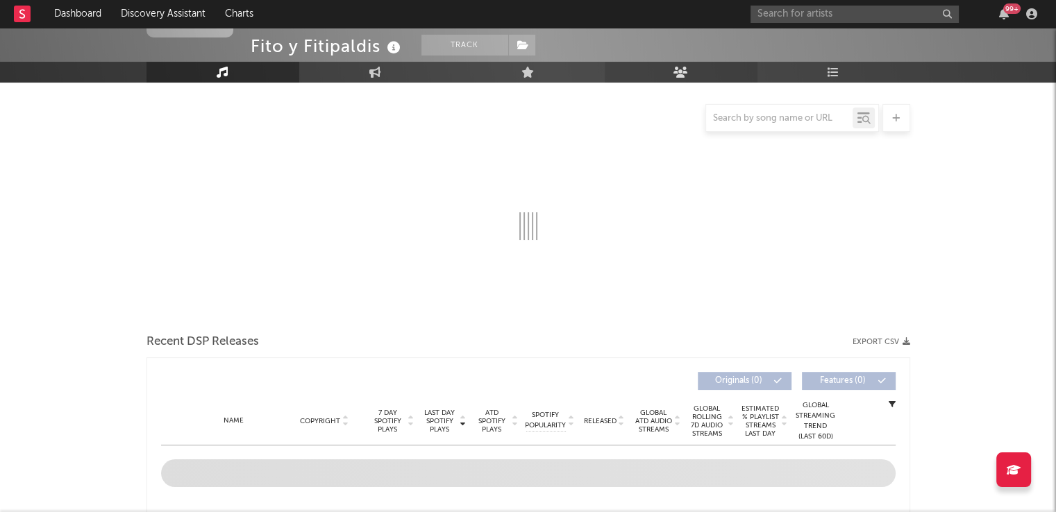
scroll to position [271, 0]
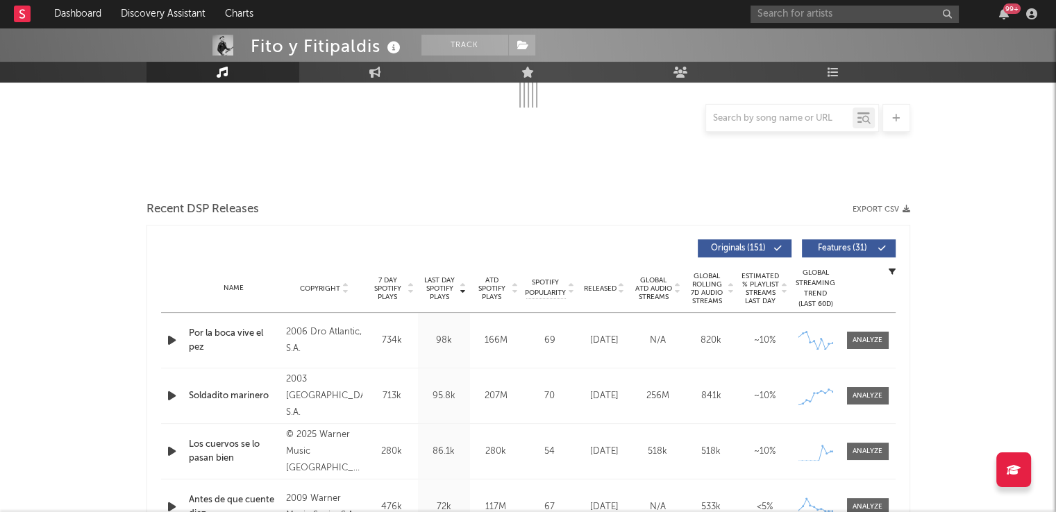
select select "6m"
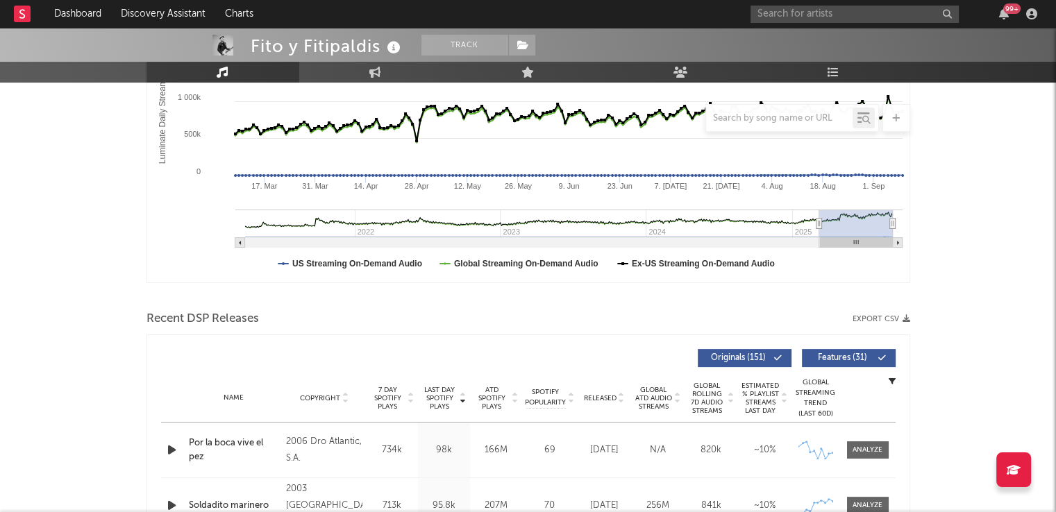
scroll to position [380, 0]
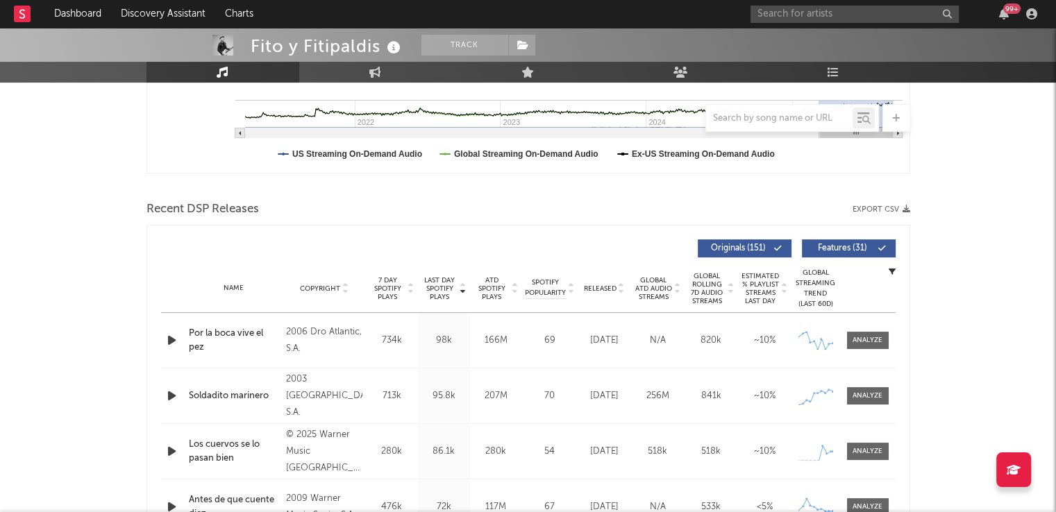
click at [729, 112] on div at bounding box center [779, 118] width 146 height 17
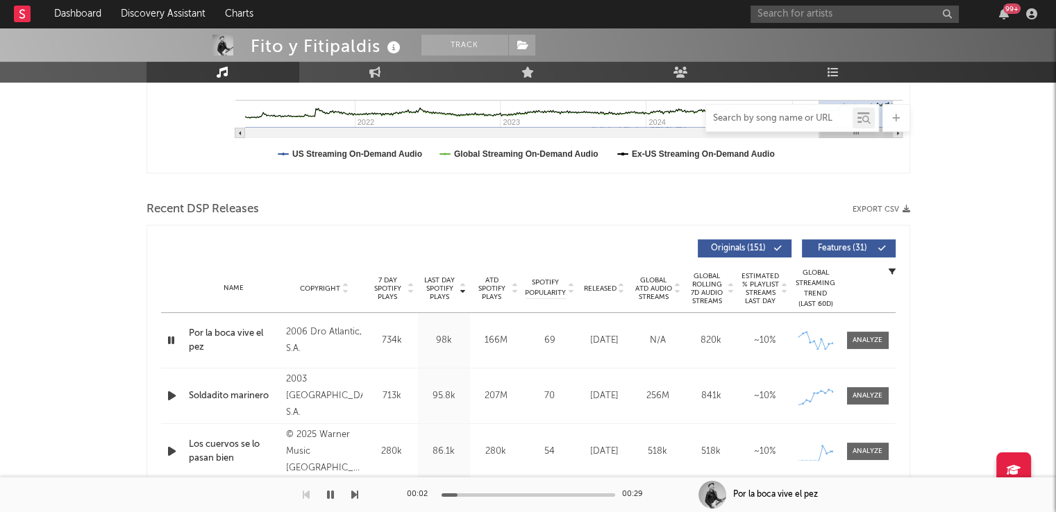
click at [779, 121] on input "text" at bounding box center [779, 118] width 146 height 11
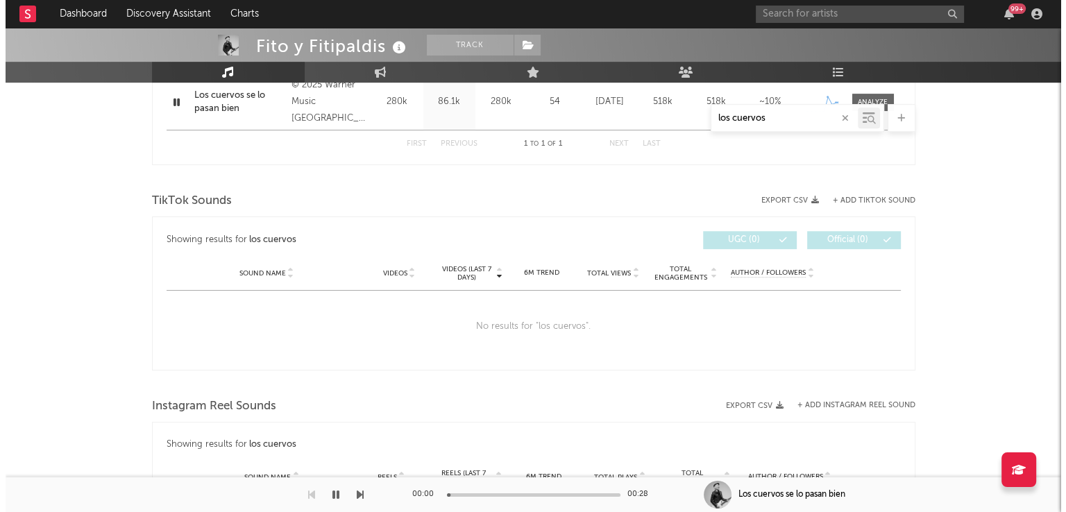
scroll to position [627, 0]
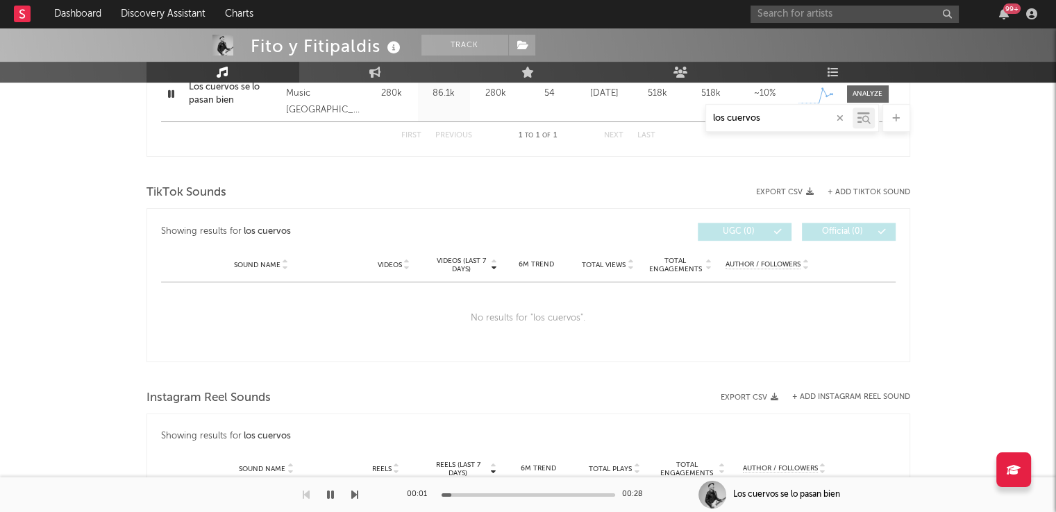
type input "los cuervos"
click at [872, 190] on button "+ Add TikTok Sound" at bounding box center [868, 193] width 83 height 8
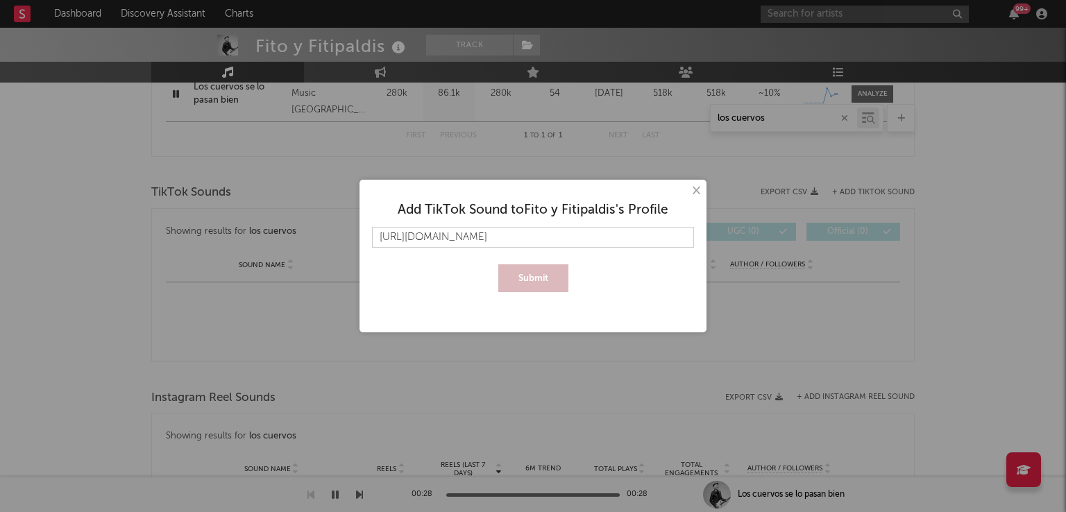
scroll to position [0, 280]
type input "[URL][DOMAIN_NAME]"
click at [544, 283] on button "Submit" at bounding box center [533, 278] width 70 height 28
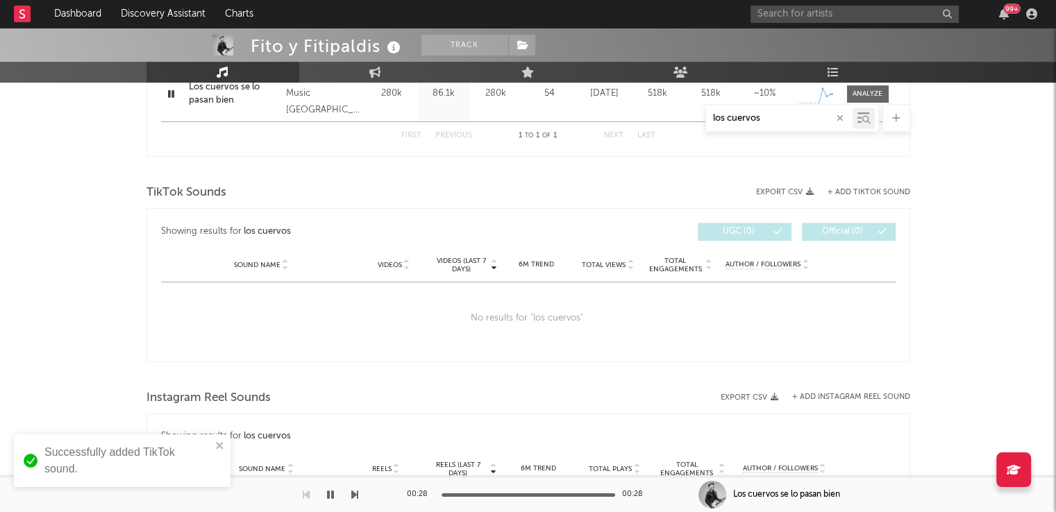
click at [849, 194] on button "+ Add TikTok Sound" at bounding box center [868, 193] width 83 height 8
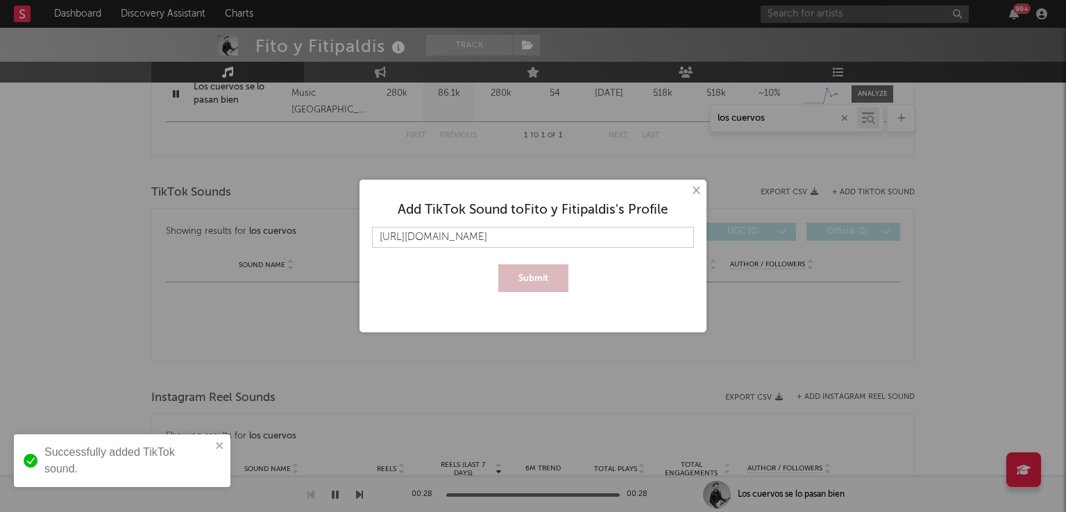
scroll to position [0, 278]
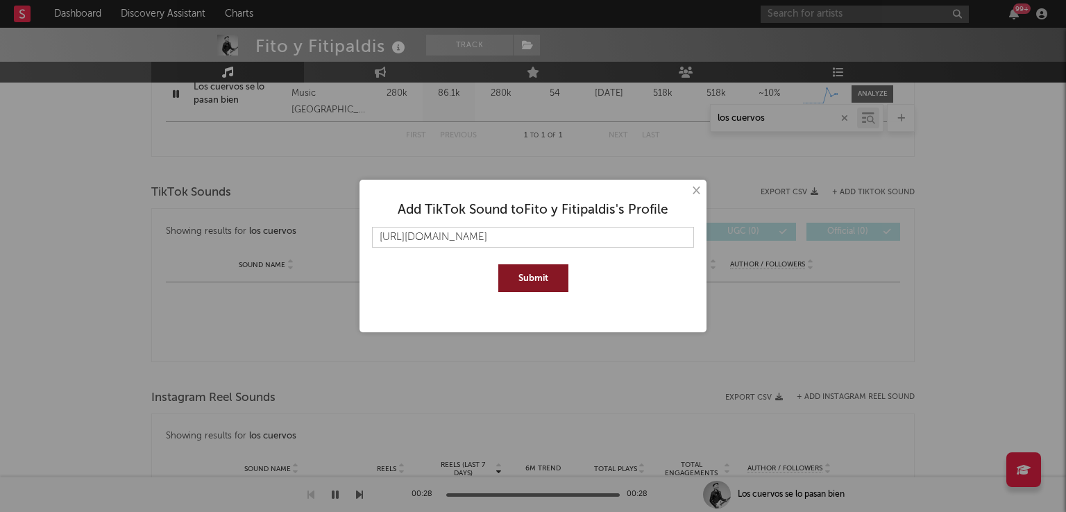
type input "[URL][DOMAIN_NAME]"
click at [519, 267] on button "Submit" at bounding box center [533, 278] width 70 height 28
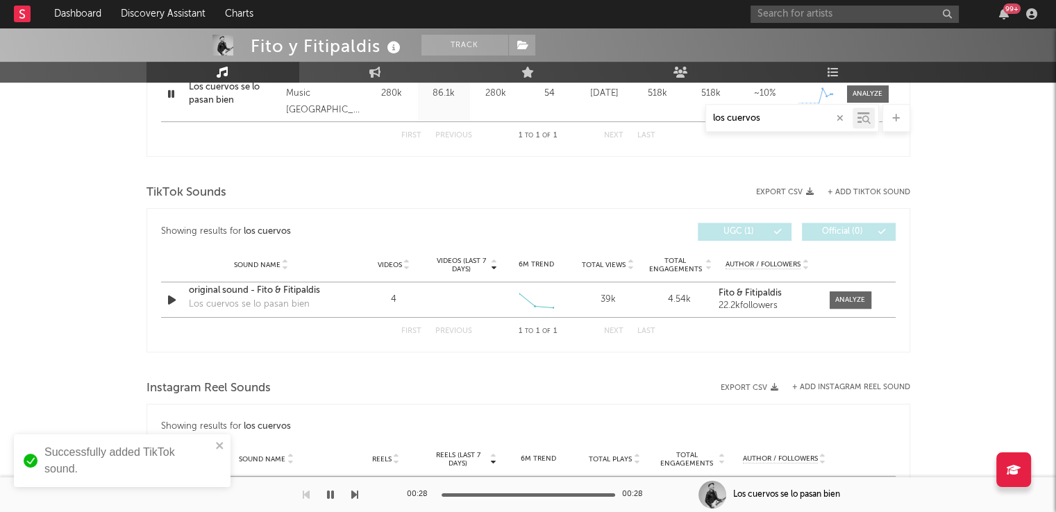
click at [858, 189] on button "+ Add TikTok Sound" at bounding box center [868, 193] width 83 height 8
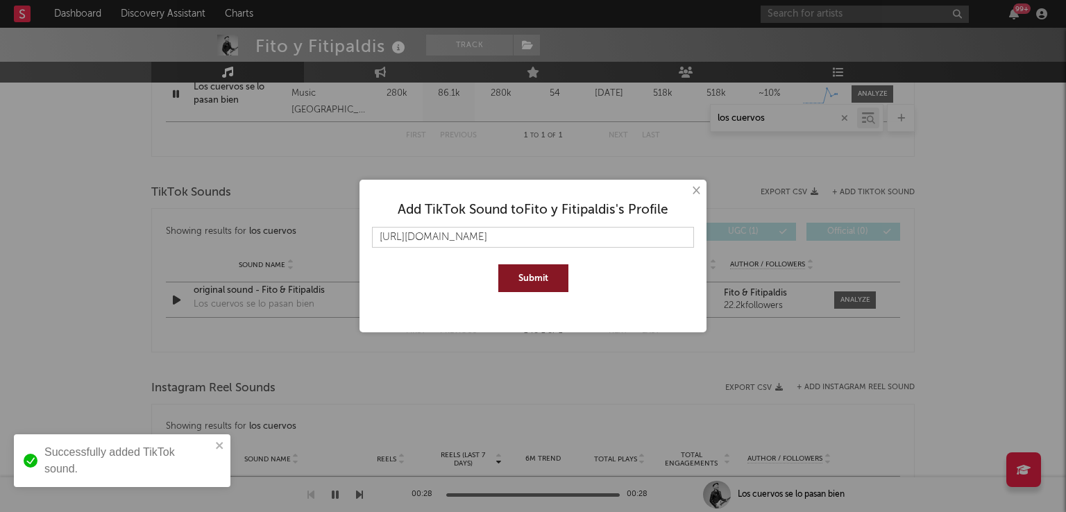
scroll to position [0, 277]
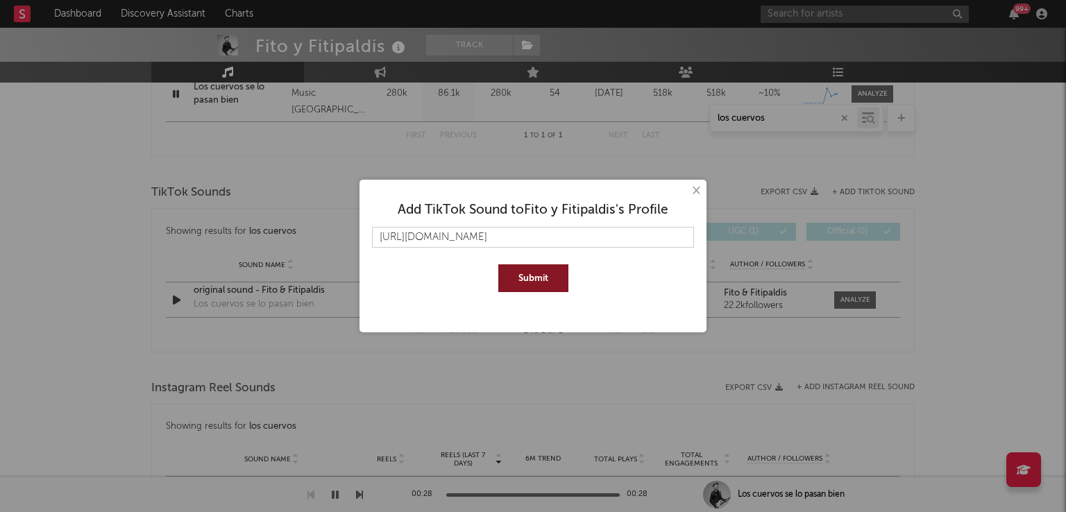
type input "[URL][DOMAIN_NAME]"
click at [526, 272] on button "Submit" at bounding box center [533, 278] width 70 height 28
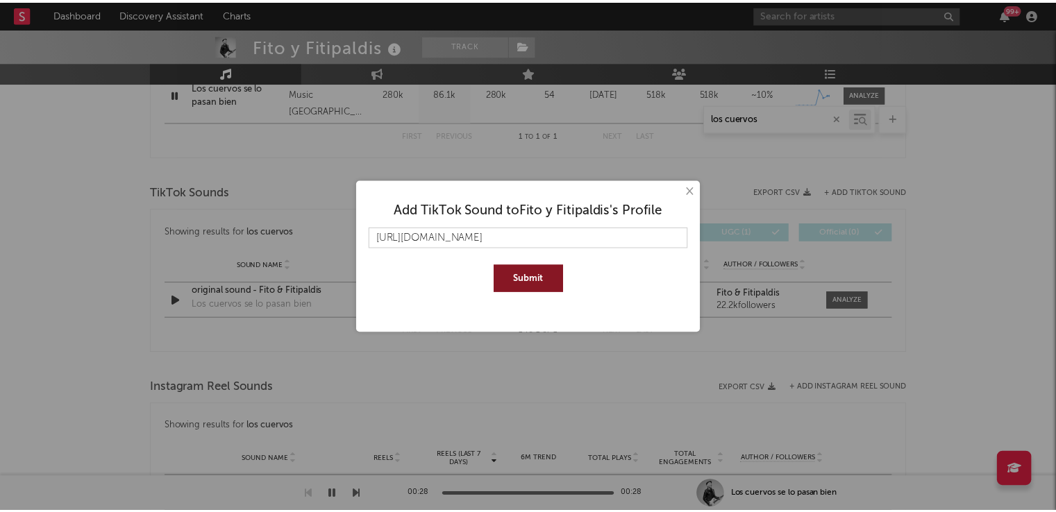
scroll to position [0, 0]
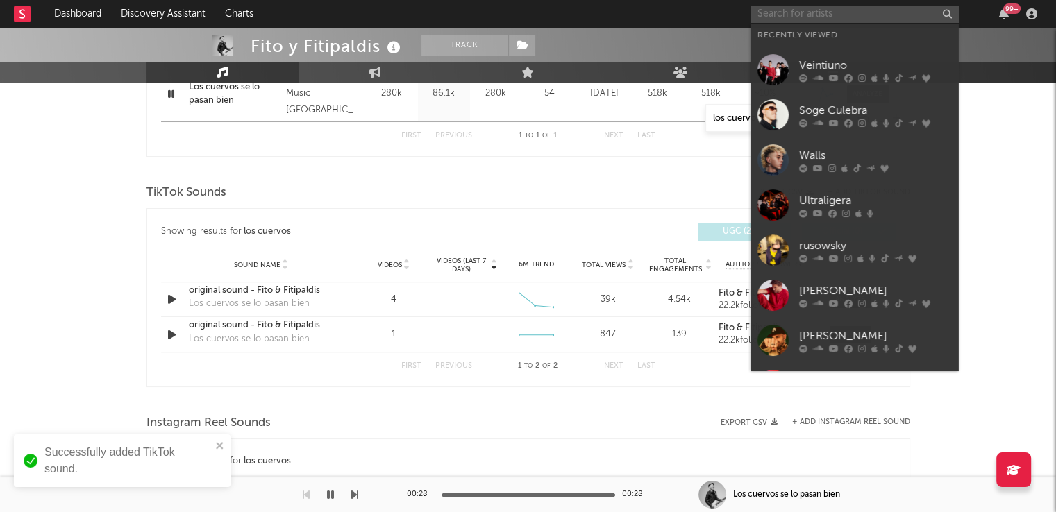
click at [825, 9] on input "text" at bounding box center [854, 14] width 208 height 17
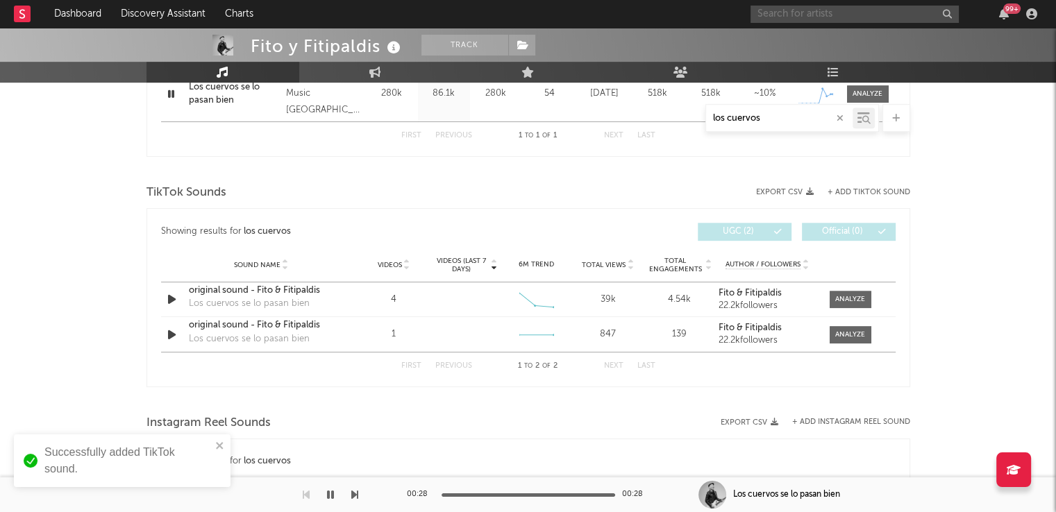
click at [780, 14] on input "text" at bounding box center [854, 14] width 208 height 17
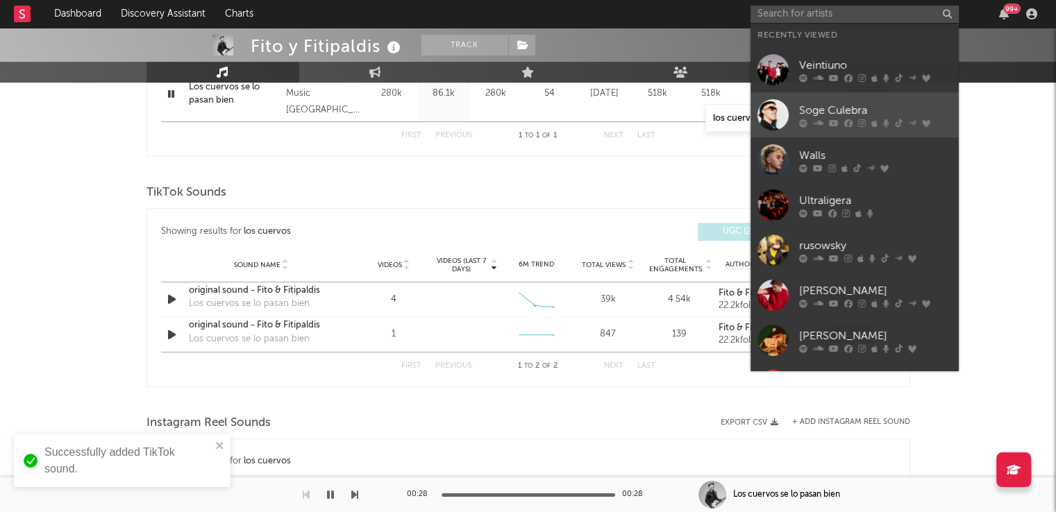
click at [813, 105] on div "Soge Culebra" at bounding box center [875, 110] width 153 height 17
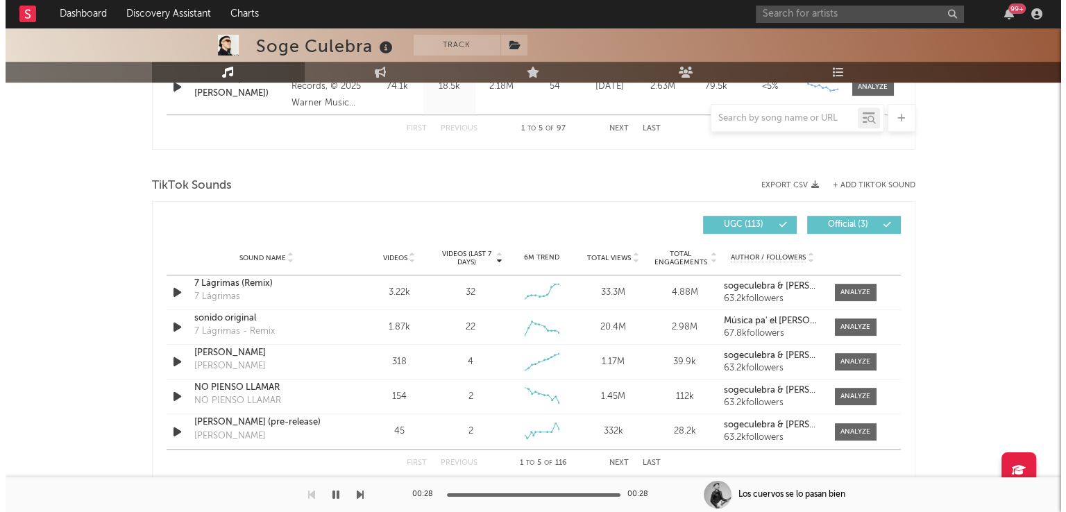
scroll to position [743, 0]
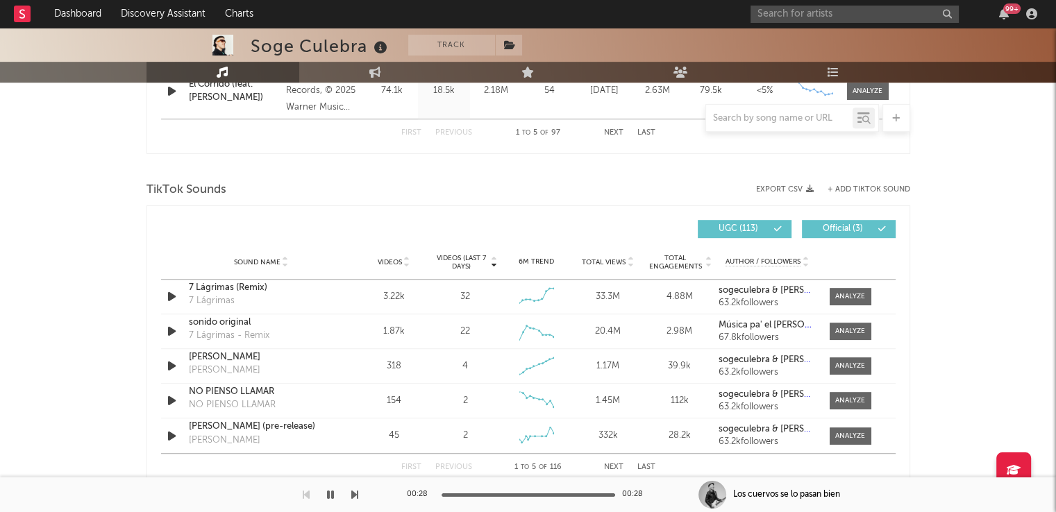
click at [851, 186] on button "+ Add TikTok Sound" at bounding box center [868, 190] width 83 height 8
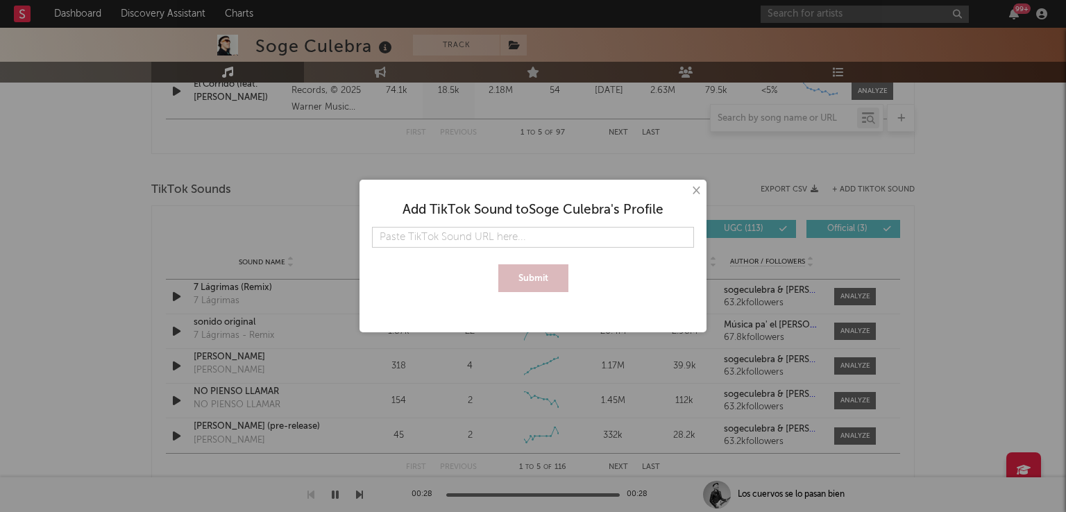
select select "6m"
type input "[URL][DOMAIN_NAME]"
click at [523, 276] on button "Submit" at bounding box center [533, 278] width 70 height 28
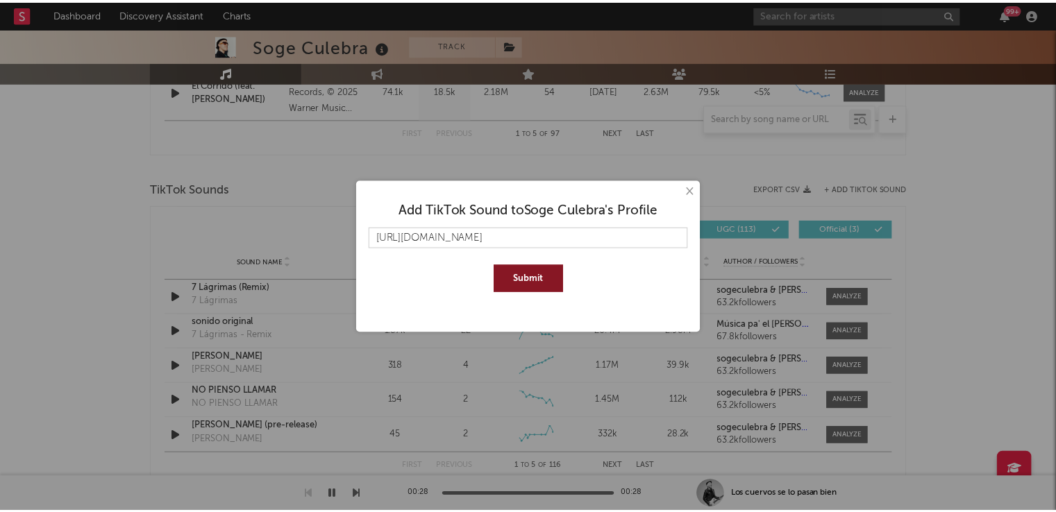
scroll to position [0, 0]
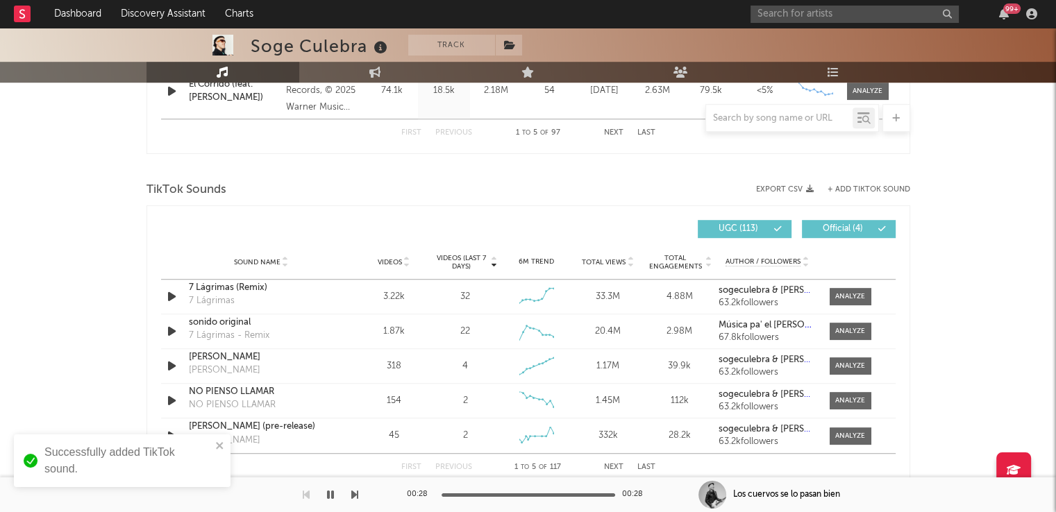
click at [611, 464] on button "Next" at bounding box center [613, 468] width 19 height 8
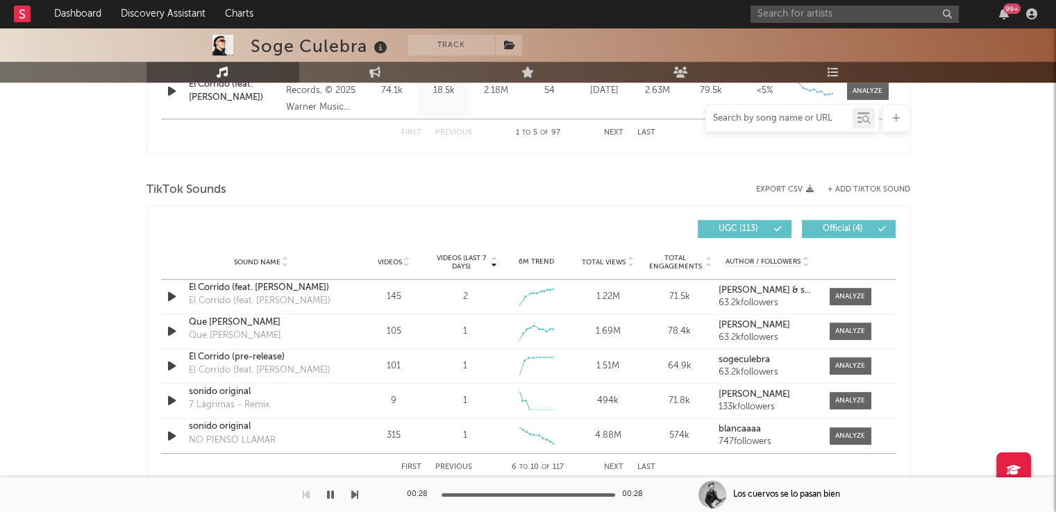
click at [769, 113] on input "text" at bounding box center [779, 118] width 146 height 11
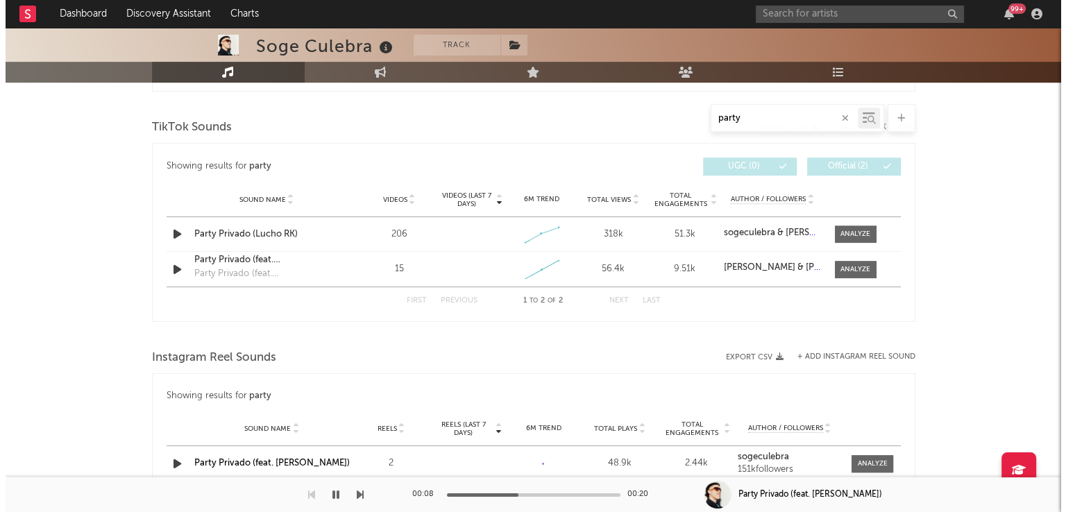
scroll to position [678, 0]
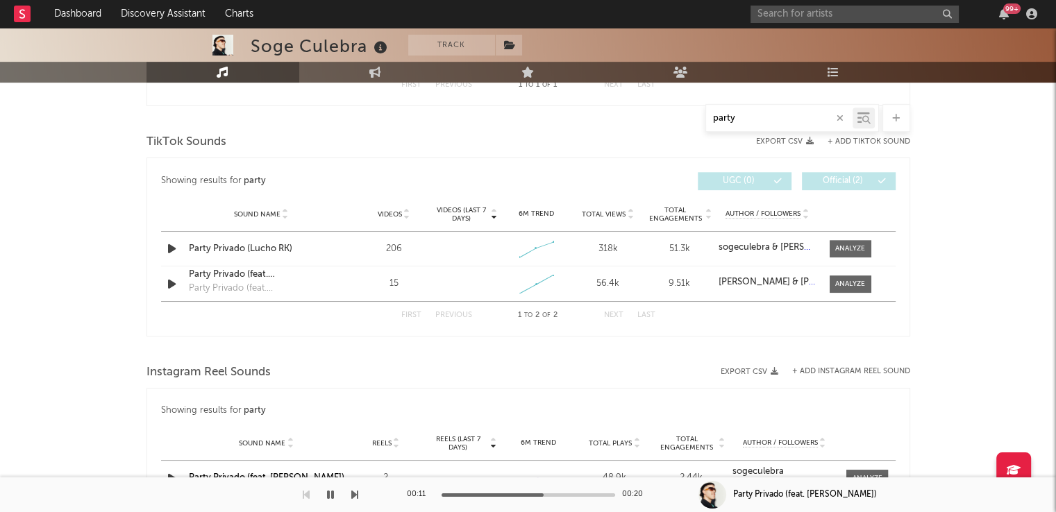
type input "party"
click at [869, 138] on button "+ Add TikTok Sound" at bounding box center [868, 142] width 83 height 8
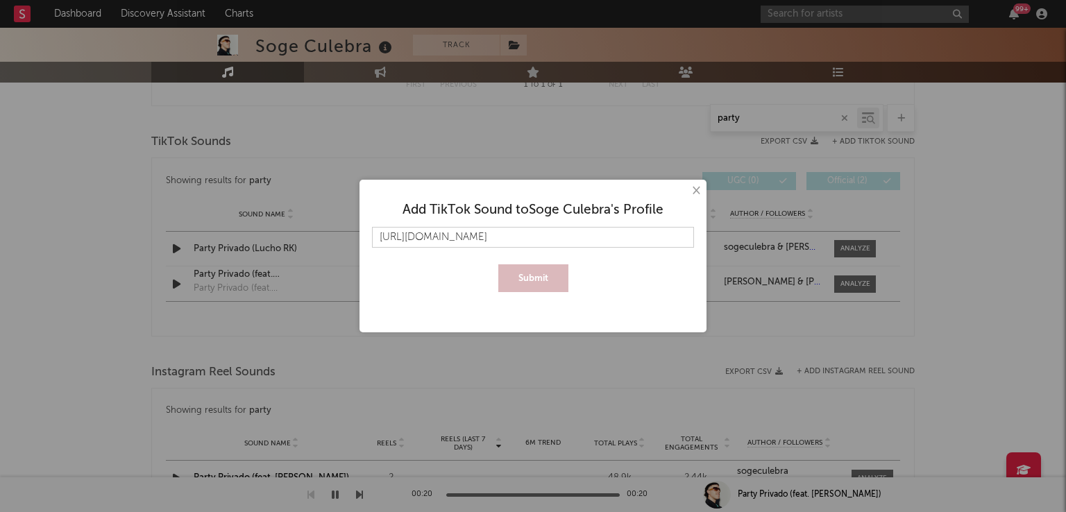
scroll to position [0, 212]
type input "[URL][DOMAIN_NAME]"
click at [511, 292] on div "Add TikTok Sound to Soge Culebra 's Profile [URL][DOMAIN_NAME] Submit" at bounding box center [532, 242] width 333 height 111
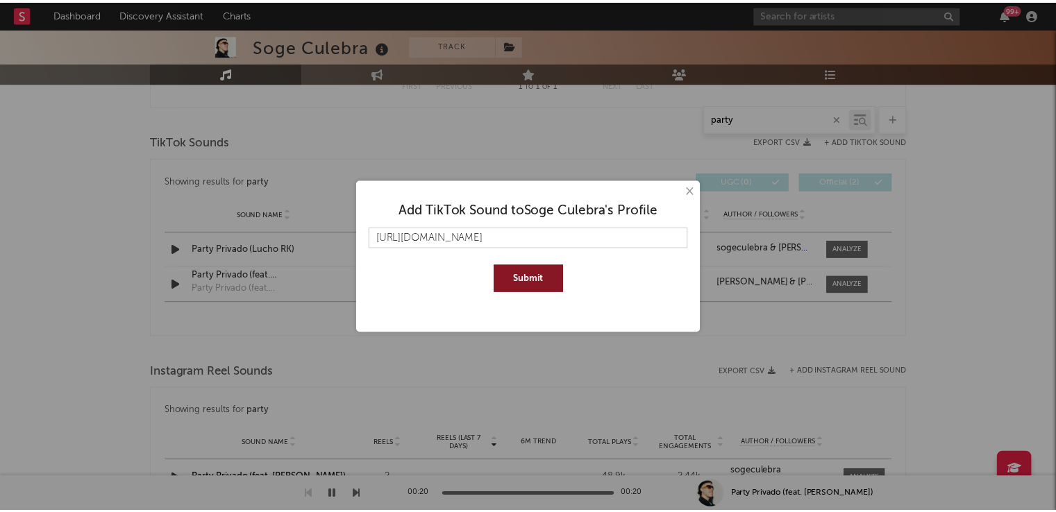
scroll to position [0, 0]
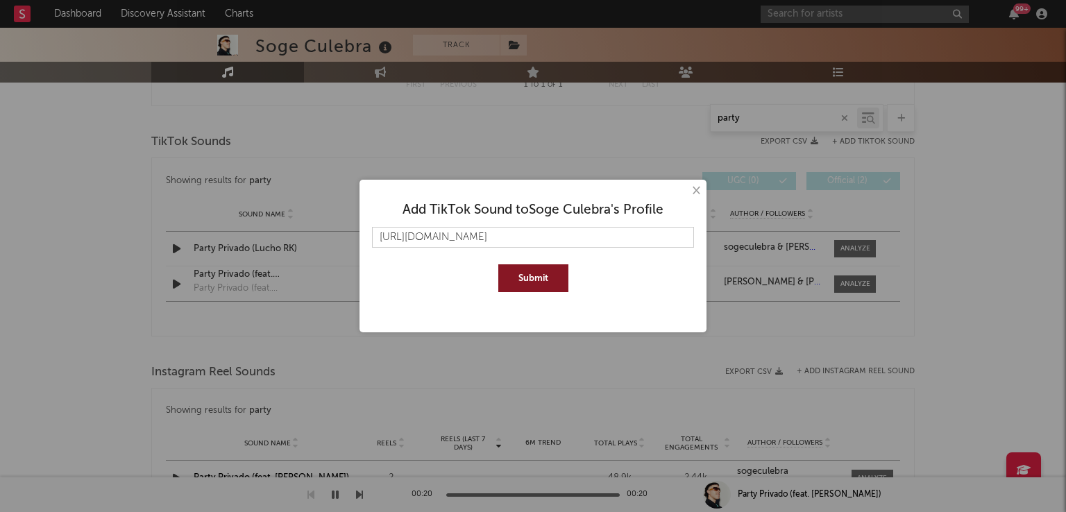
click at [516, 281] on button "Submit" at bounding box center [533, 278] width 70 height 28
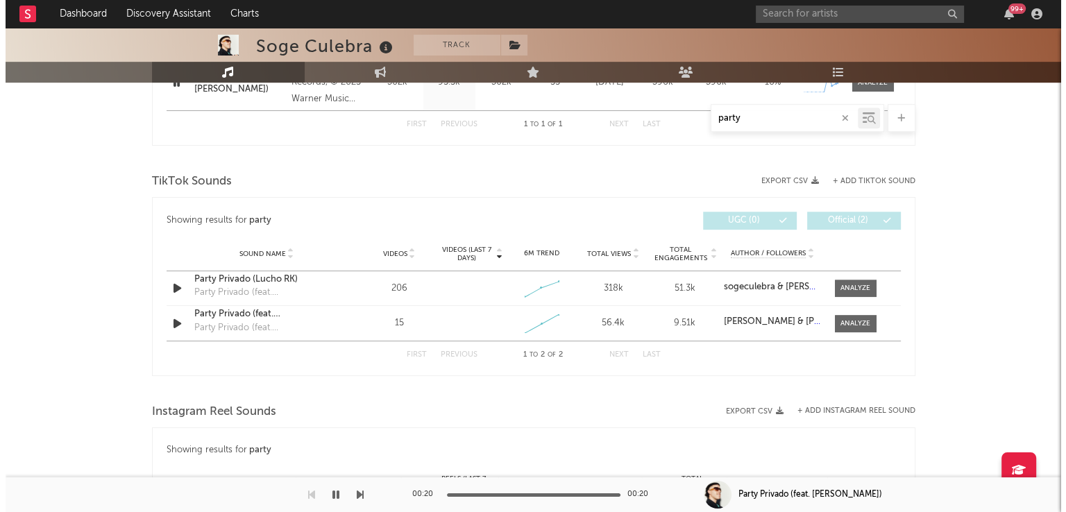
scroll to position [637, 0]
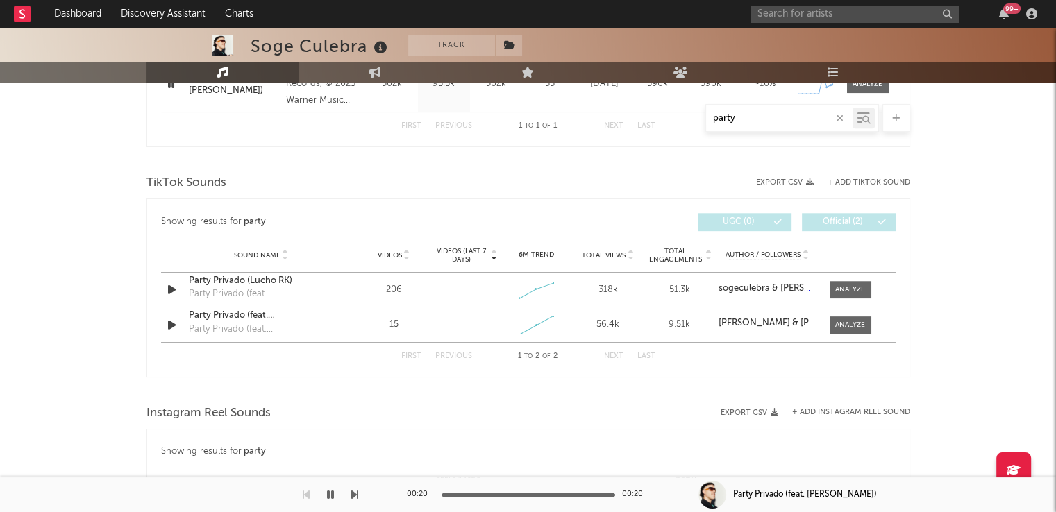
click at [871, 176] on div "TikTok Sounds" at bounding box center [527, 183] width 763 height 24
click at [856, 180] on button "+ Add TikTok Sound" at bounding box center [868, 183] width 83 height 8
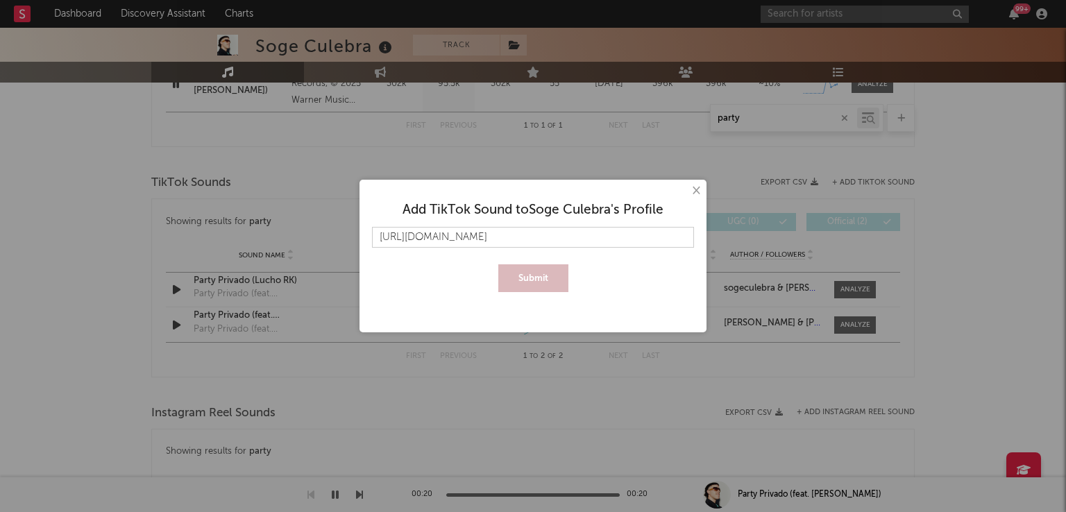
scroll to position [0, 217]
type input "[URL][DOMAIN_NAME]"
click at [536, 285] on button "Submit" at bounding box center [533, 278] width 70 height 28
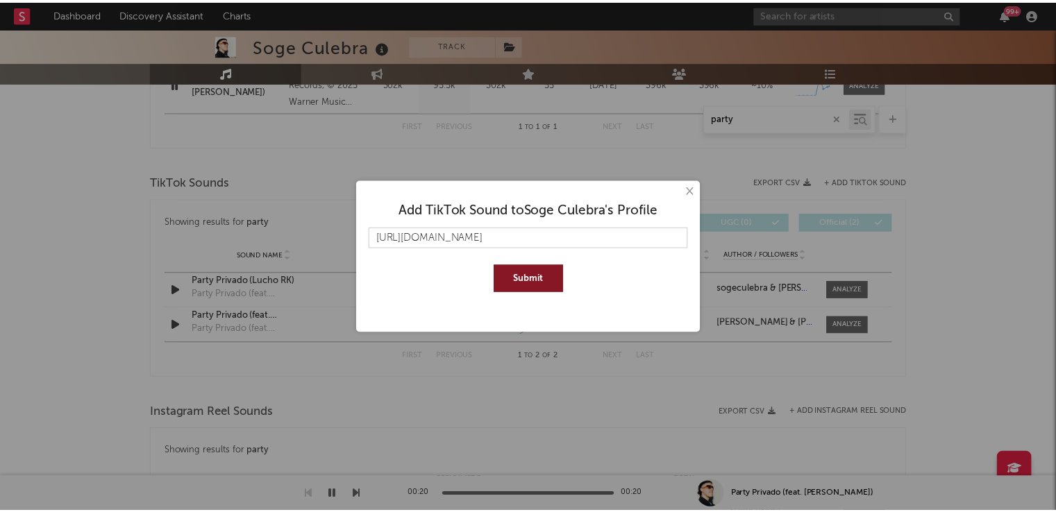
scroll to position [0, 0]
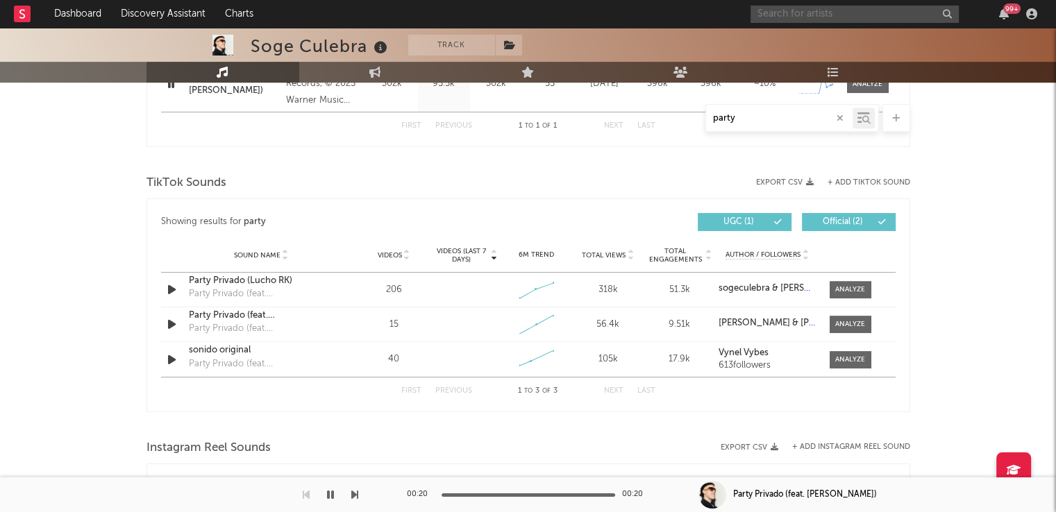
click at [793, 12] on input "text" at bounding box center [854, 14] width 208 height 17
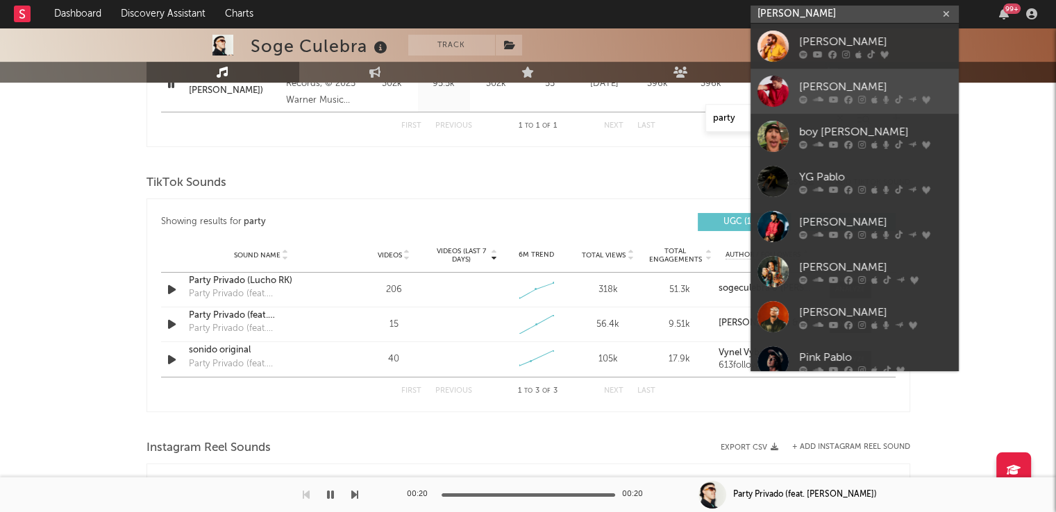
type input "[PERSON_NAME]"
click at [818, 81] on div "[PERSON_NAME]" at bounding box center [875, 86] width 153 height 17
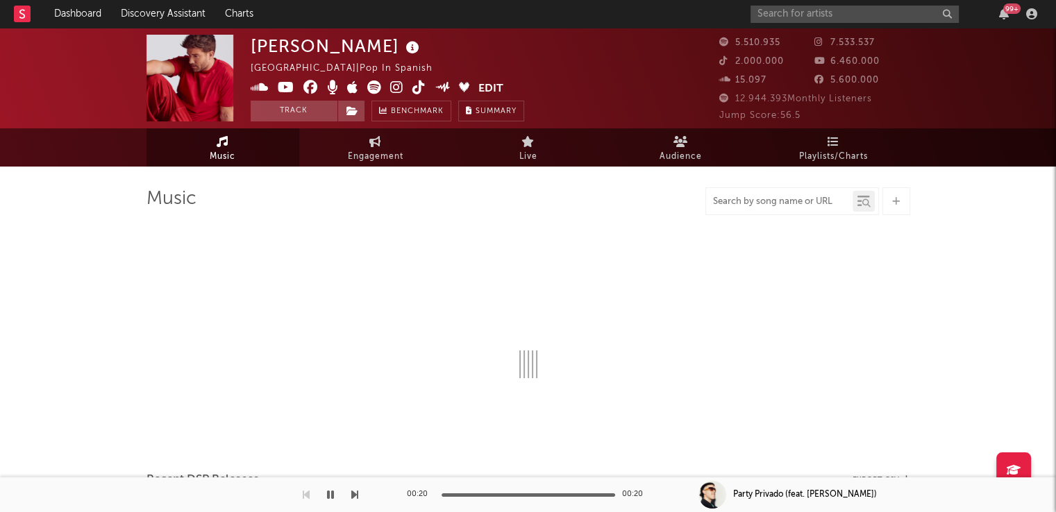
click at [745, 205] on input "text" at bounding box center [779, 201] width 146 height 11
type input "va"
select select "6m"
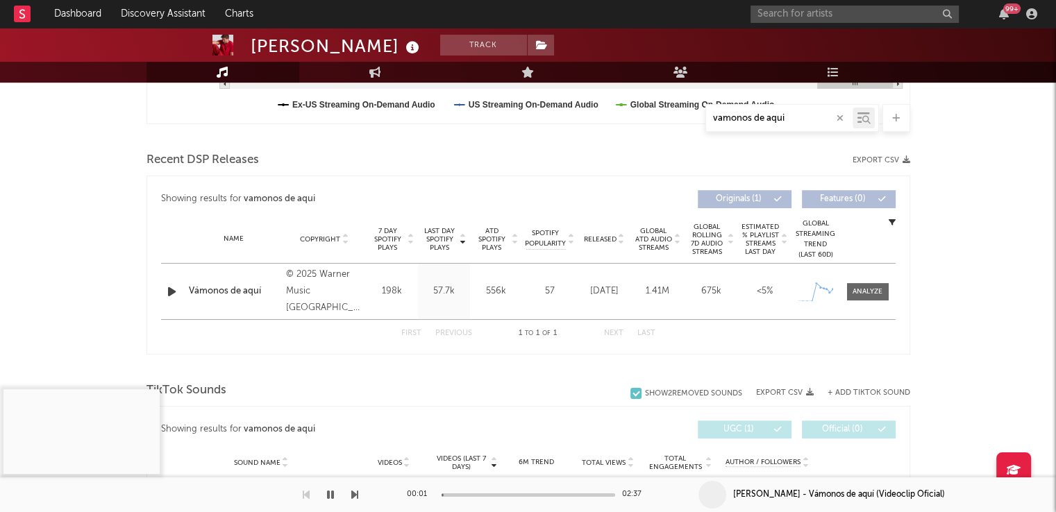
scroll to position [568, 0]
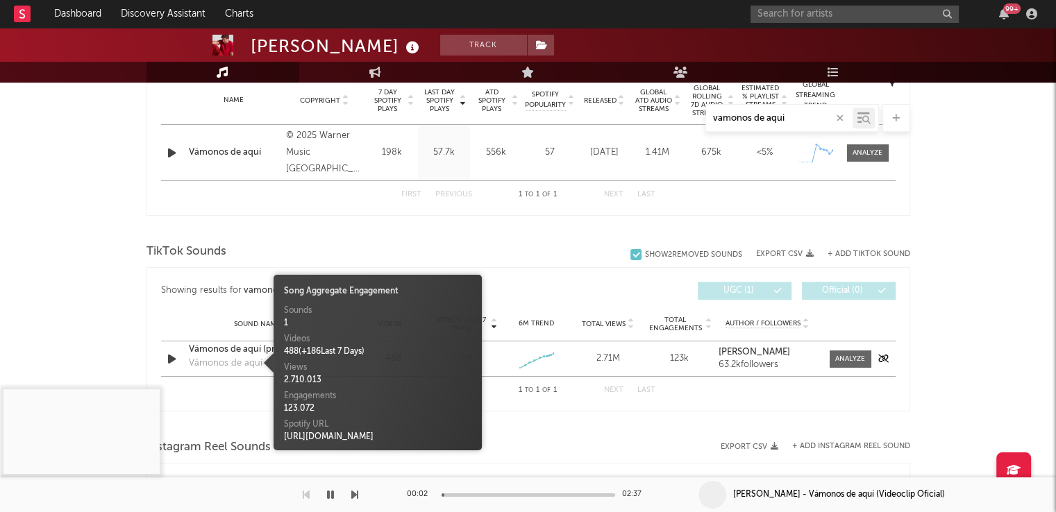
click at [223, 357] on div "Vámonos de aquí" at bounding box center [226, 364] width 74 height 14
type input "vamonos de aqui"
click at [210, 352] on div "Vámonos de aquí (pre-release)" at bounding box center [261, 350] width 145 height 14
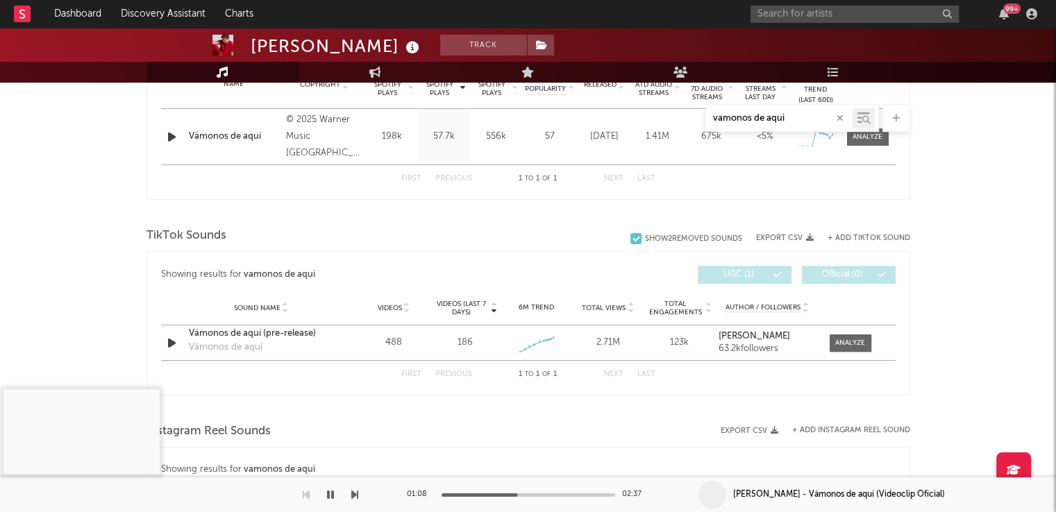
scroll to position [583, 0]
click at [858, 339] on div at bounding box center [850, 344] width 30 height 10
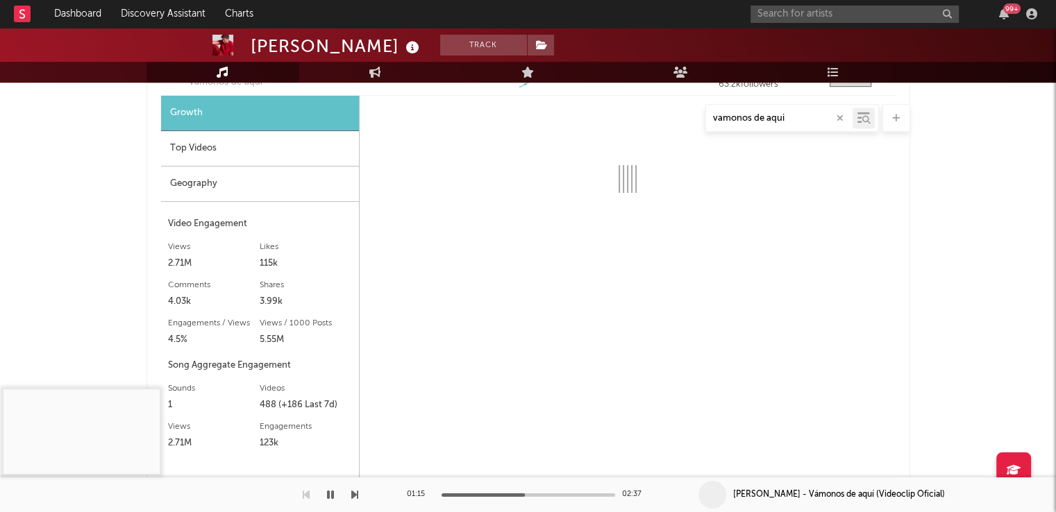
scroll to position [849, 0]
select select "1w"
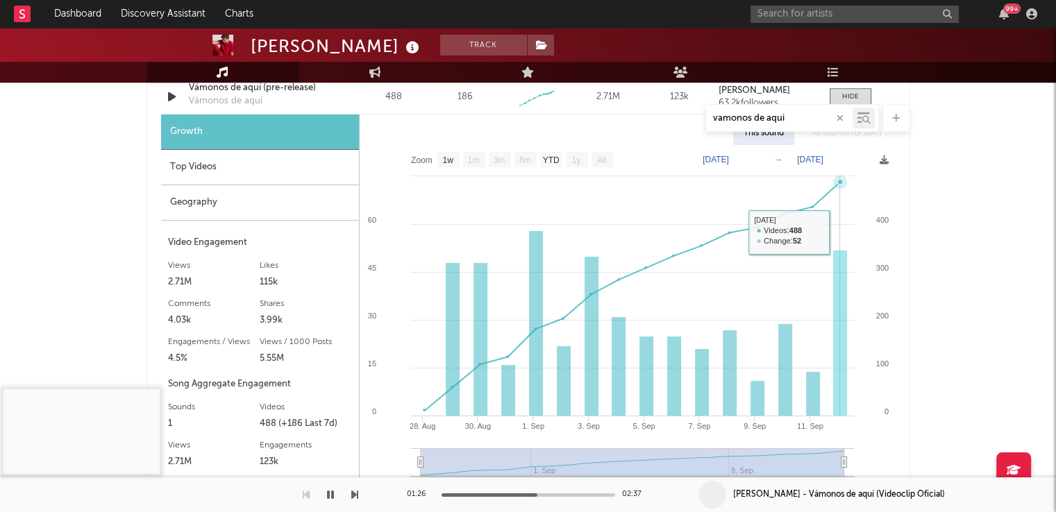
scroll to position [831, 0]
